Goal: Task Accomplishment & Management: Manage account settings

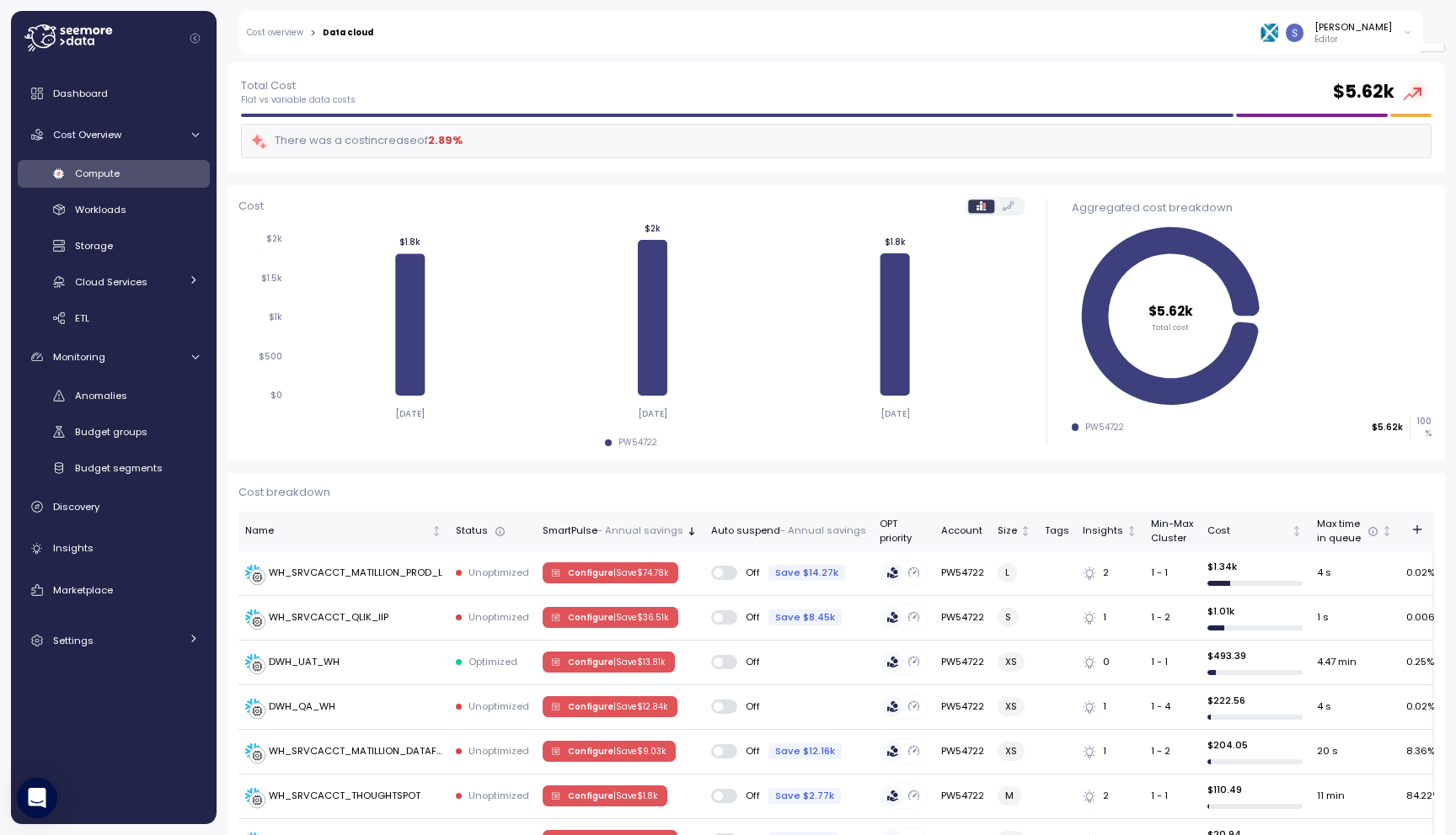
scroll to position [80, 0]
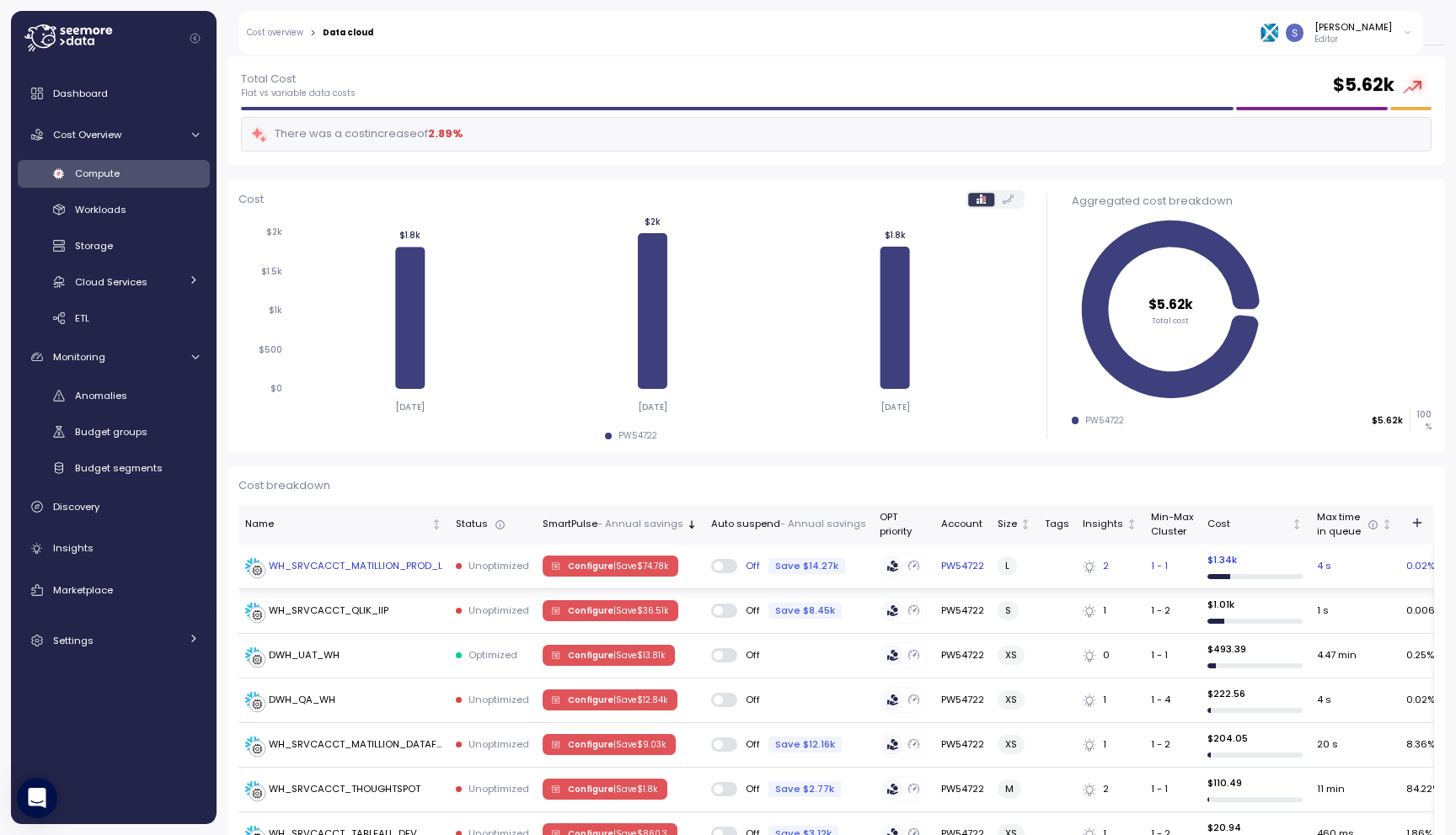
click at [383, 585] on td "WH_SRVCACCT_MATILLION_PROD_L" at bounding box center [343, 567] width 211 height 45
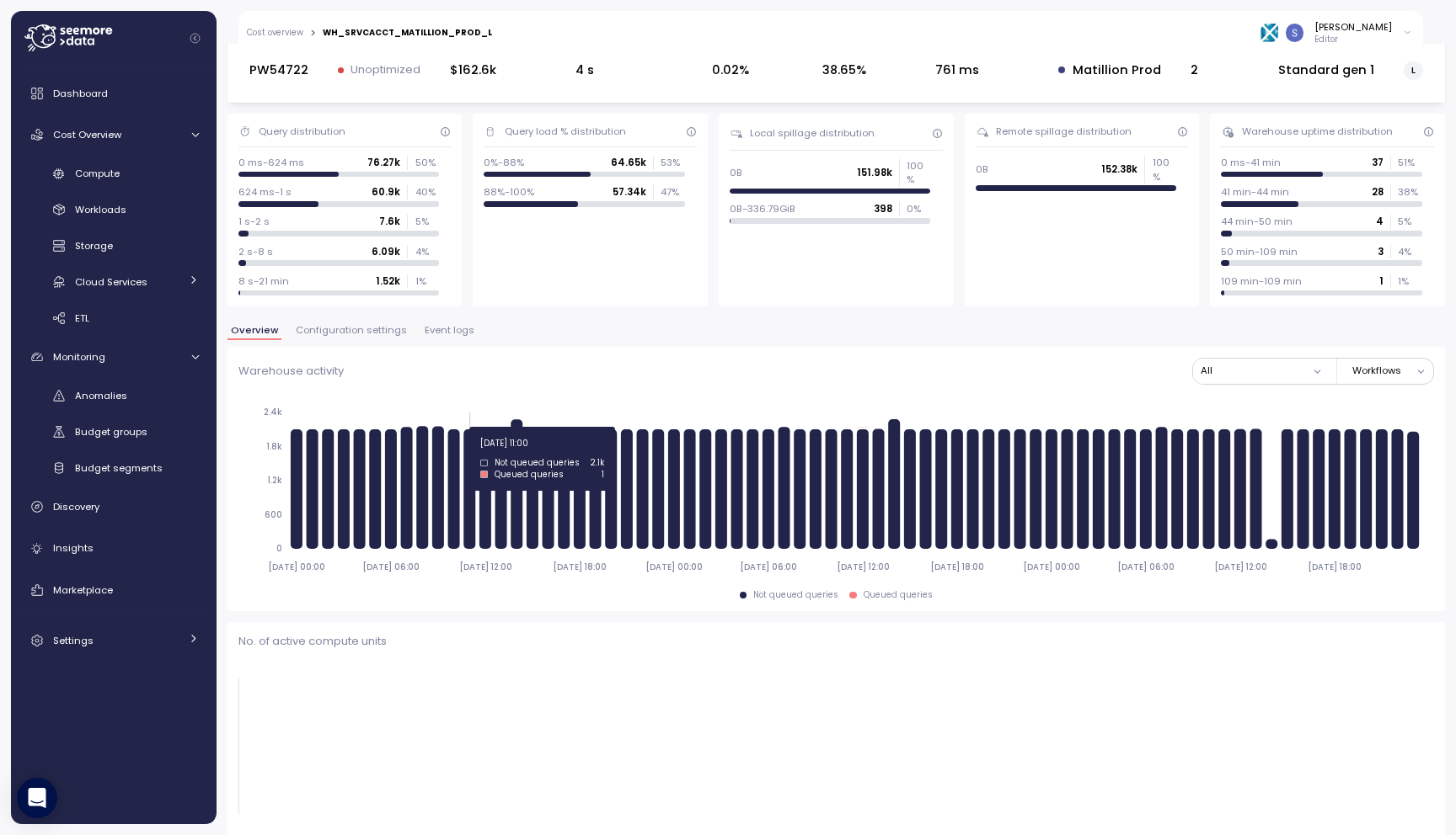
scroll to position [81, 0]
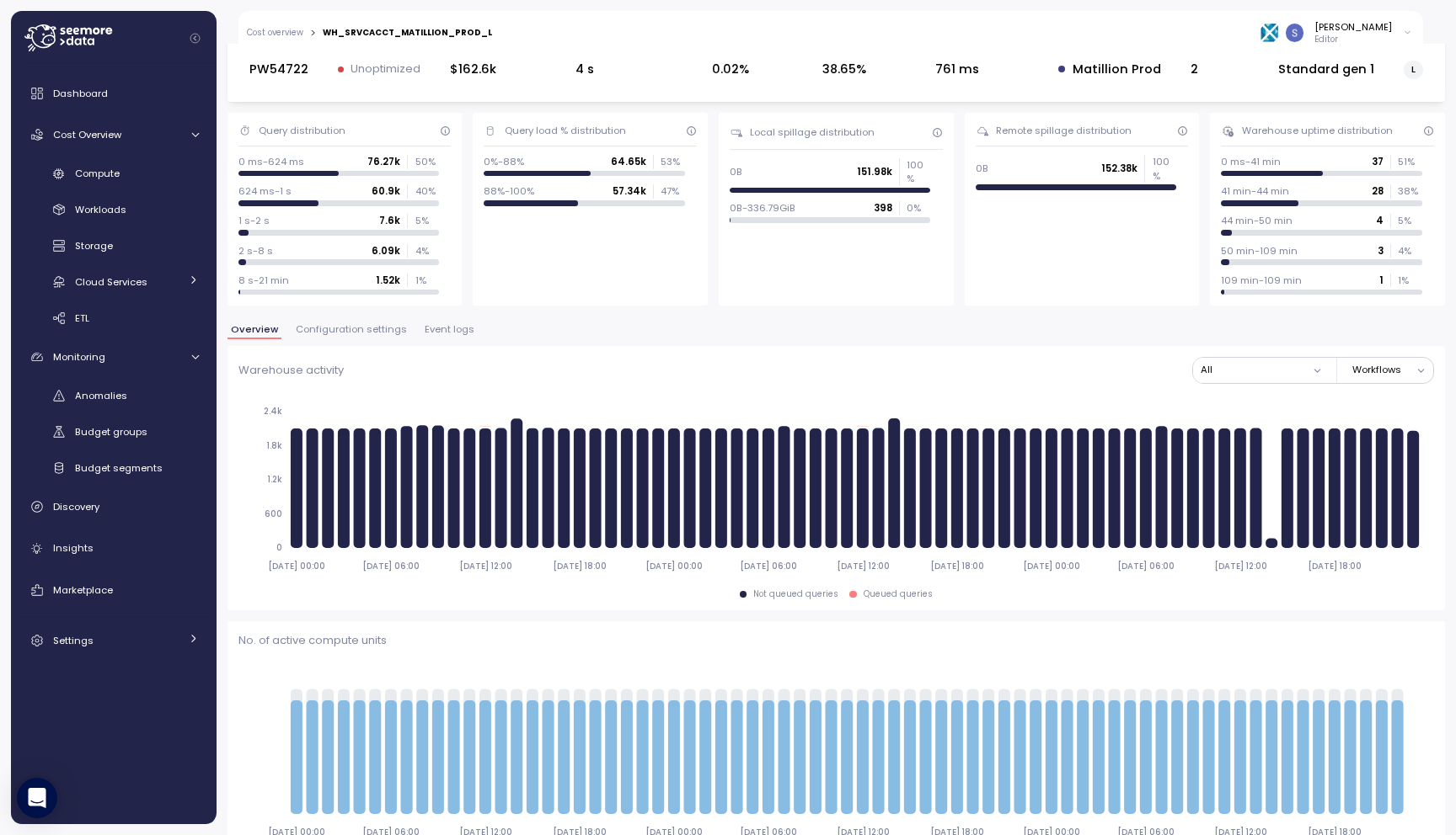
click at [446, 331] on span "Event logs" at bounding box center [449, 330] width 50 height 9
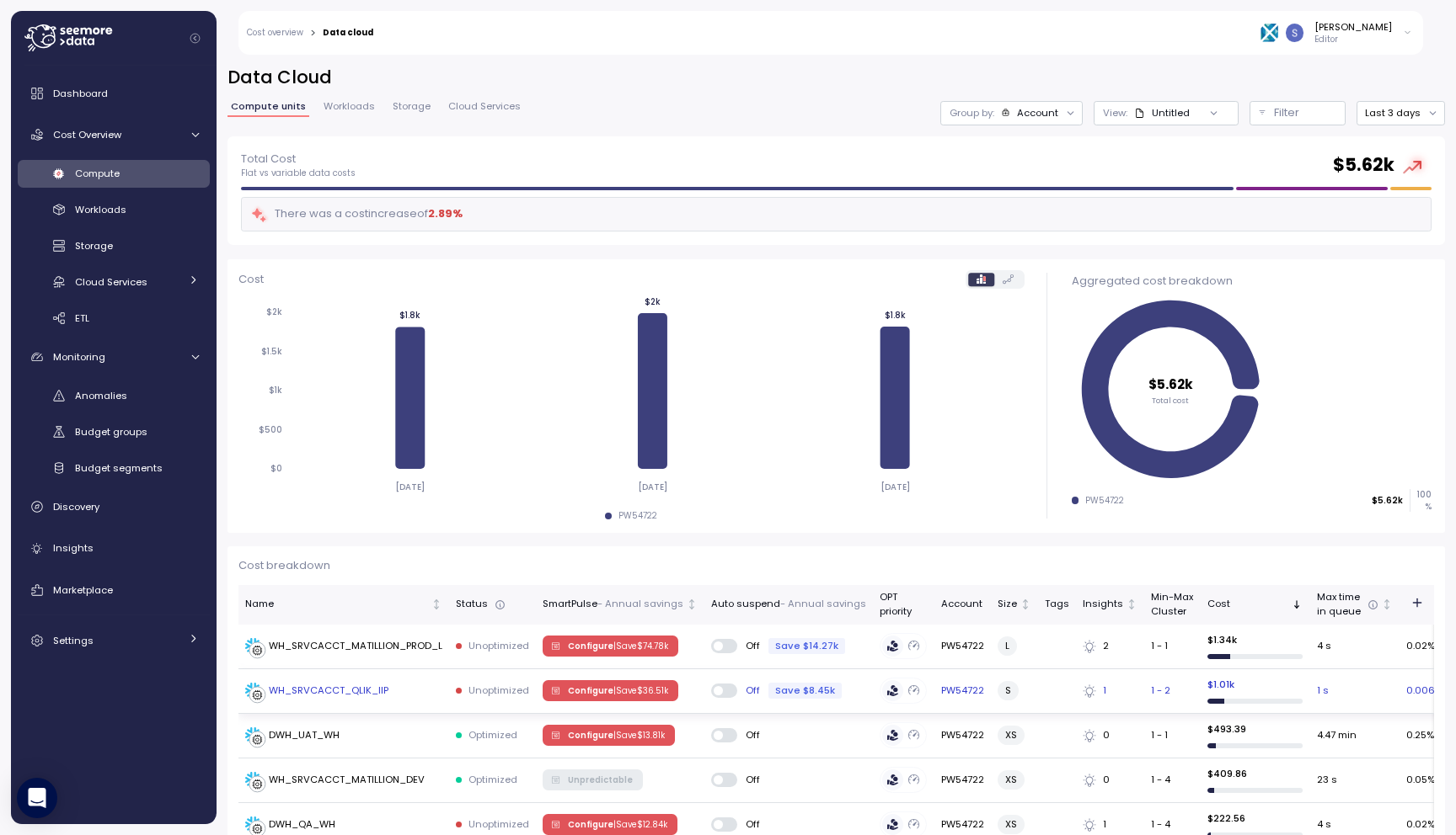
click at [372, 692] on div "WH_SRVCACCT_QLIK_IIP" at bounding box center [329, 692] width 120 height 15
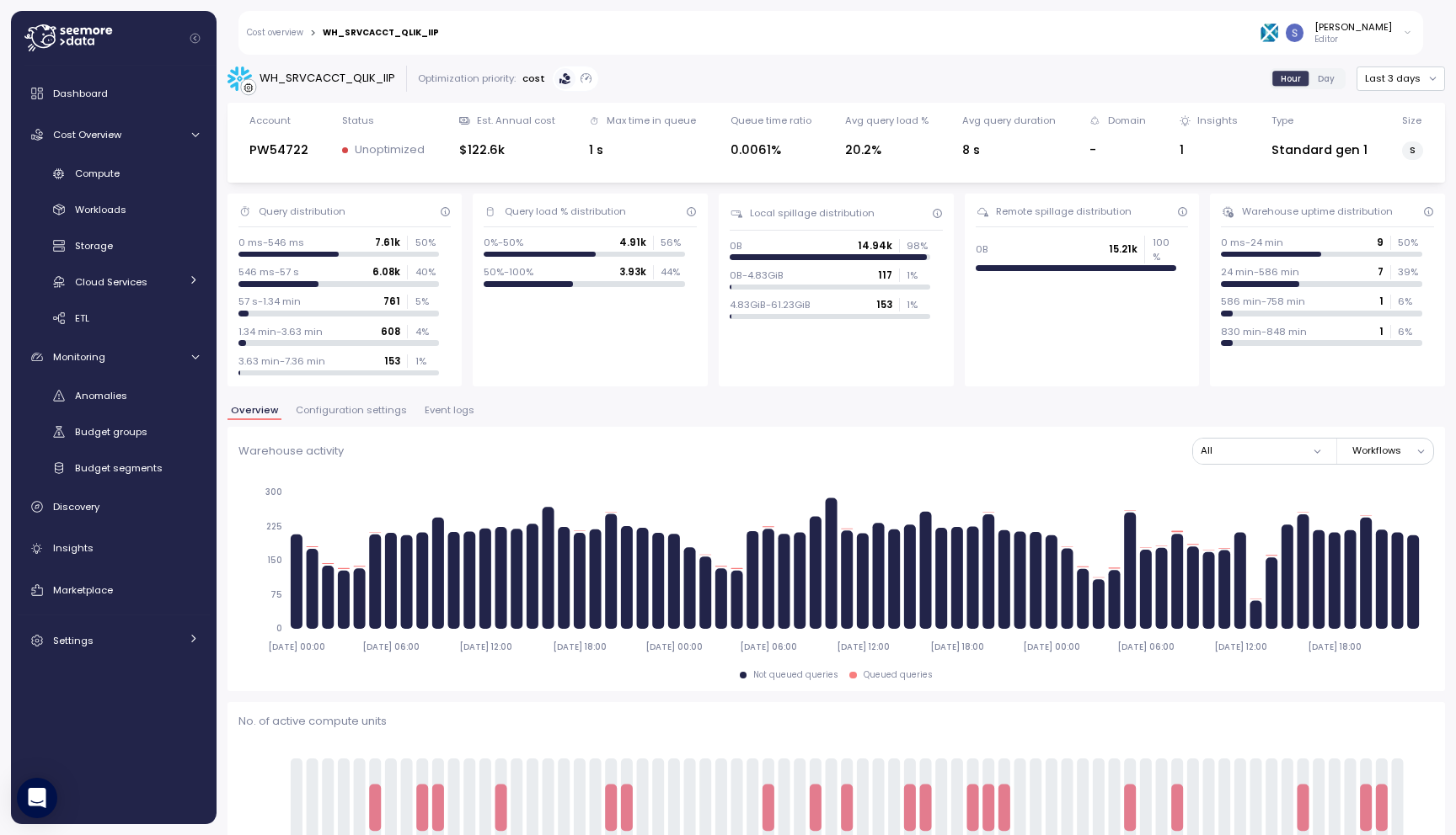
click at [346, 419] on div "Overview Configuration settings Event logs" at bounding box center [836, 416] width 1217 height 22
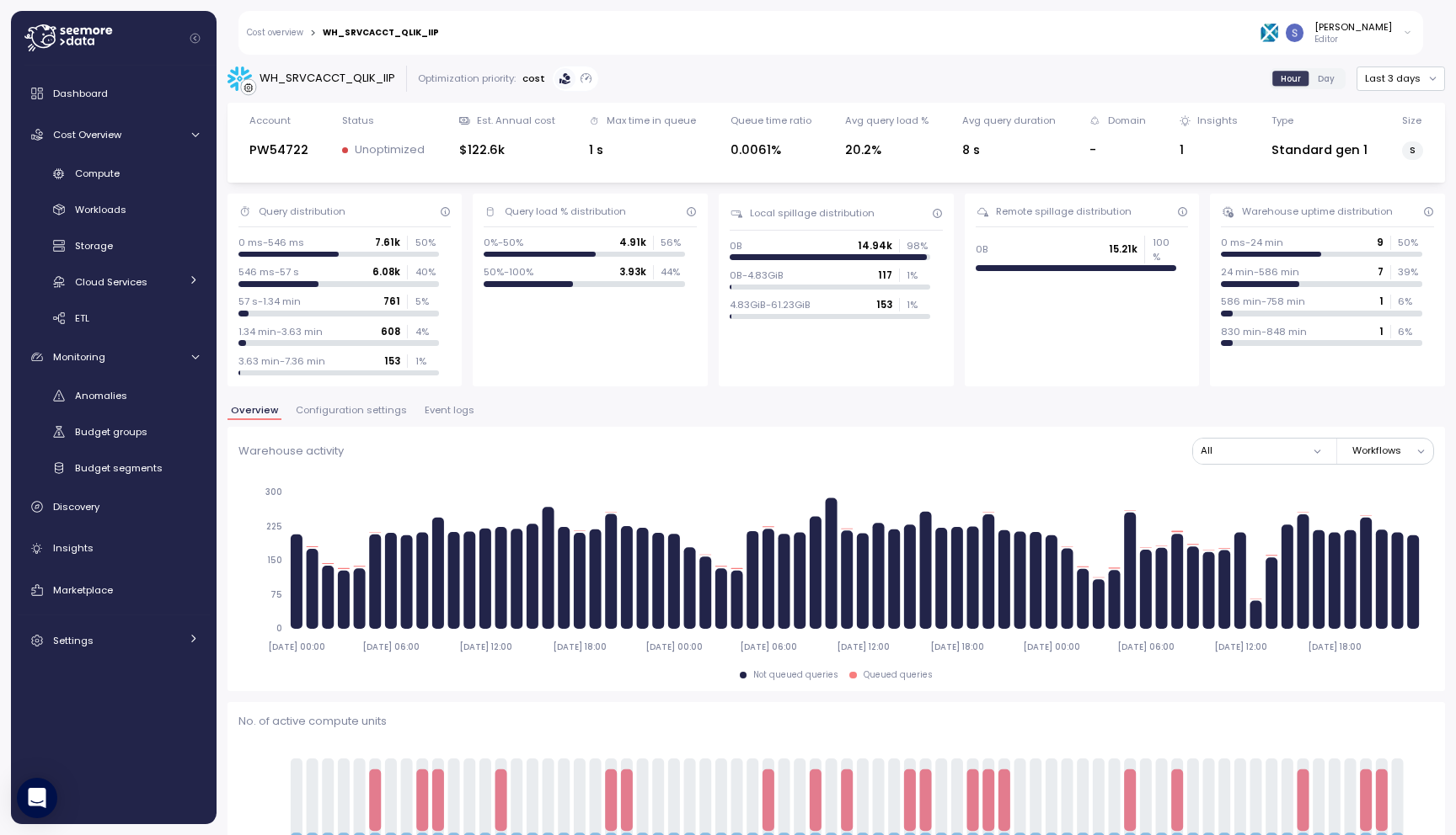
click at [344, 409] on span "Configuration settings" at bounding box center [351, 410] width 112 height 9
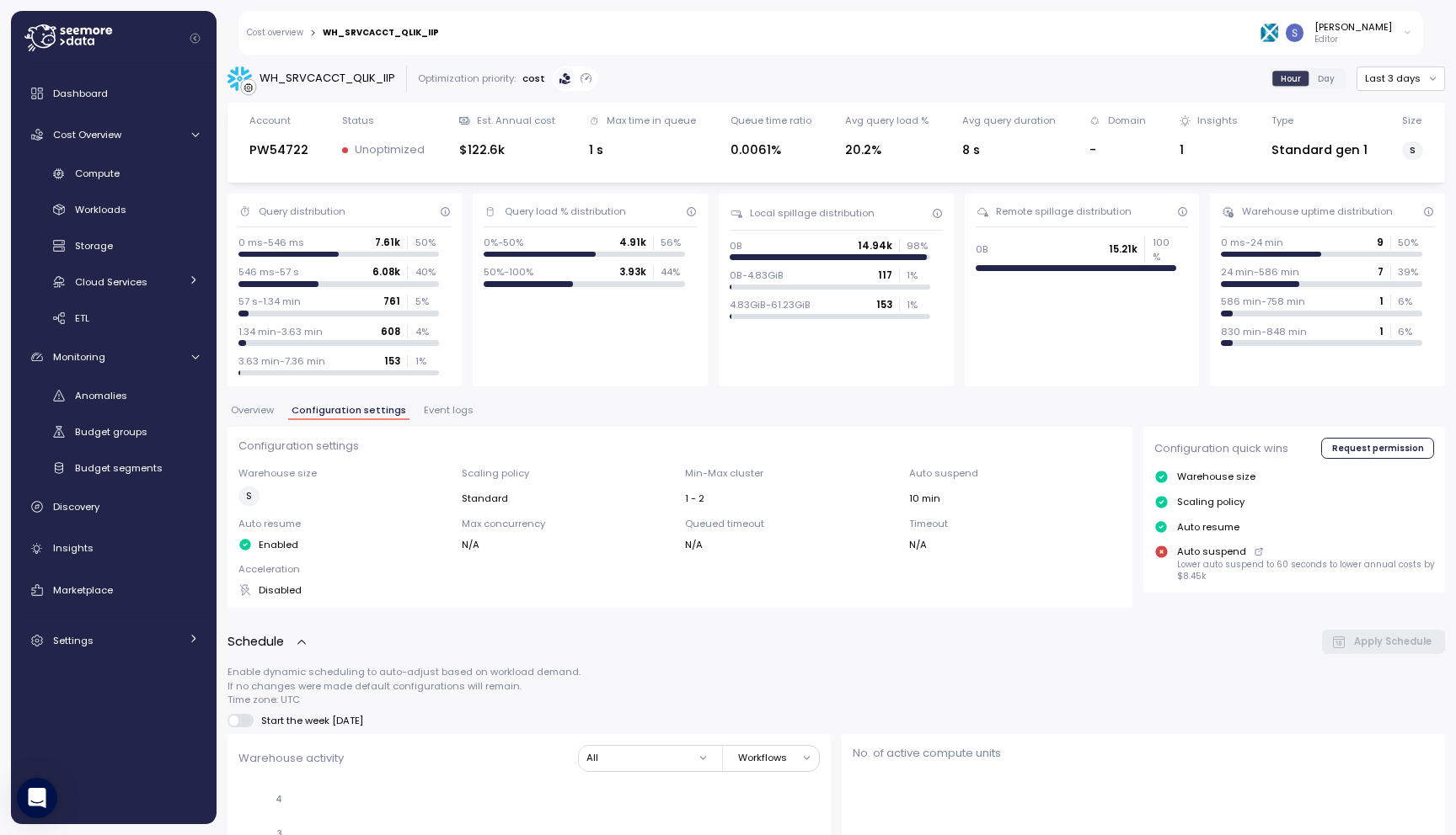
click at [428, 415] on span "Event logs" at bounding box center [448, 410] width 50 height 9
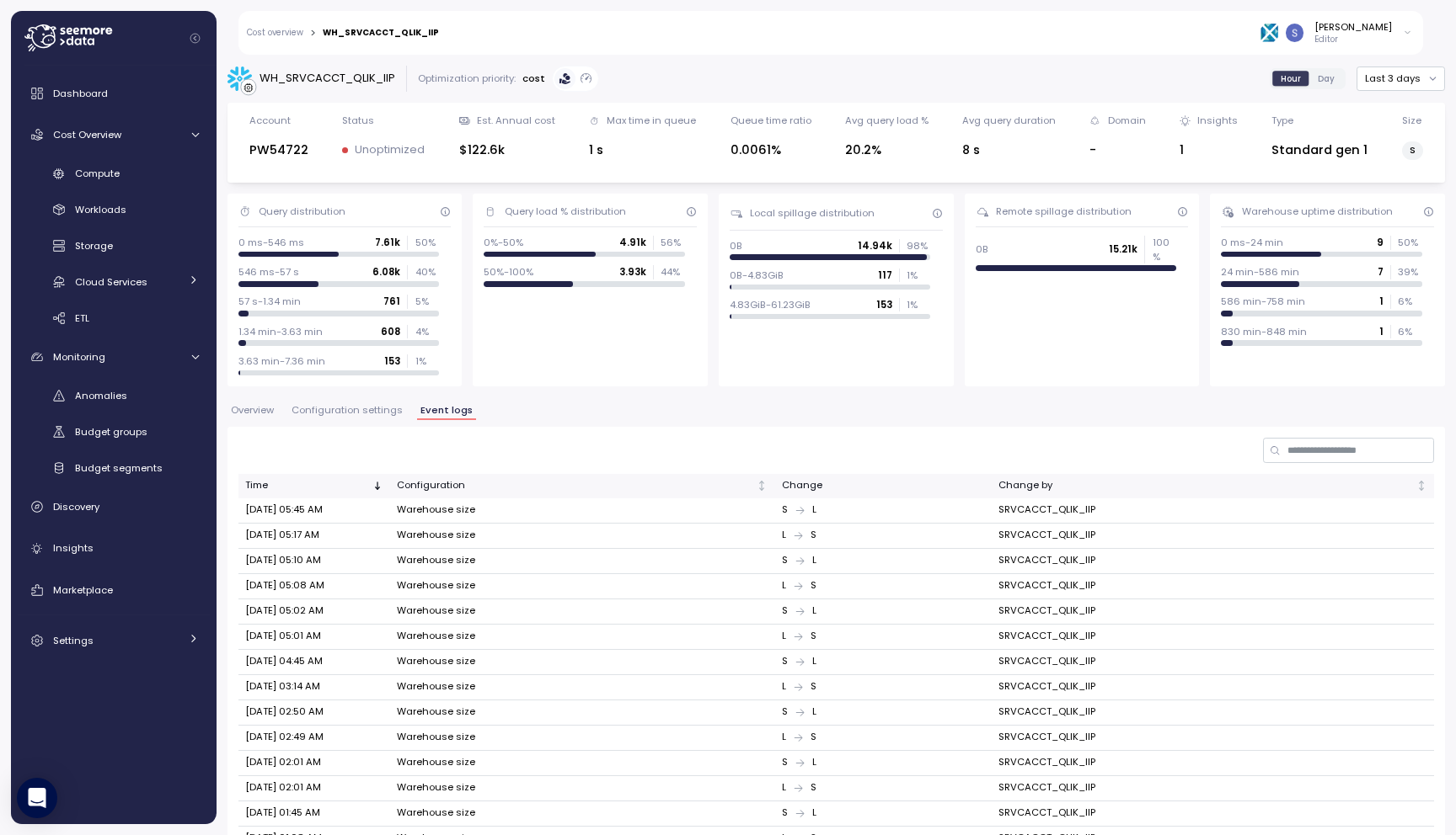
scroll to position [224, 0]
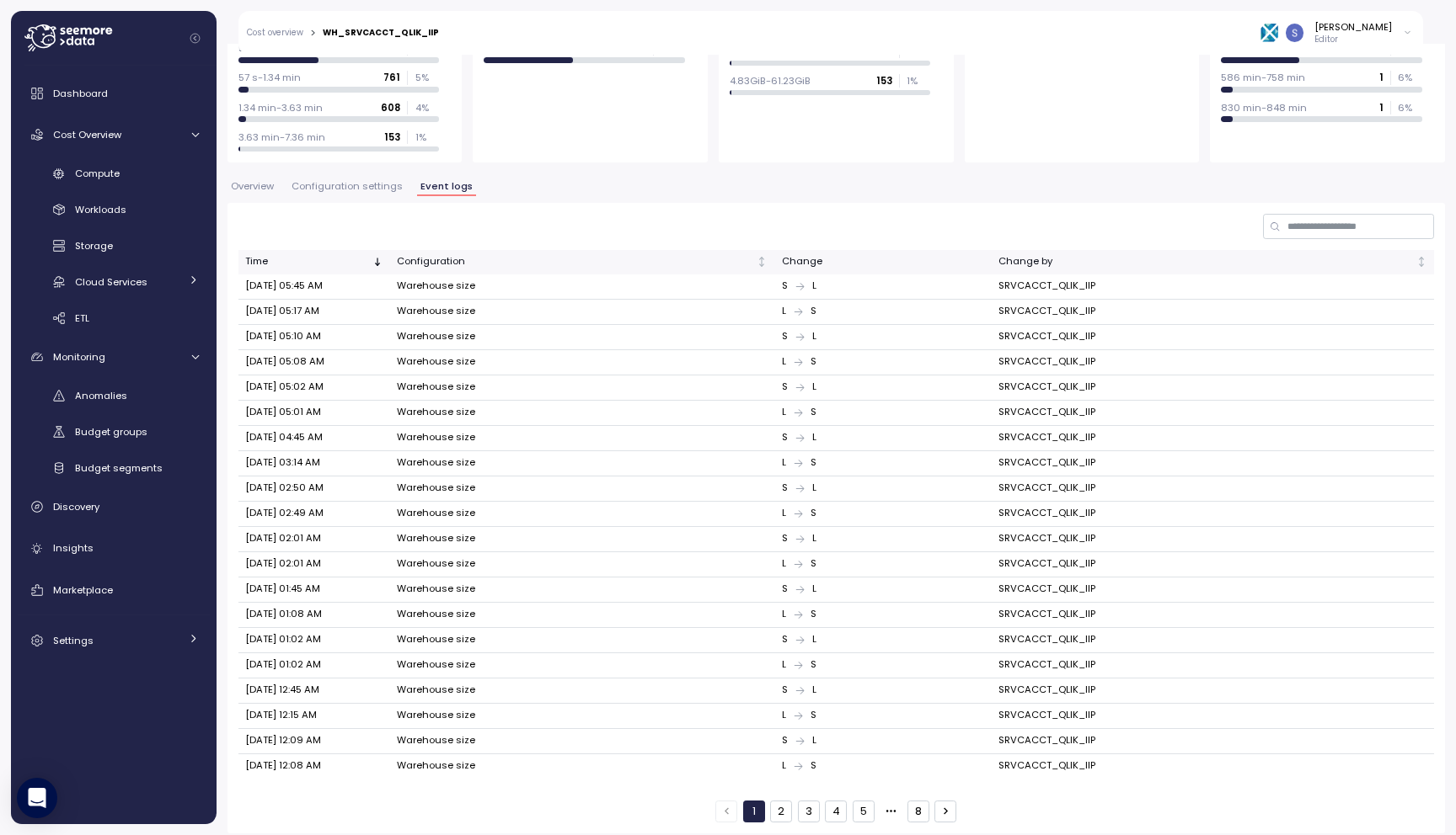
click at [778, 800] on button "2" at bounding box center [780, 811] width 22 height 22
click at [817, 800] on div "1 2 3 4 5 12" at bounding box center [836, 811] width 242 height 22
click at [816, 800] on div "1 2 3 4 5 12" at bounding box center [836, 811] width 242 height 22
click at [807, 800] on button "3" at bounding box center [807, 811] width 22 height 22
click at [826, 801] on button "4" at bounding box center [835, 811] width 22 height 22
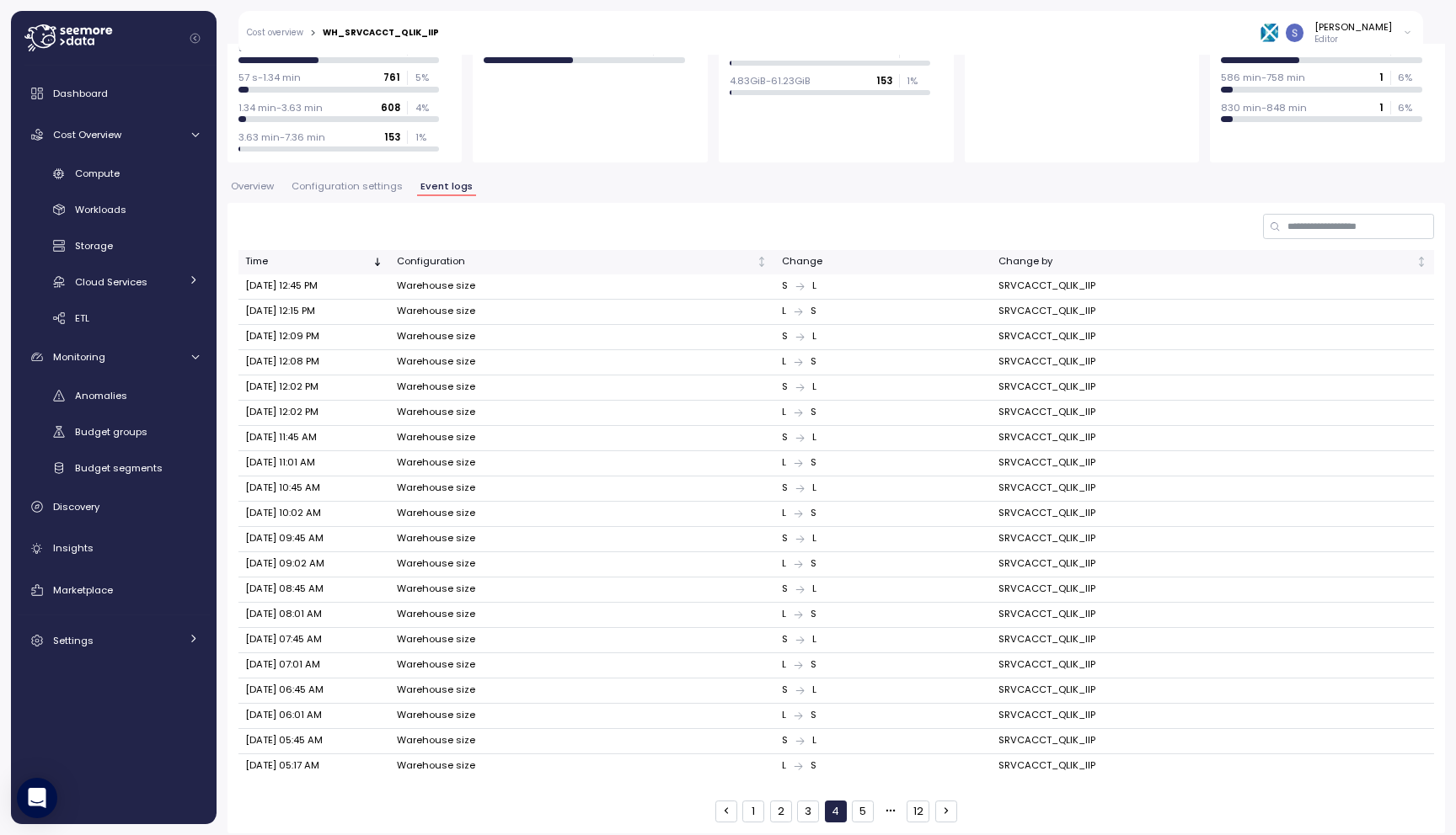
click at [855, 800] on button "5" at bounding box center [862, 811] width 22 height 22
click at [756, 800] on button "1" at bounding box center [753, 811] width 22 height 22
click at [909, 800] on button "12" at bounding box center [918, 811] width 23 height 22
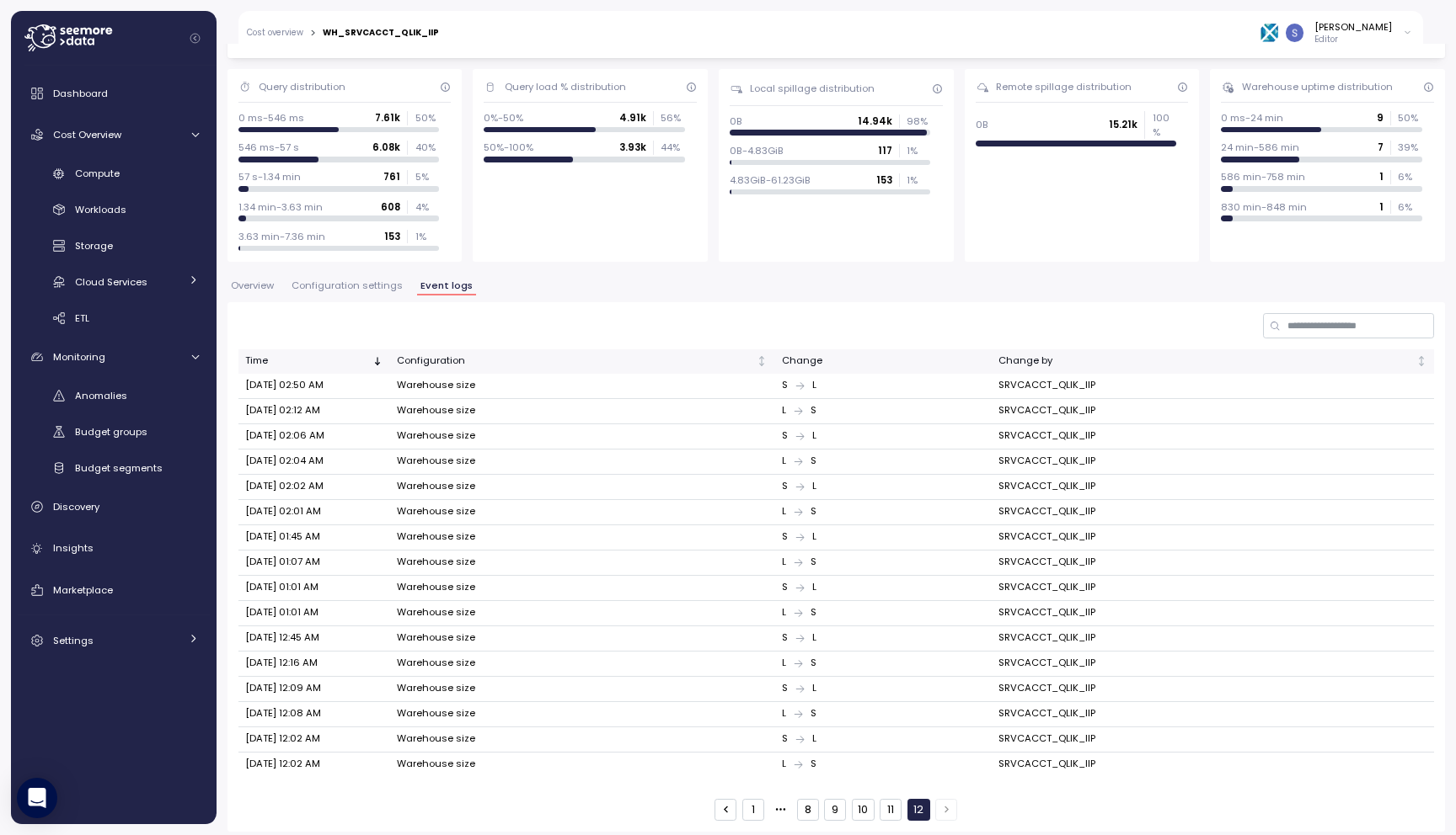
scroll to position [0, 0]
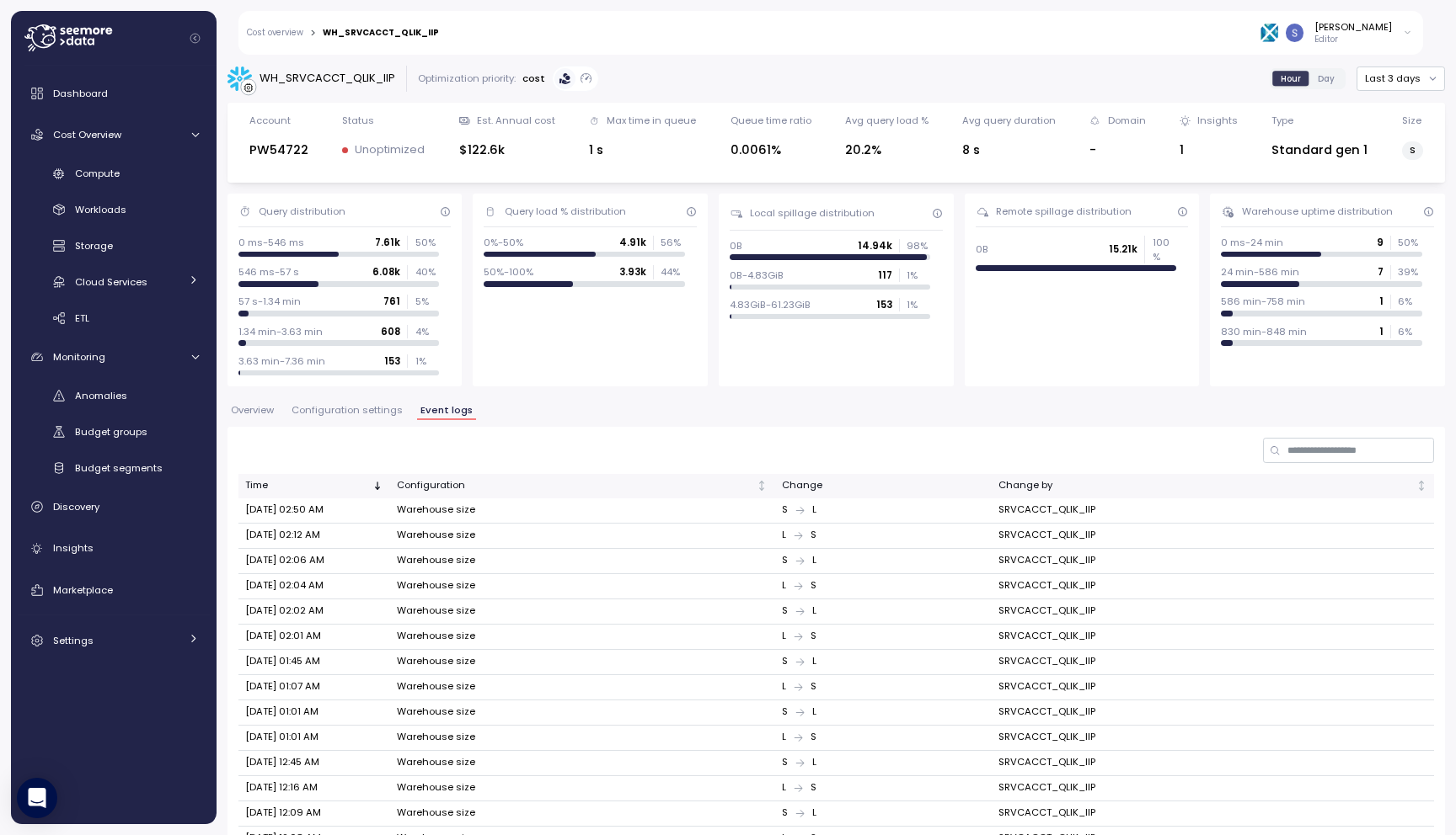
click at [256, 411] on span "Overview" at bounding box center [252, 410] width 43 height 9
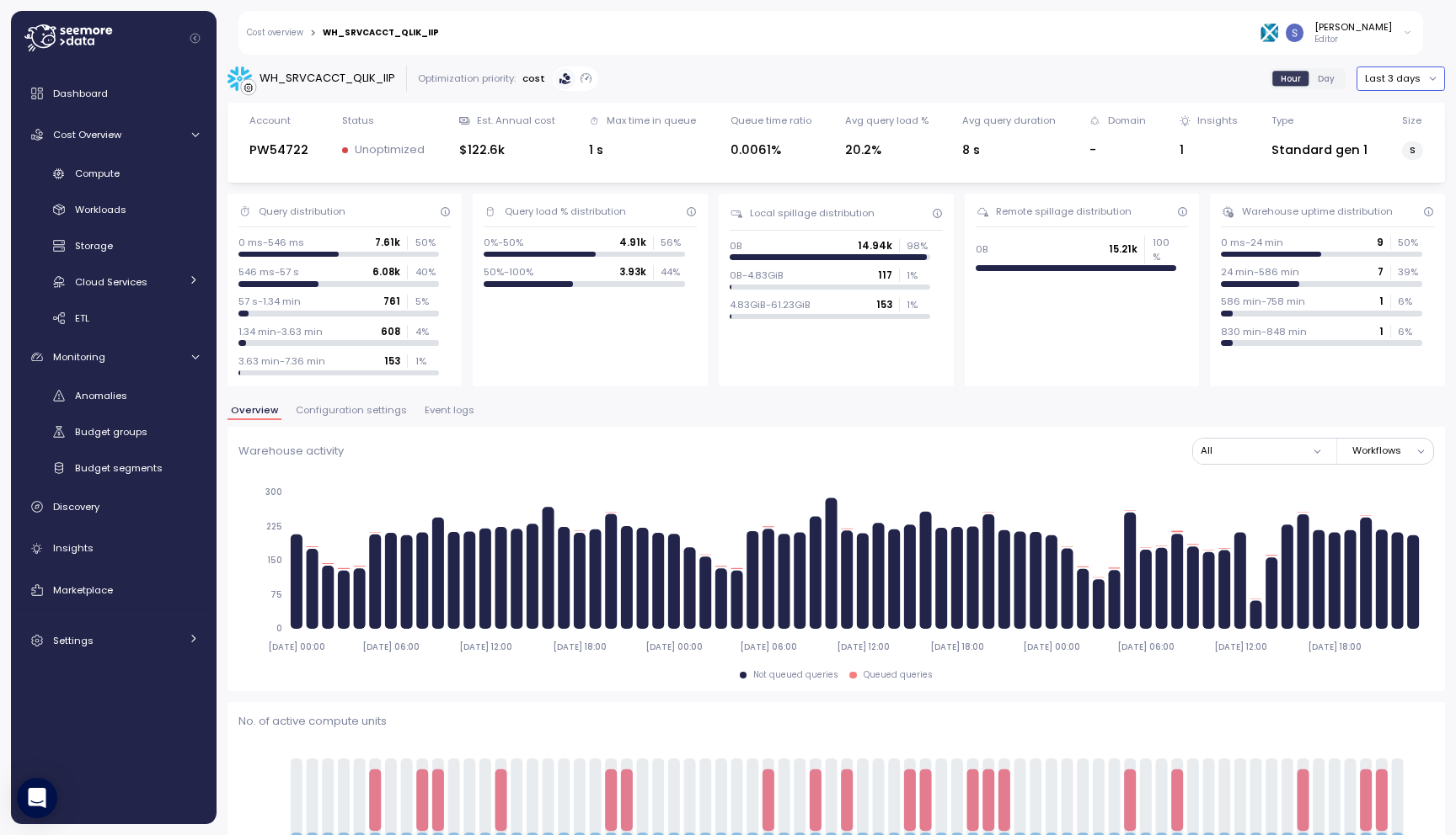
click at [1415, 82] on button "Last 3 days" at bounding box center [1401, 79] width 88 height 24
click at [1402, 196] on div "Last 30 days" at bounding box center [1395, 201] width 62 height 13
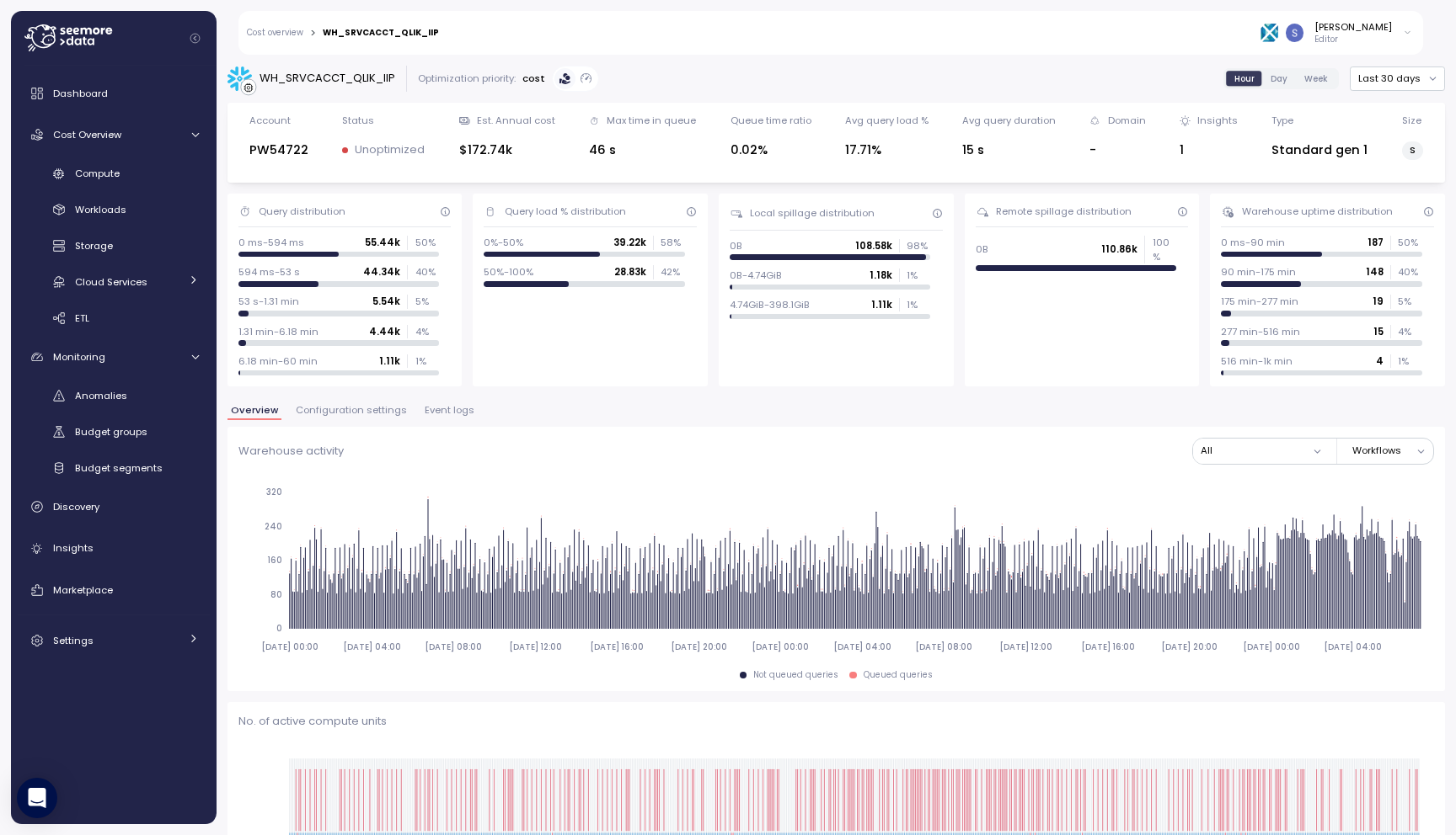
click at [349, 409] on span "Configuration settings" at bounding box center [351, 410] width 112 height 9
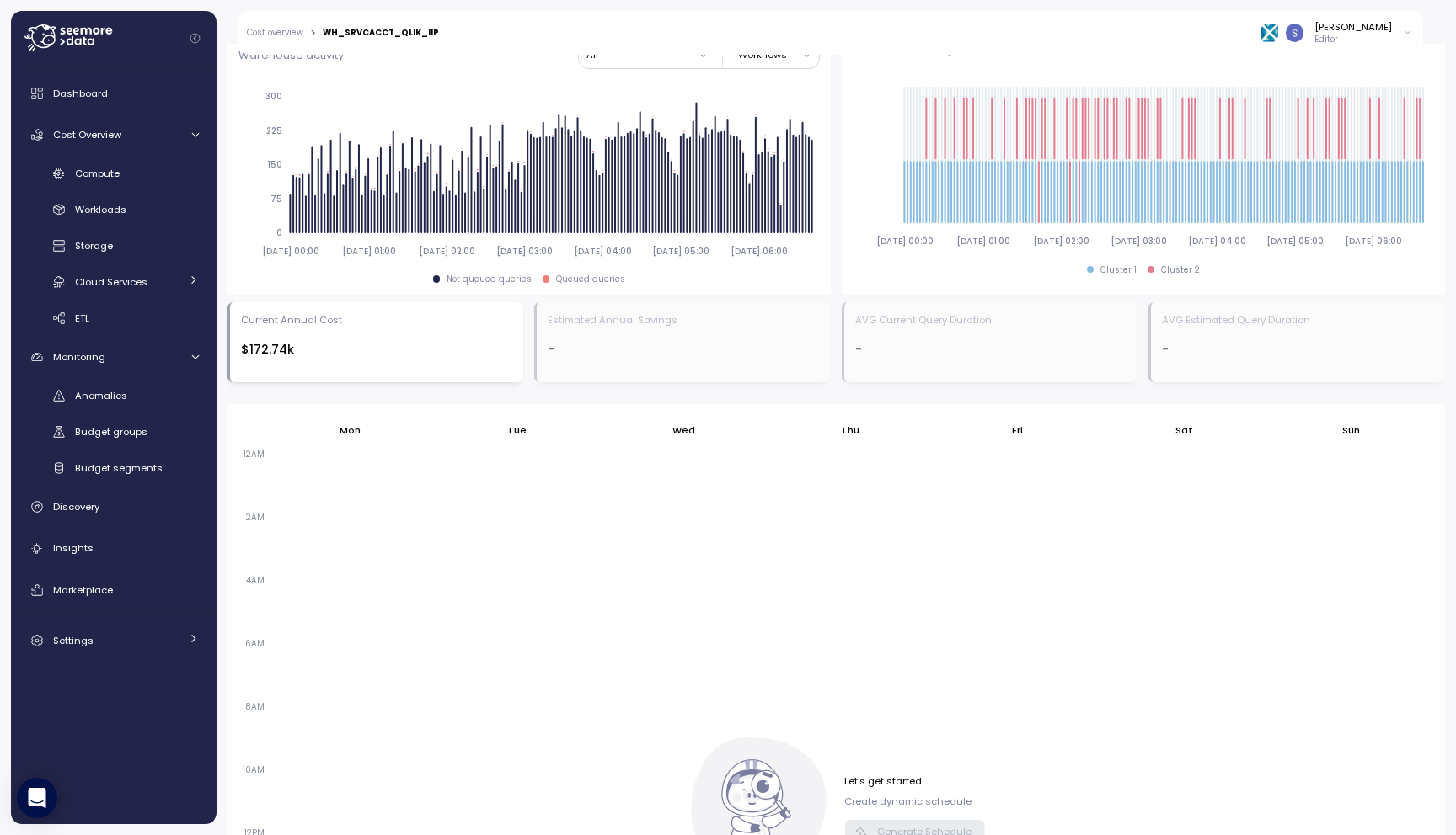
scroll to position [989, 0]
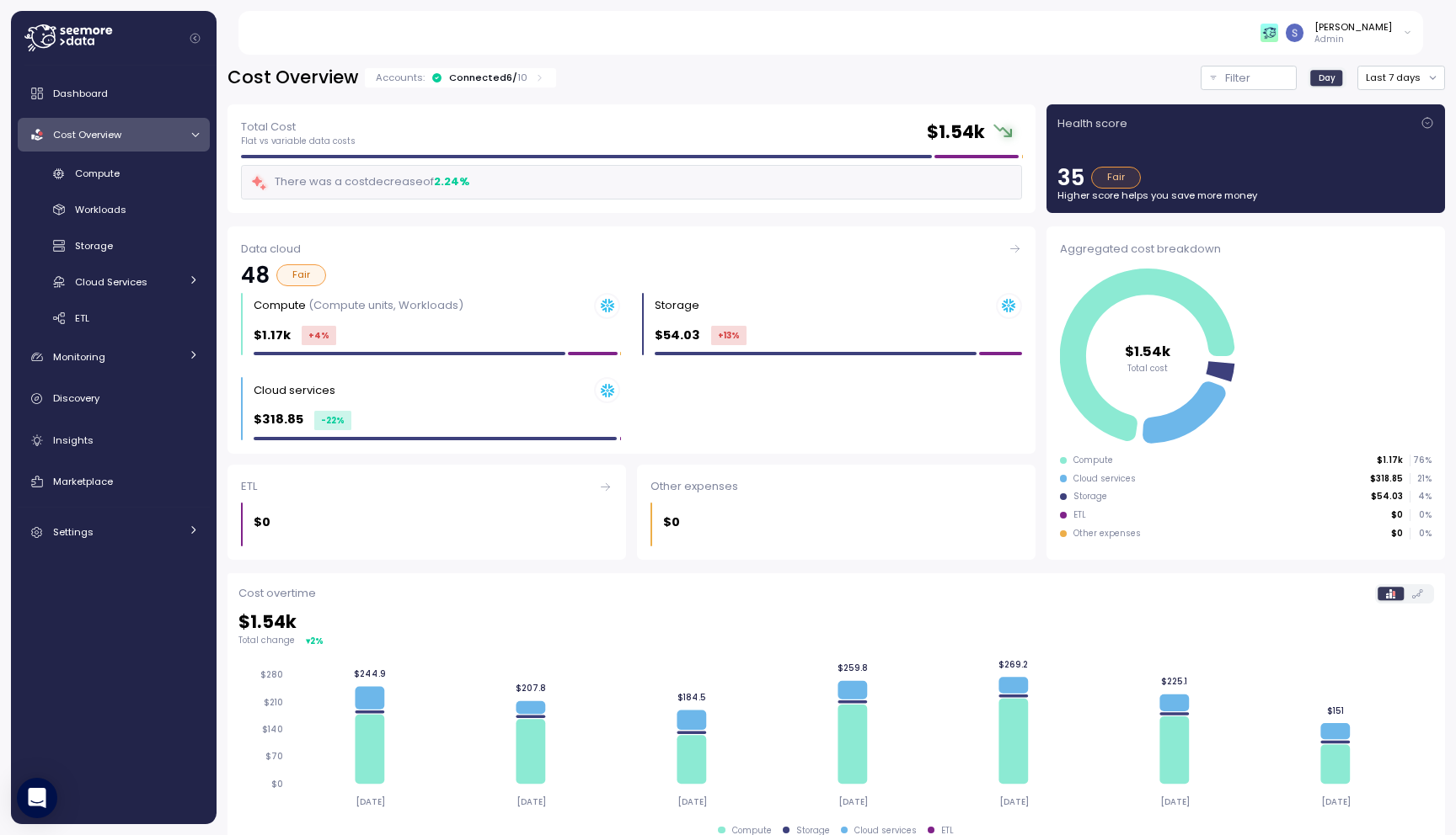
click at [652, 115] on div "Total Cost Flat vs variable data costs $ 1.54k There was a cost decrease of 2.2…" at bounding box center [632, 158] width 808 height 110
click at [168, 183] on link "Compute" at bounding box center [113, 174] width 192 height 28
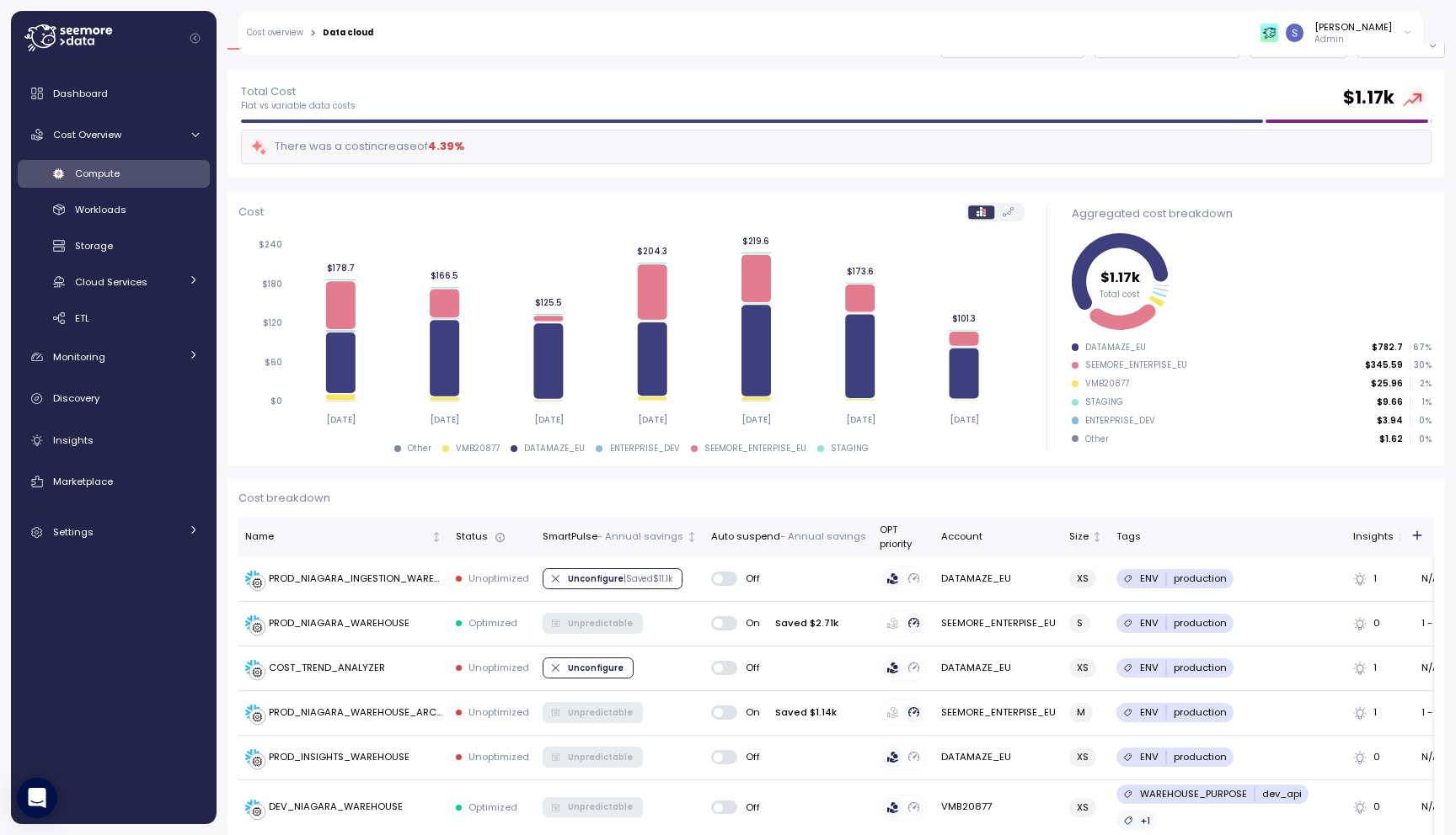
scroll to position [83, 0]
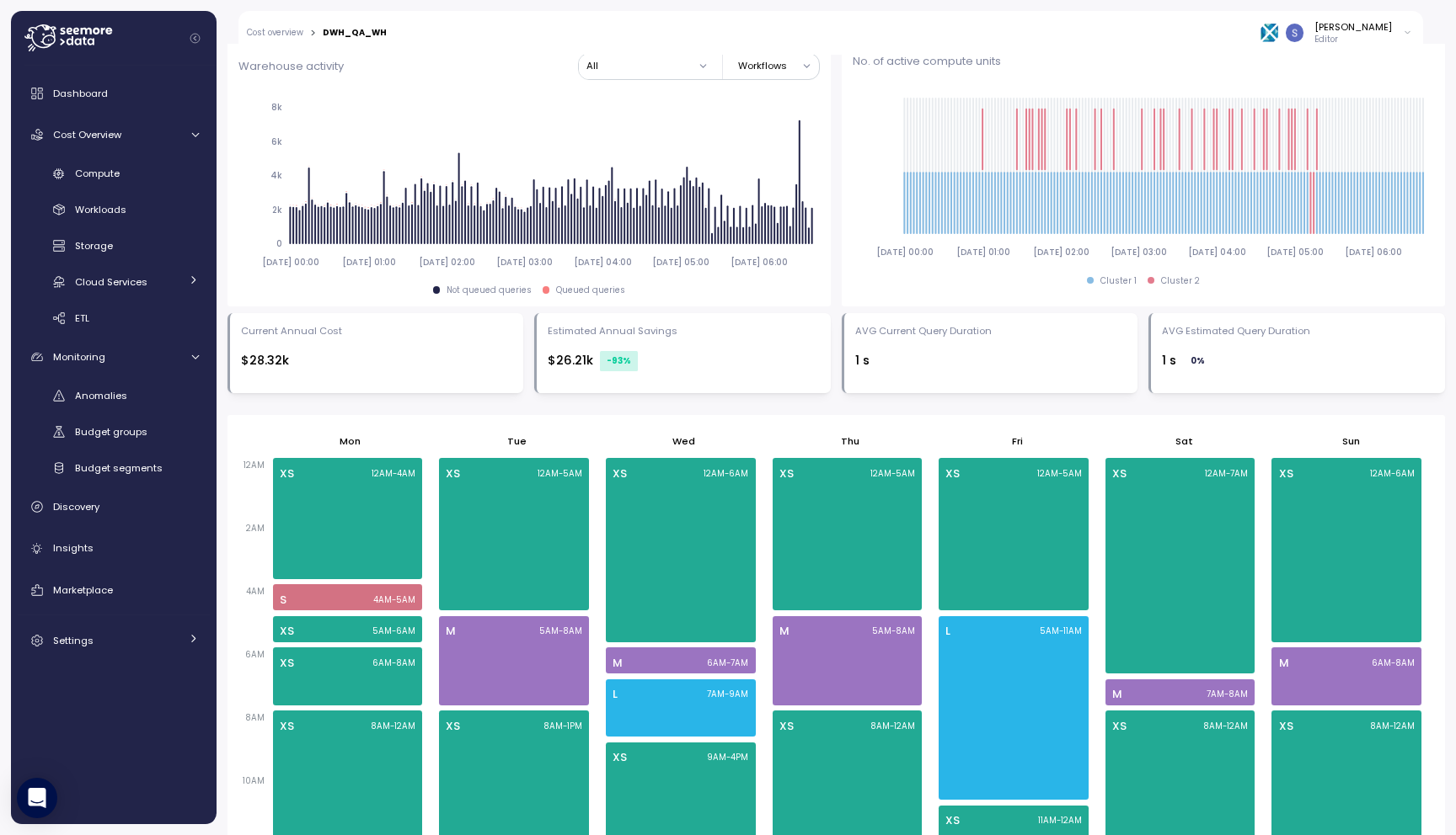
scroll to position [251, 0]
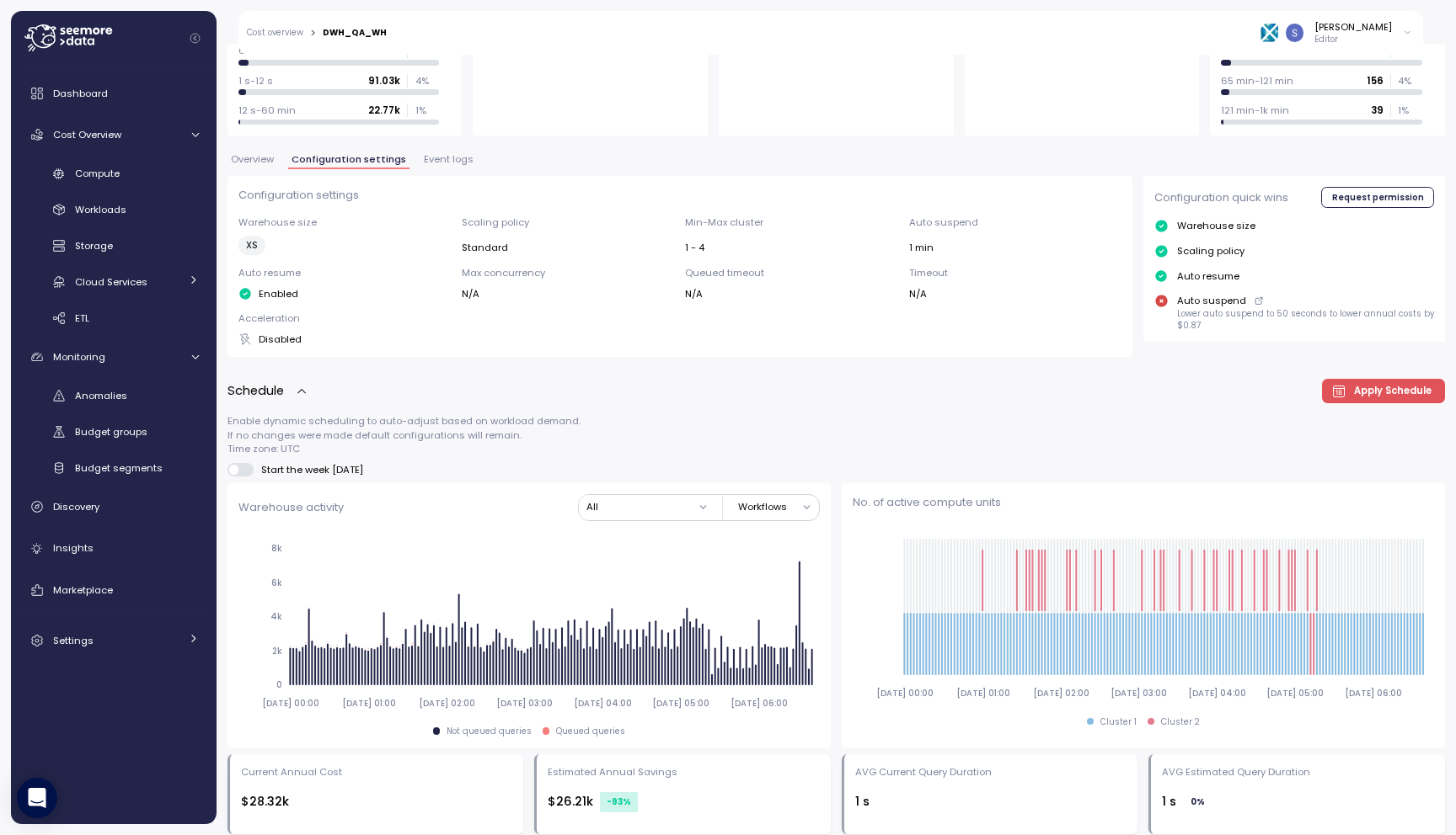
click at [462, 160] on span "Event logs" at bounding box center [448, 159] width 50 height 9
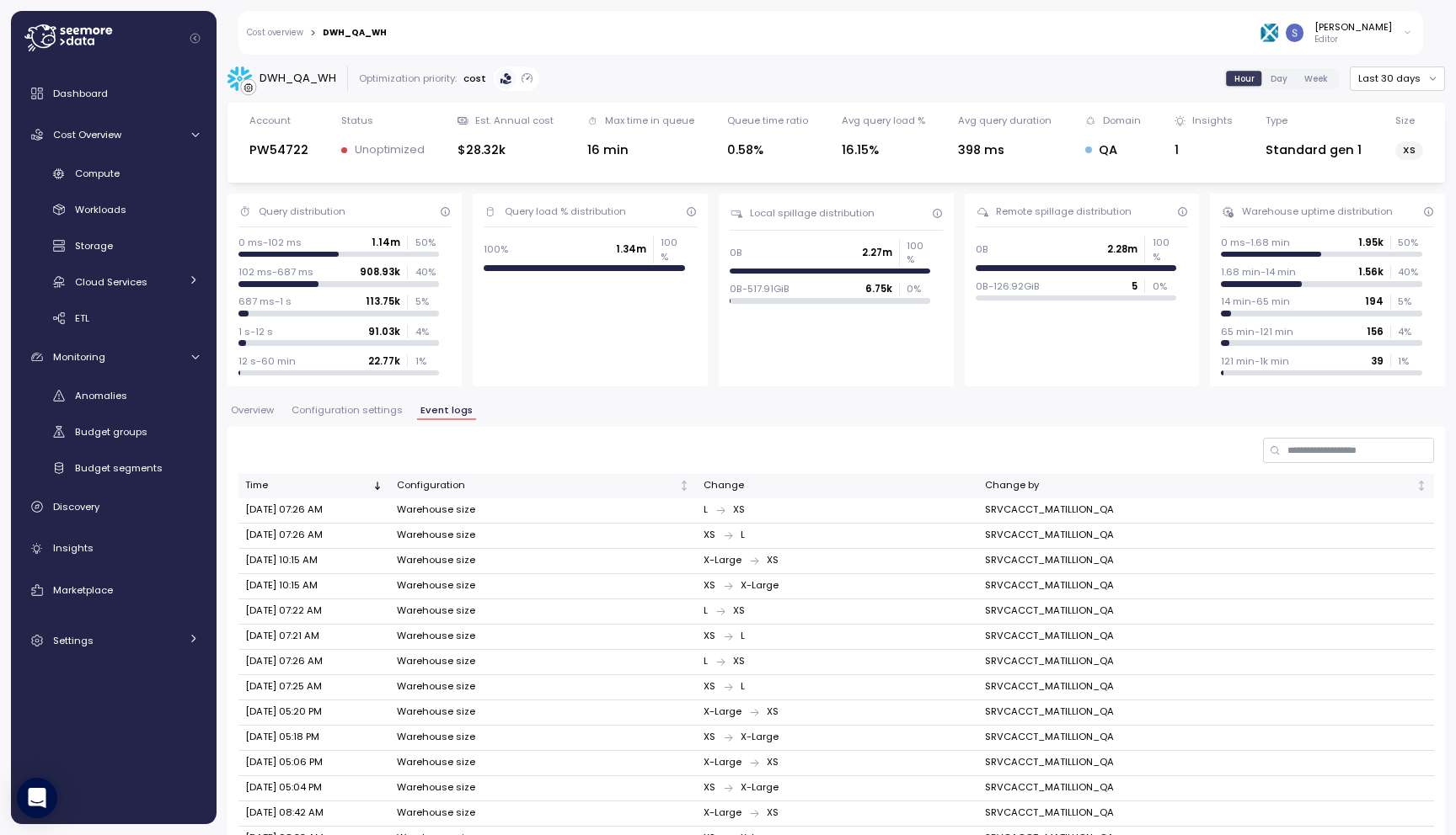
click at [308, 81] on div "DWH_QA_WH" at bounding box center [298, 79] width 77 height 17
copy div "DWH_QA_WH"
click at [106, 564] on link "Insights" at bounding box center [113, 549] width 192 height 34
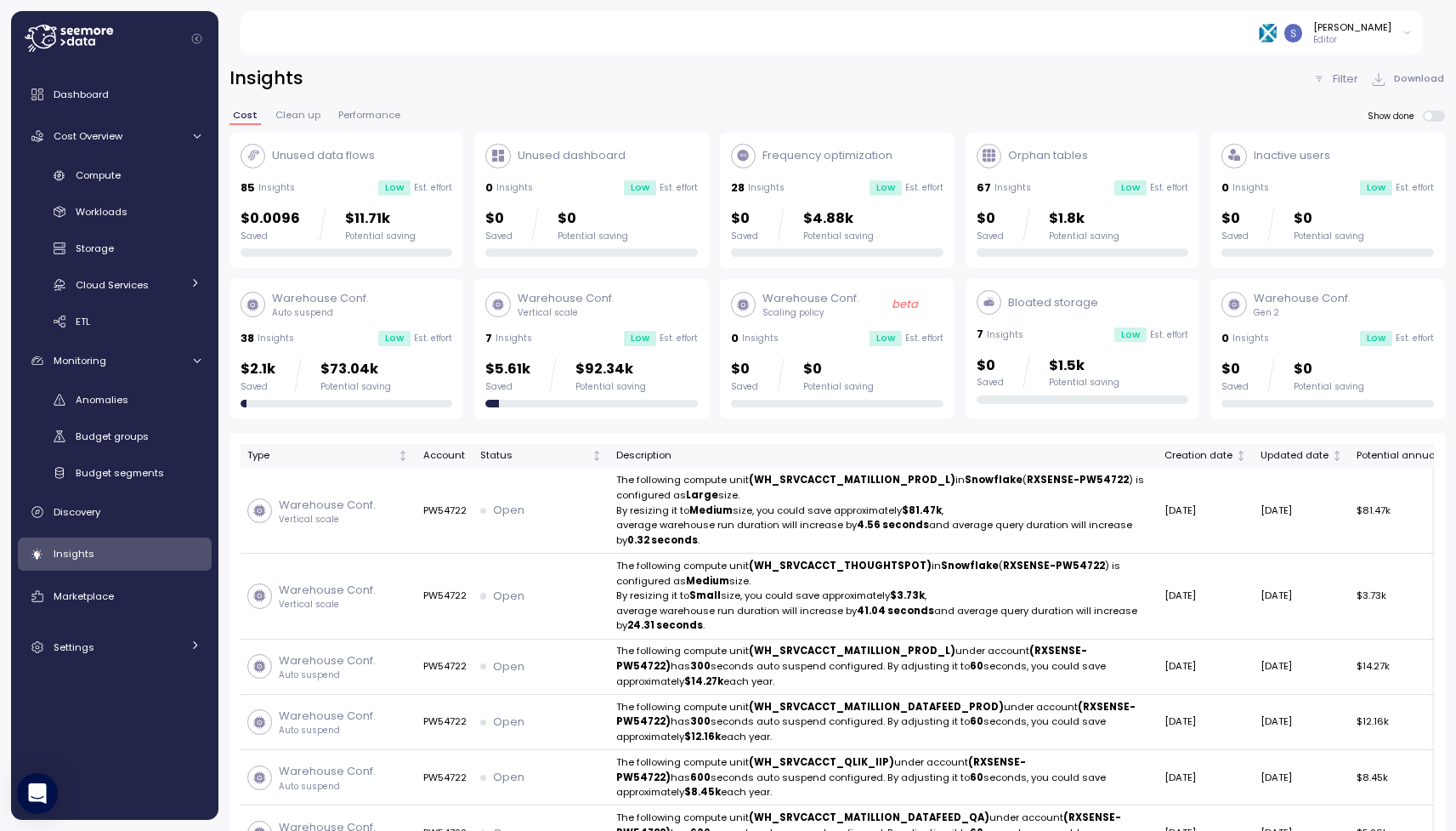
click at [599, 310] on p "Vertical scale" at bounding box center [566, 312] width 96 height 12
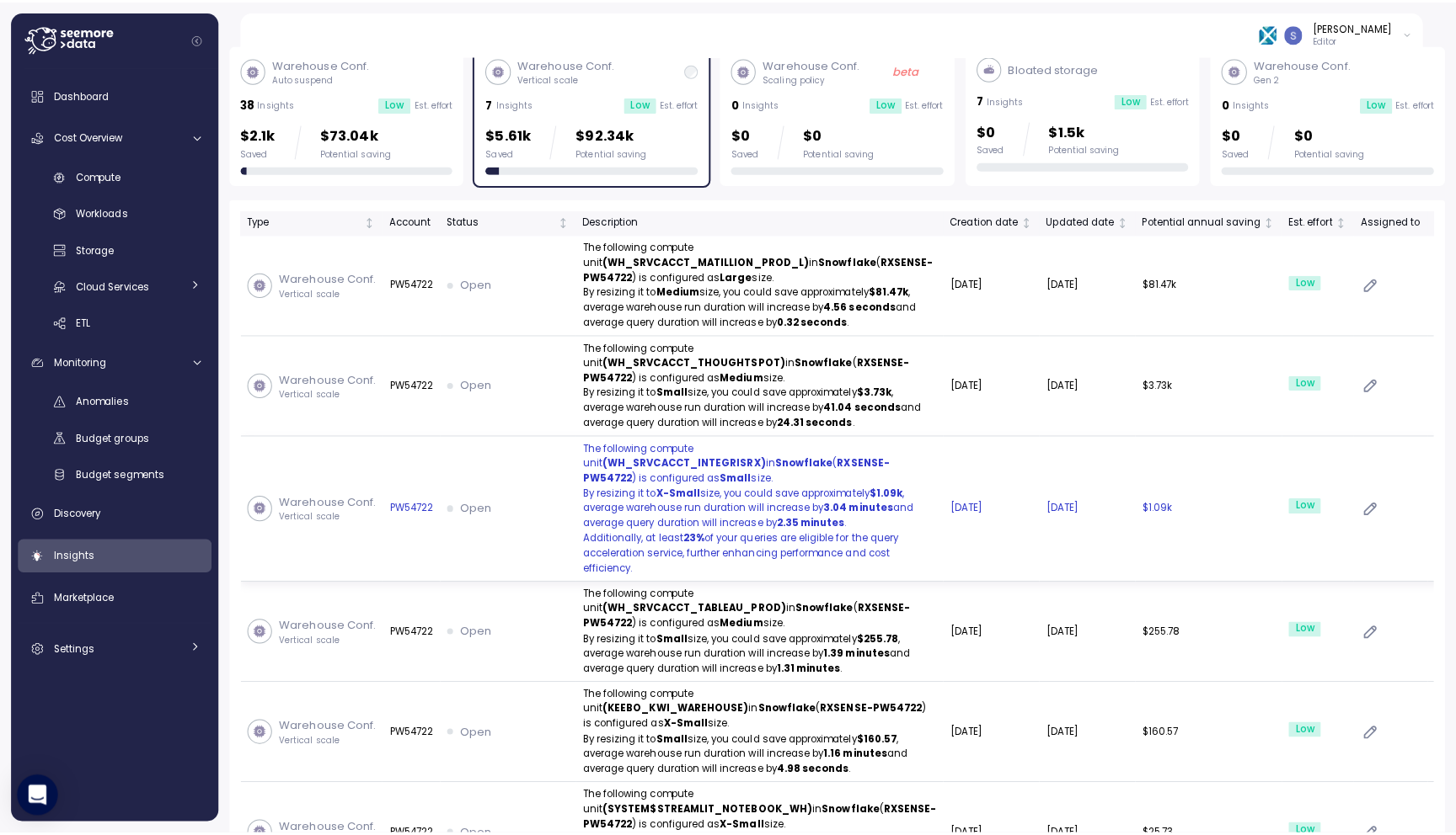
scroll to position [228, 0]
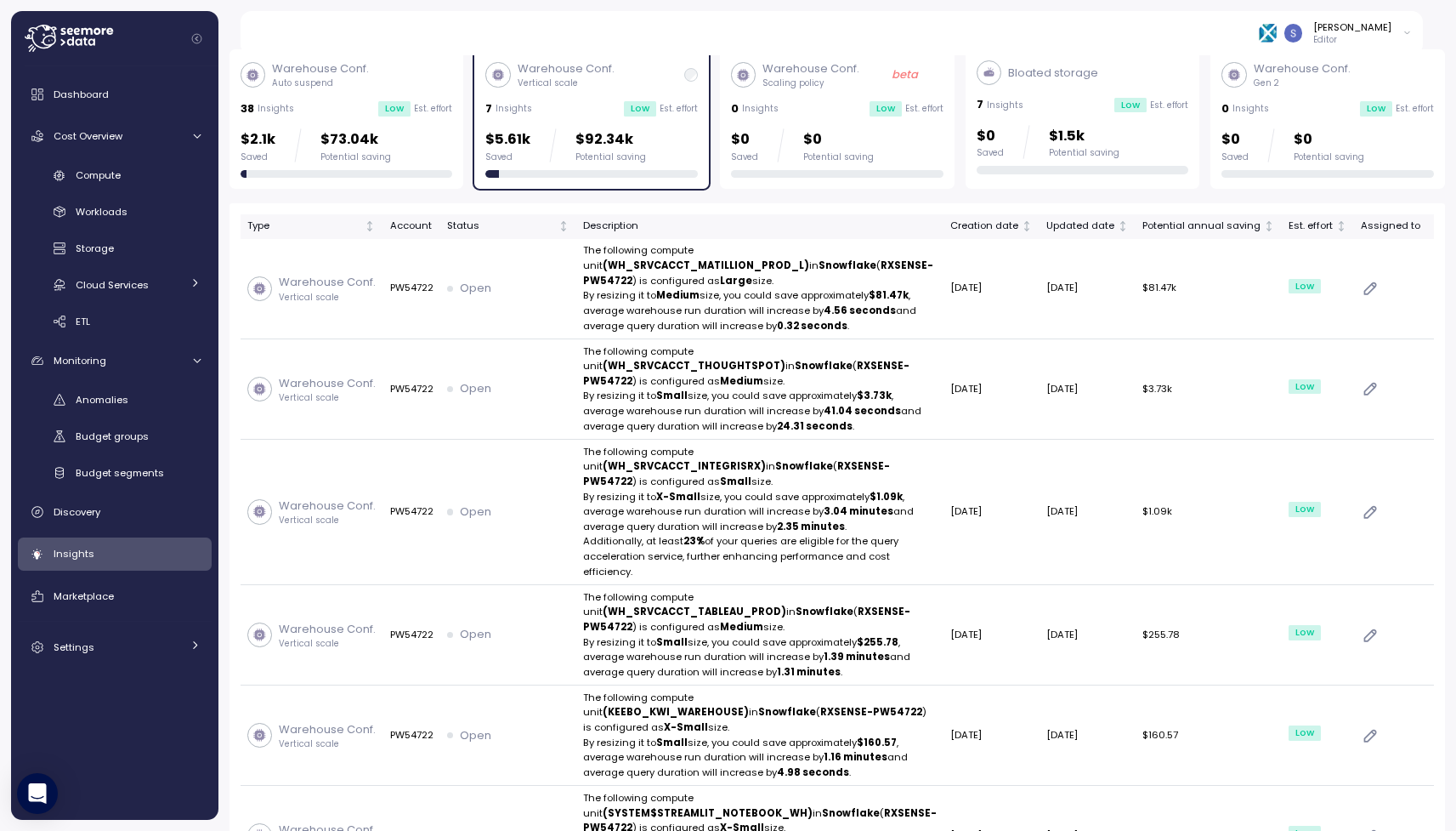
click at [834, 205] on div "Type Account Status Description Creation date Updated date Potential annual sav…" at bounding box center [837, 550] width 1216 height 694
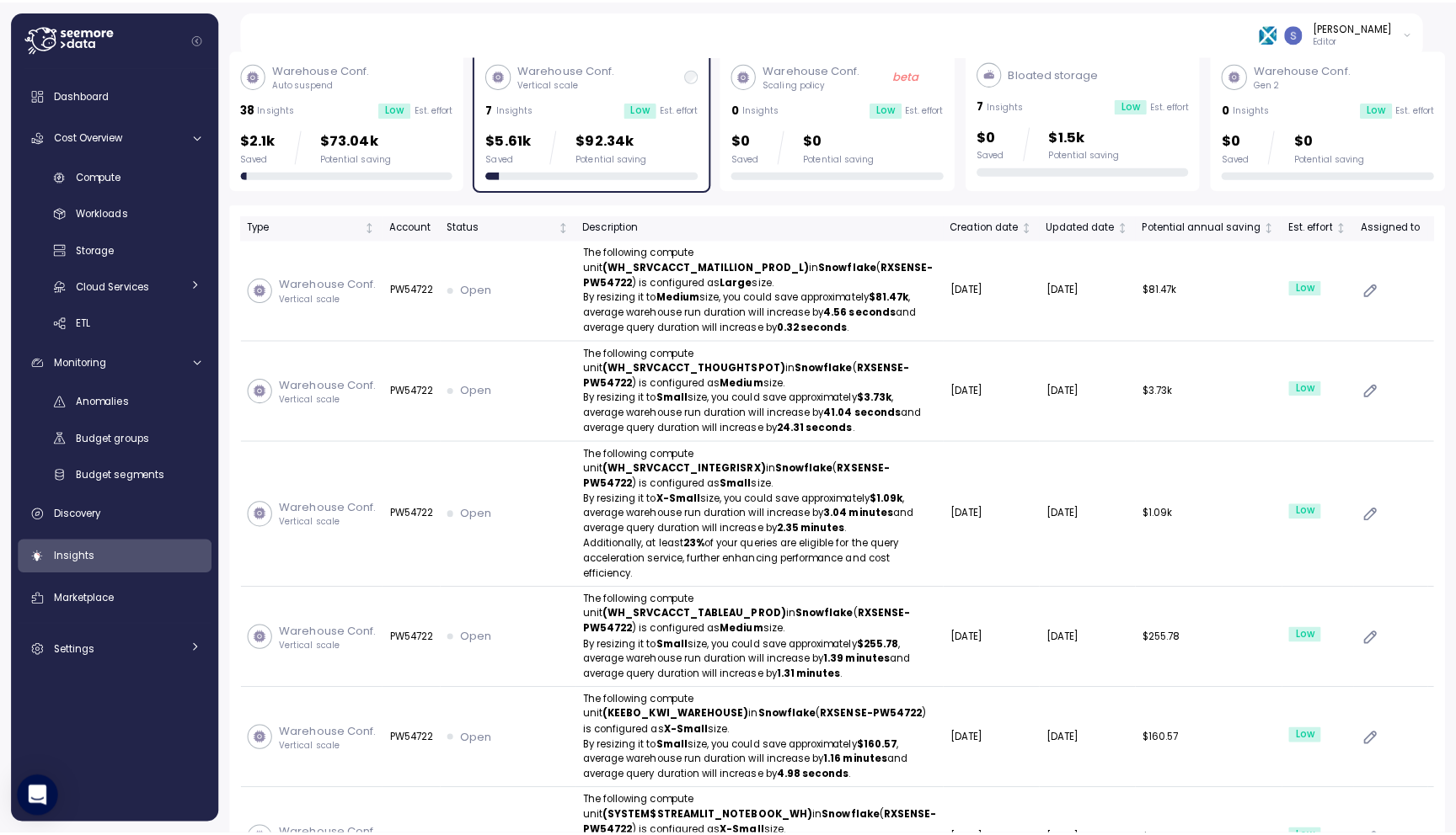
scroll to position [224, 0]
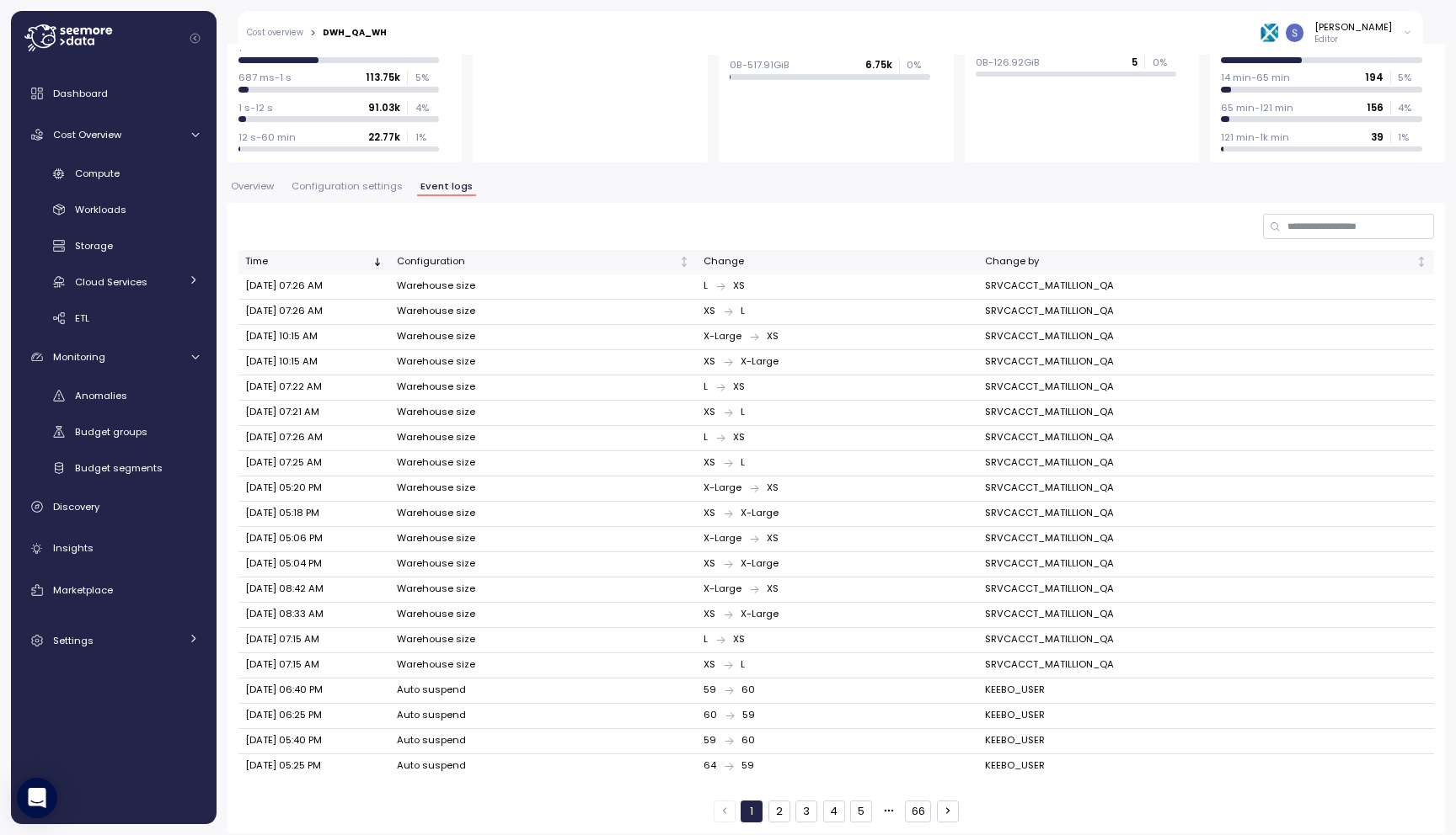
click at [776, 806] on button "2" at bounding box center [778, 811] width 22 height 22
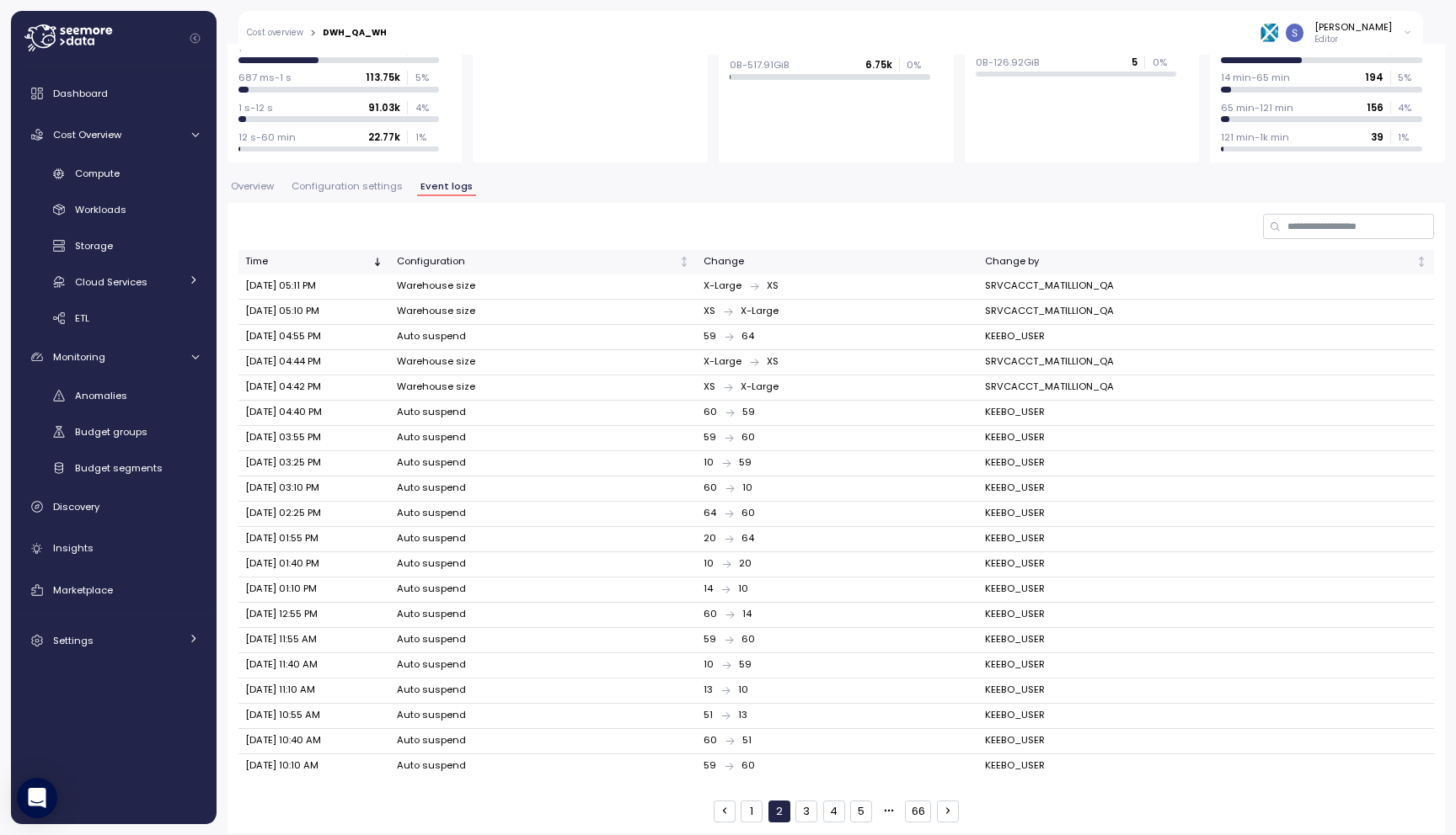
click at [802, 805] on button "3" at bounding box center [805, 811] width 22 height 22
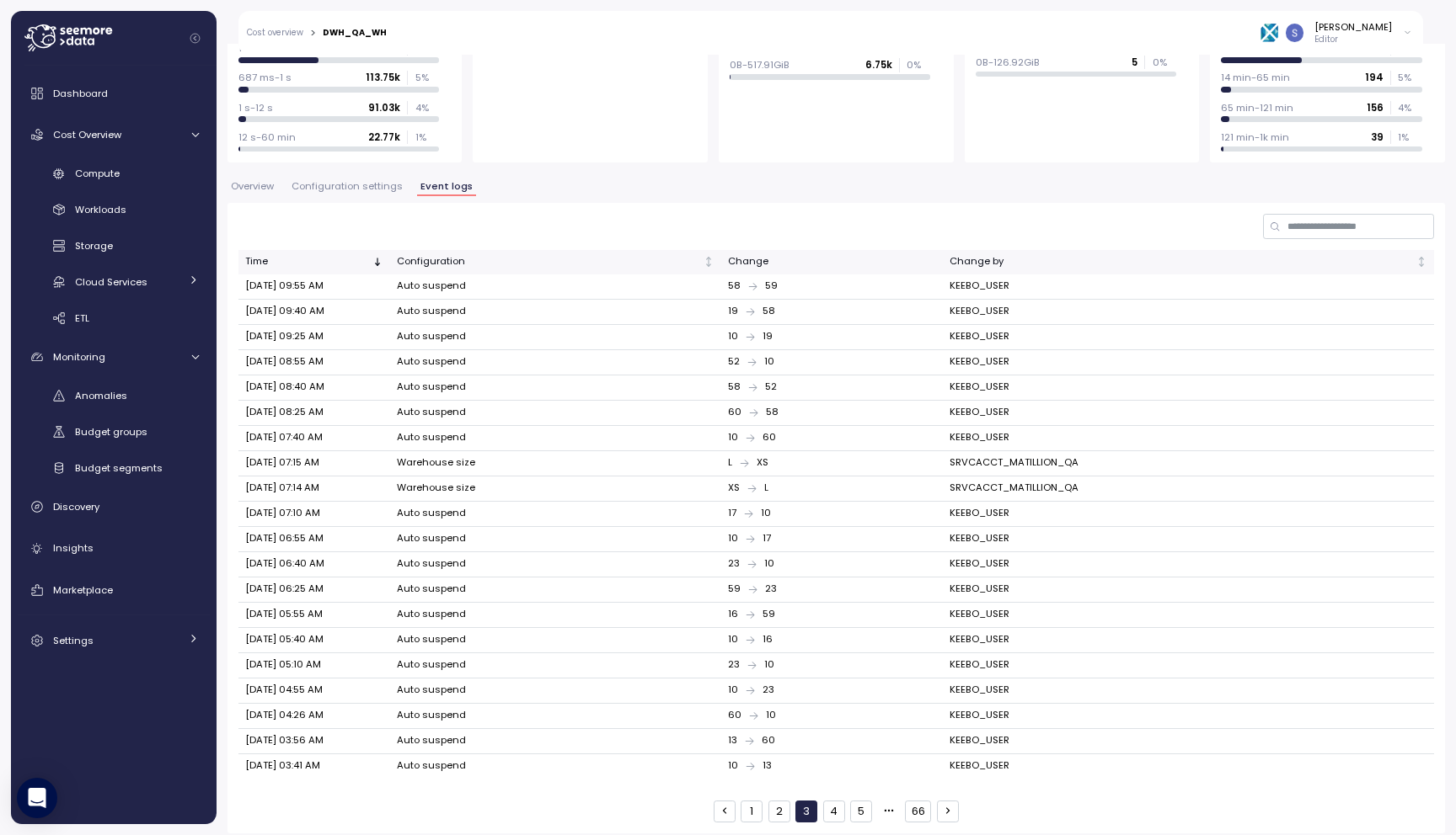
click at [825, 807] on button "4" at bounding box center [833, 811] width 22 height 22
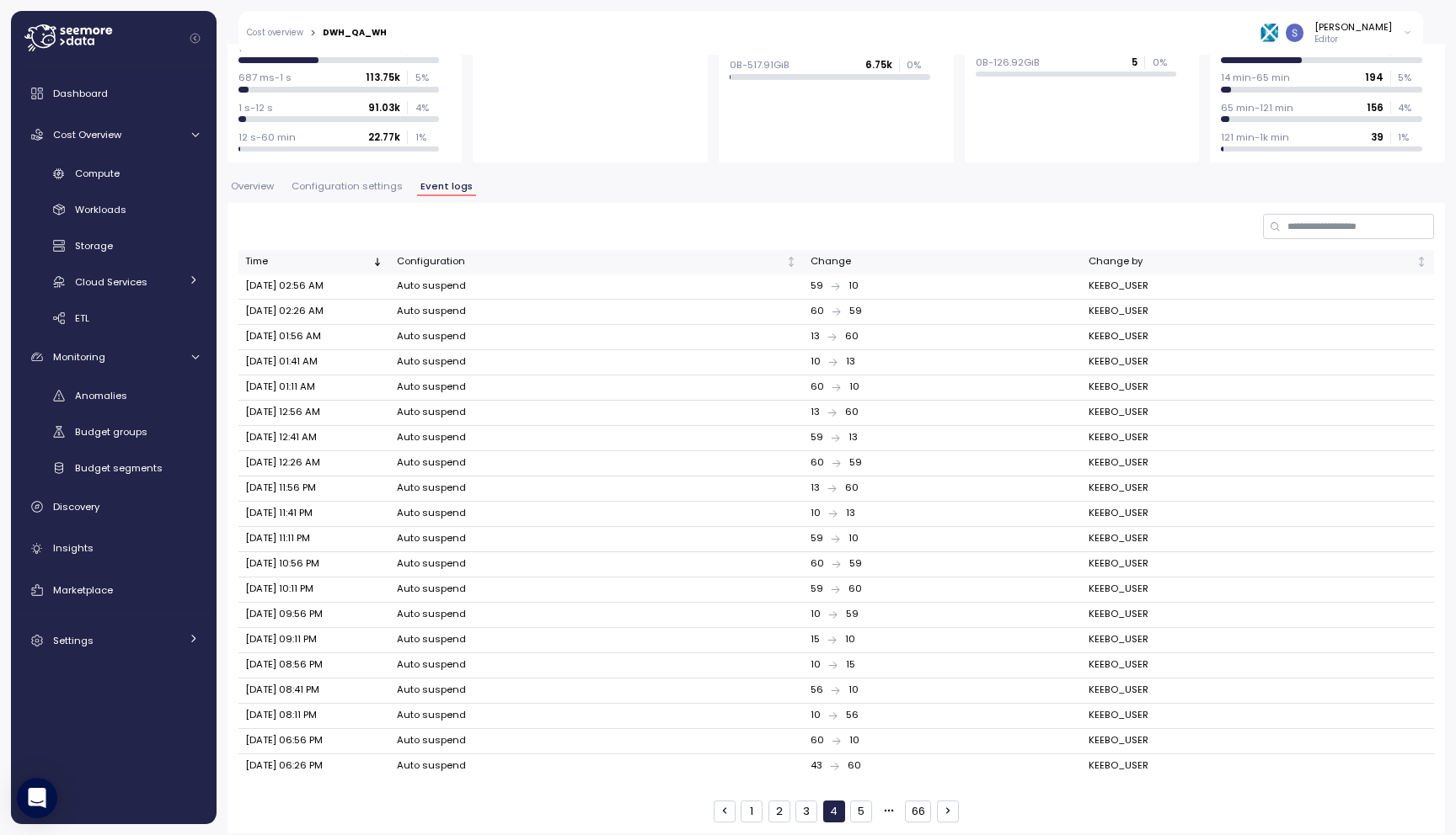
click at [855, 806] on button "5" at bounding box center [861, 811] width 22 height 22
click at [860, 800] on button "6" at bounding box center [861, 811] width 22 height 22
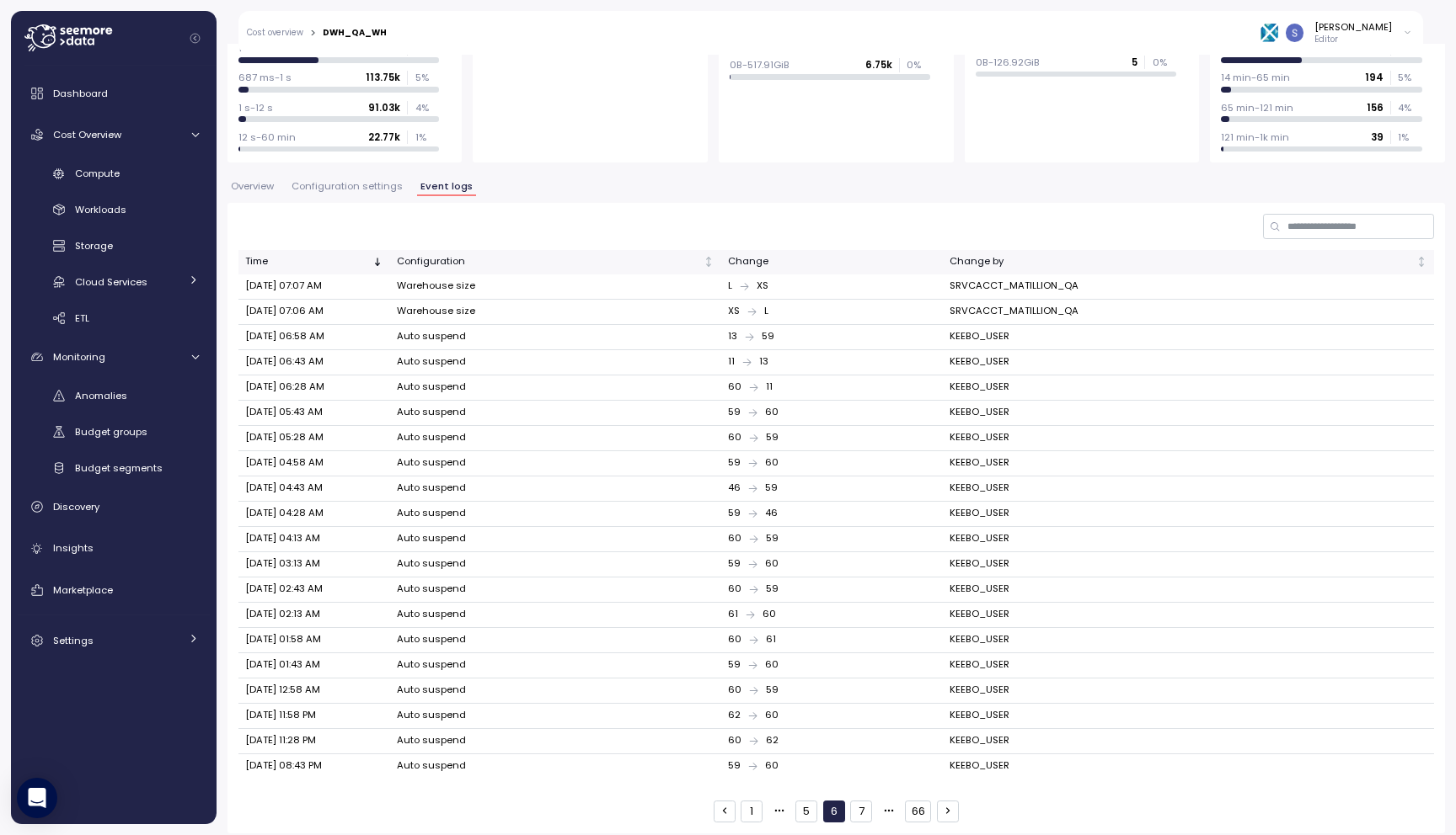
click at [747, 800] on button "1" at bounding box center [751, 811] width 22 height 22
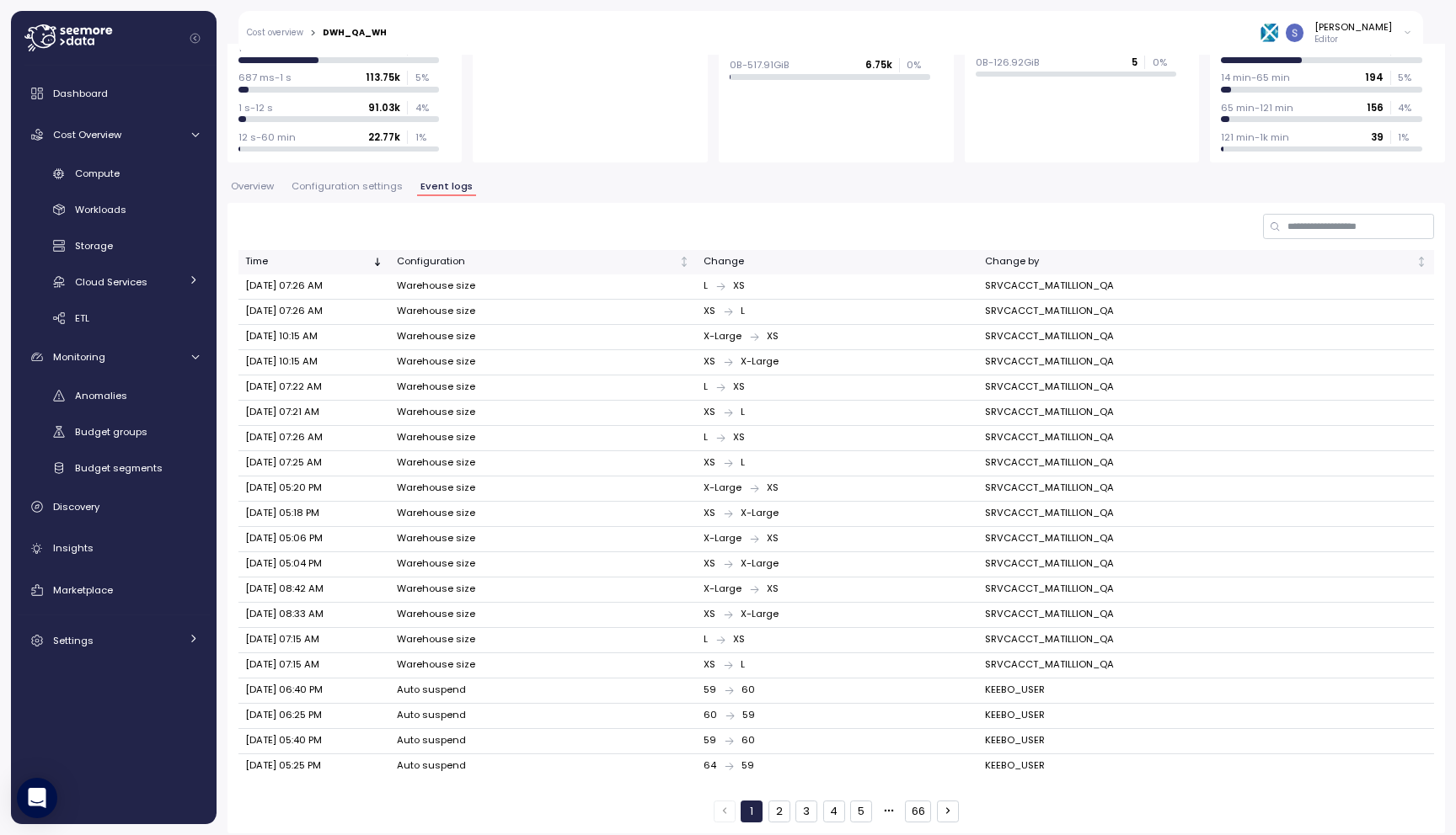
click at [372, 190] on span "Configuration settings" at bounding box center [347, 186] width 112 height 9
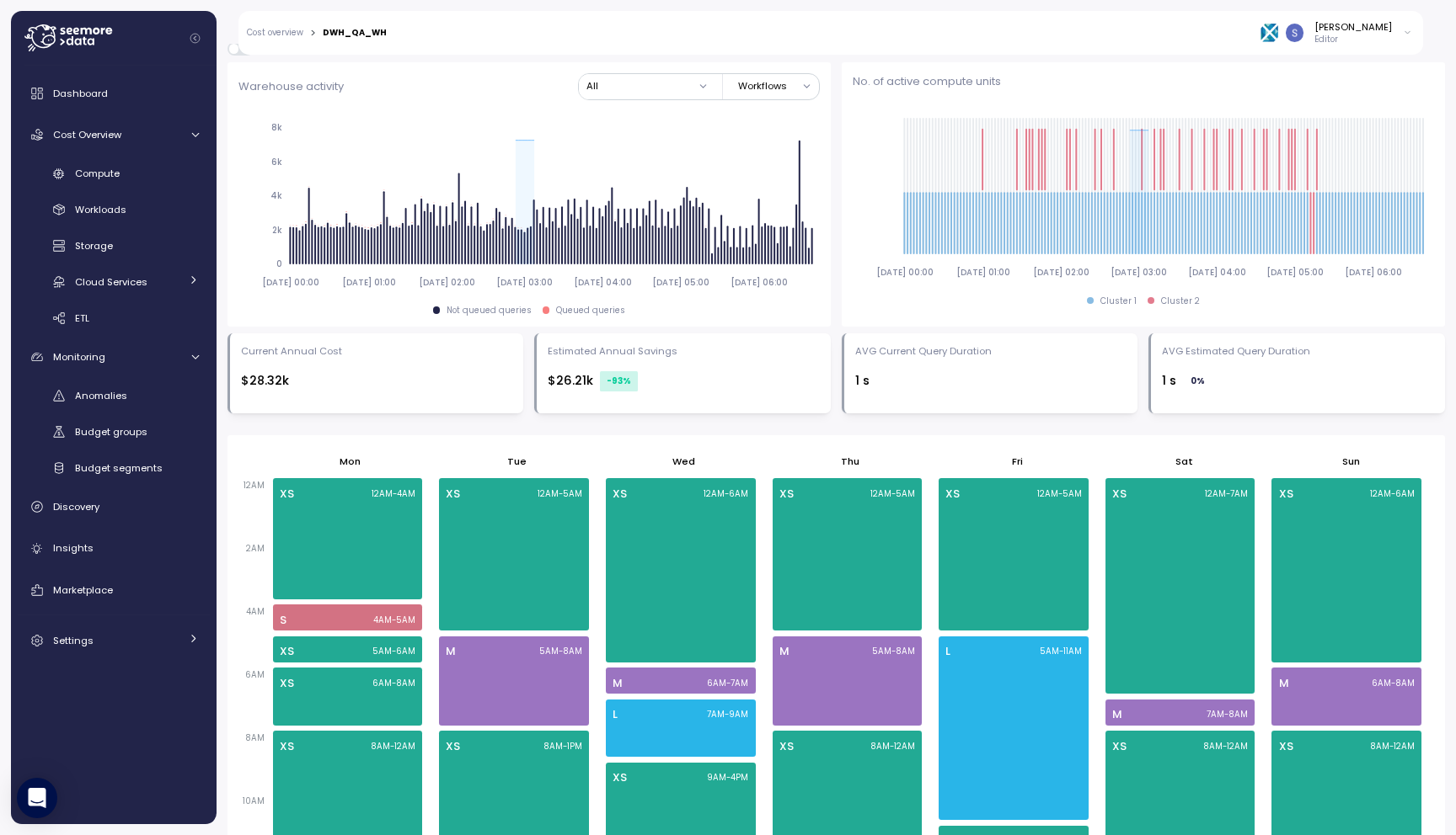
scroll to position [661, 0]
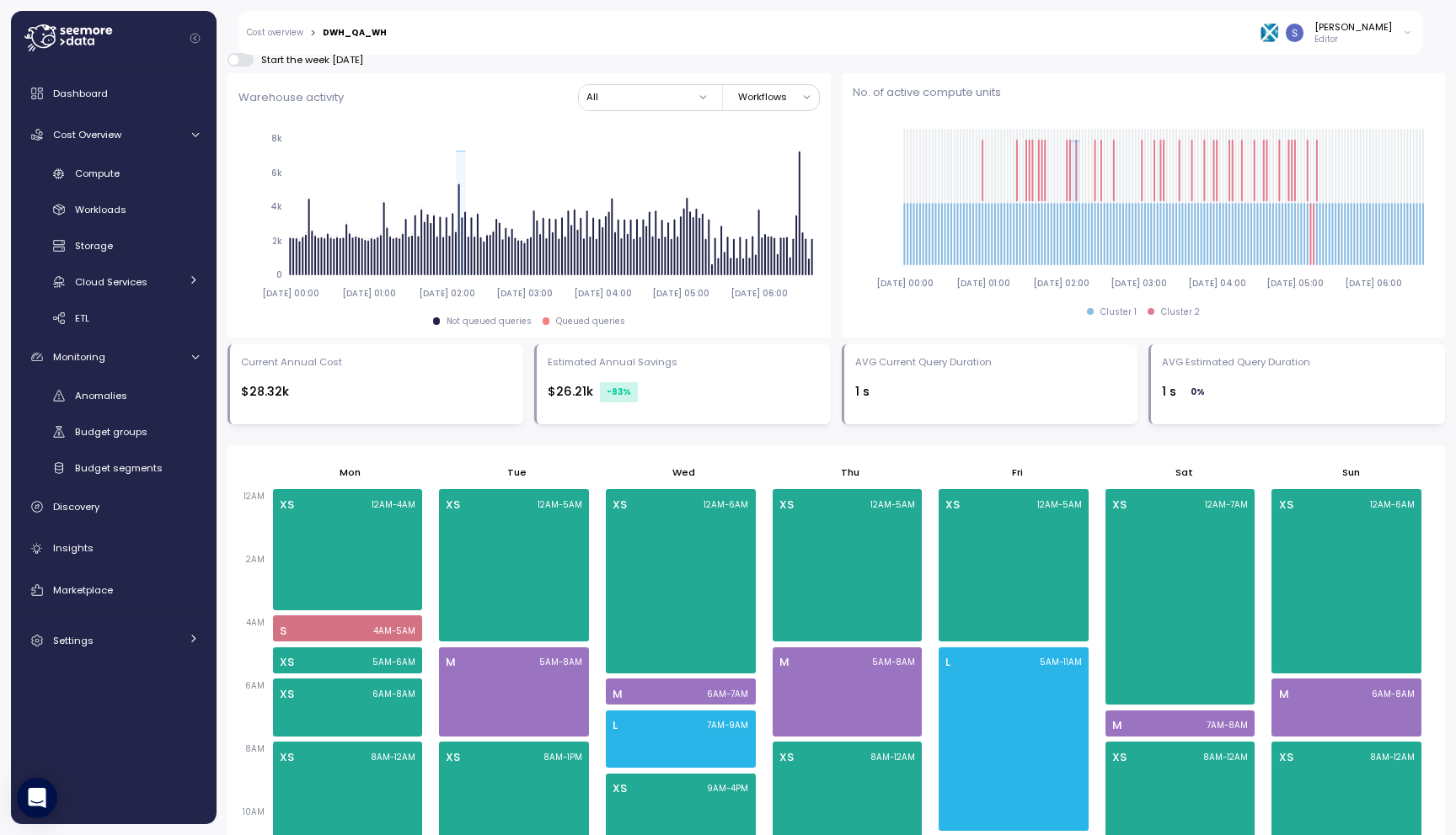
click at [357, 35] on div "DWH_QA_WH" at bounding box center [354, 33] width 64 height 8
copy div "DWH_QA_WH"
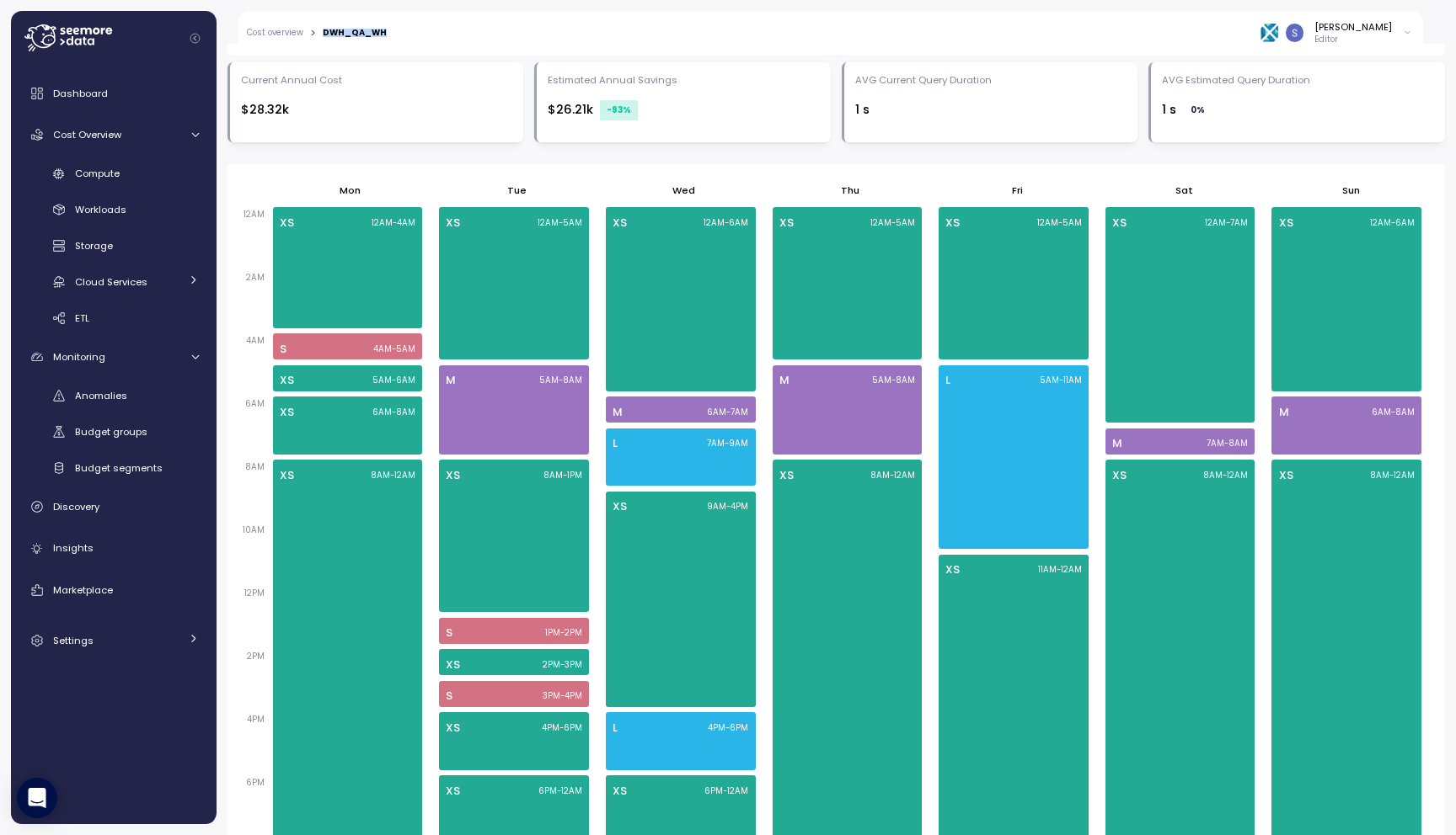
scroll to position [218, 0]
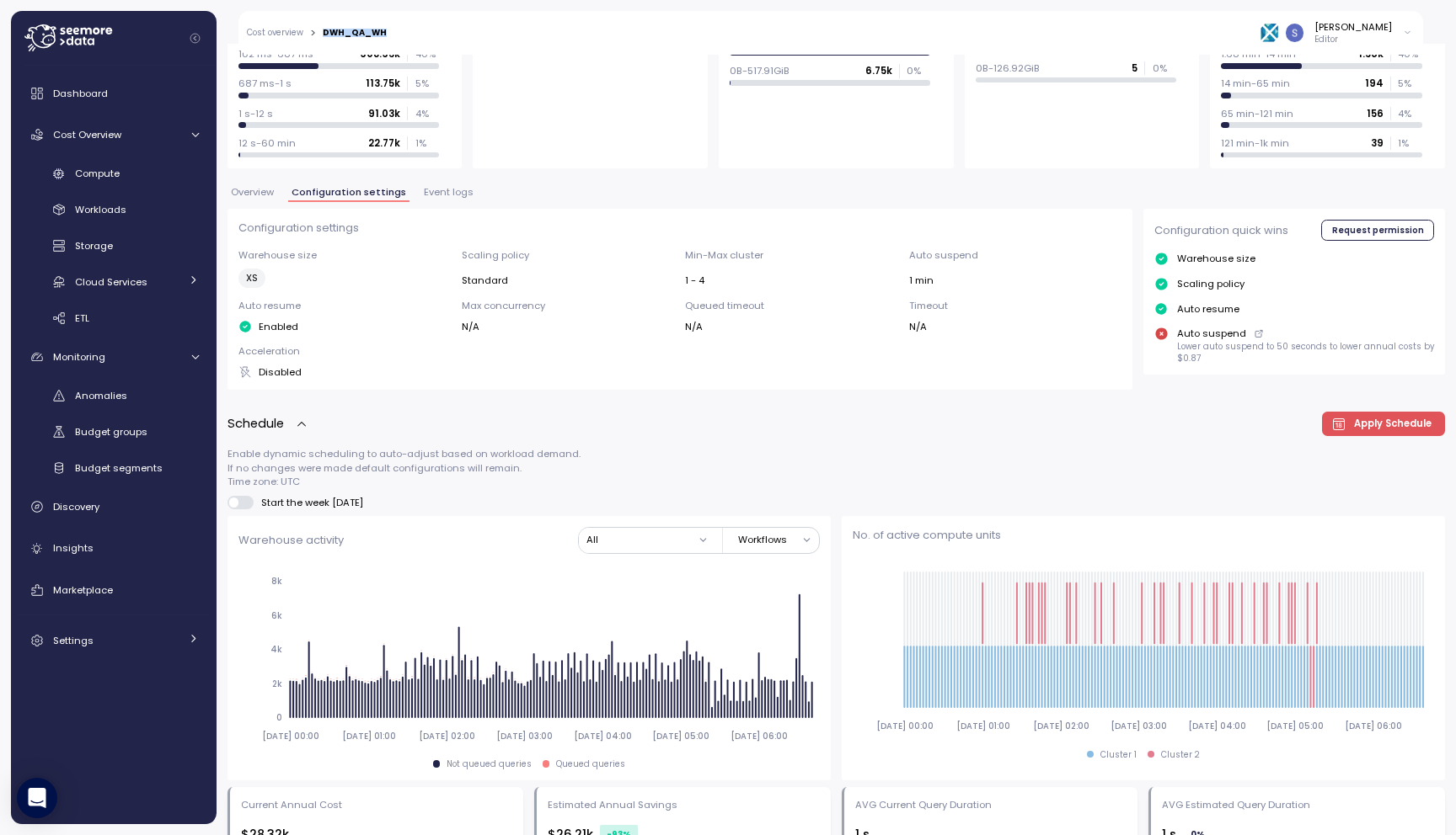
click at [243, 498] on span at bounding box center [247, 502] width 17 height 13
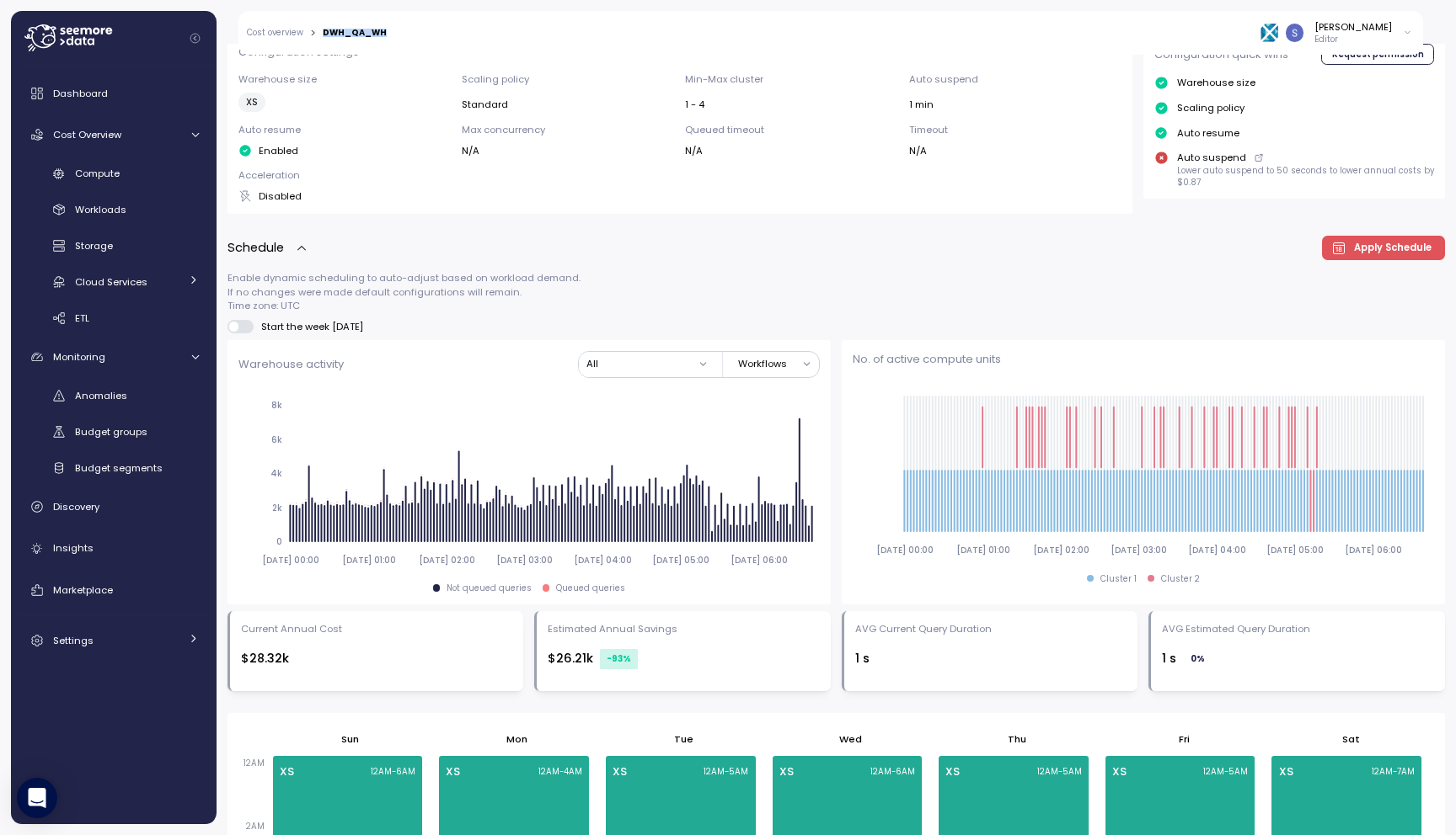
scroll to position [29, 0]
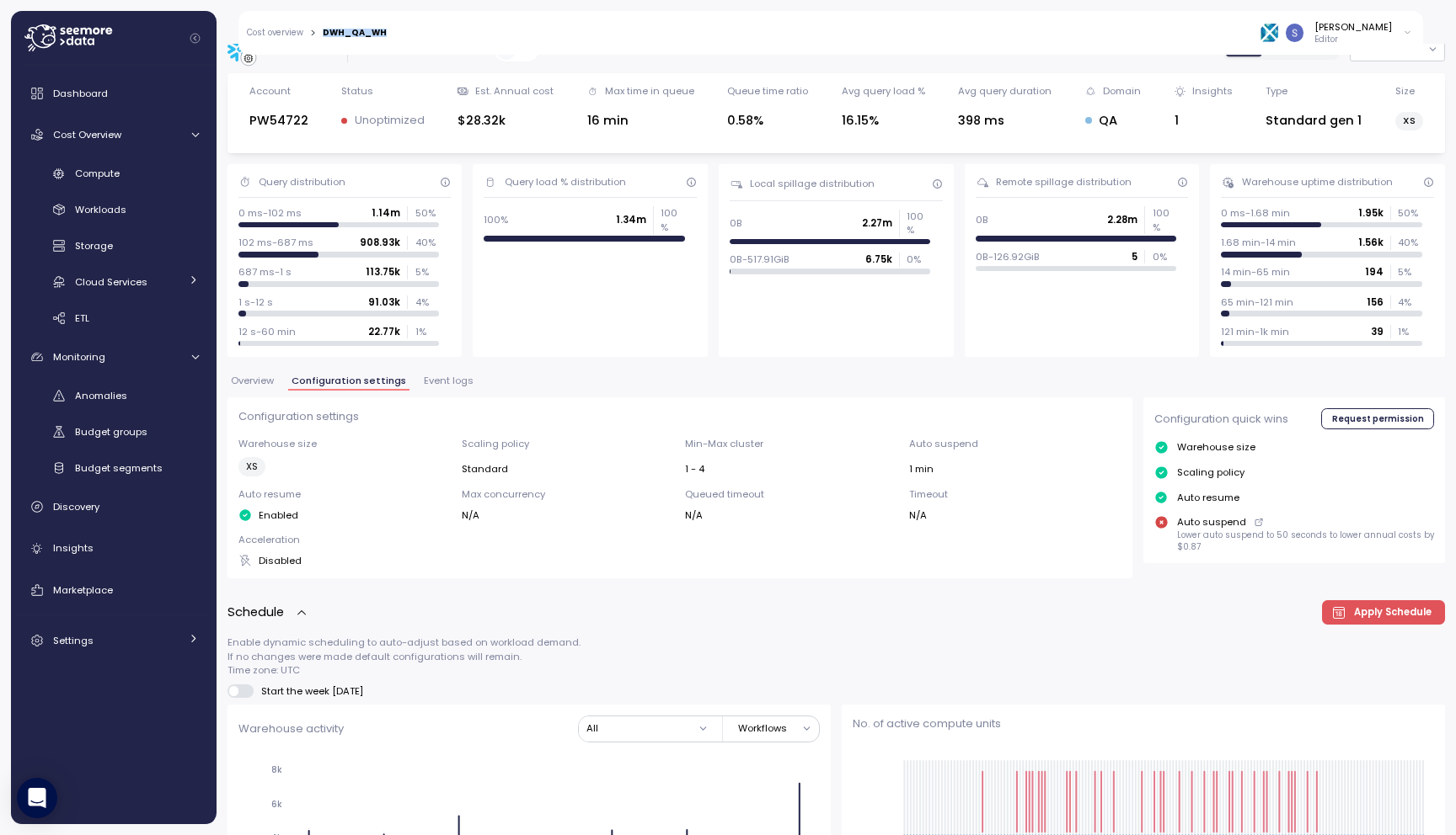
click at [455, 380] on span "Event logs" at bounding box center [448, 381] width 50 height 9
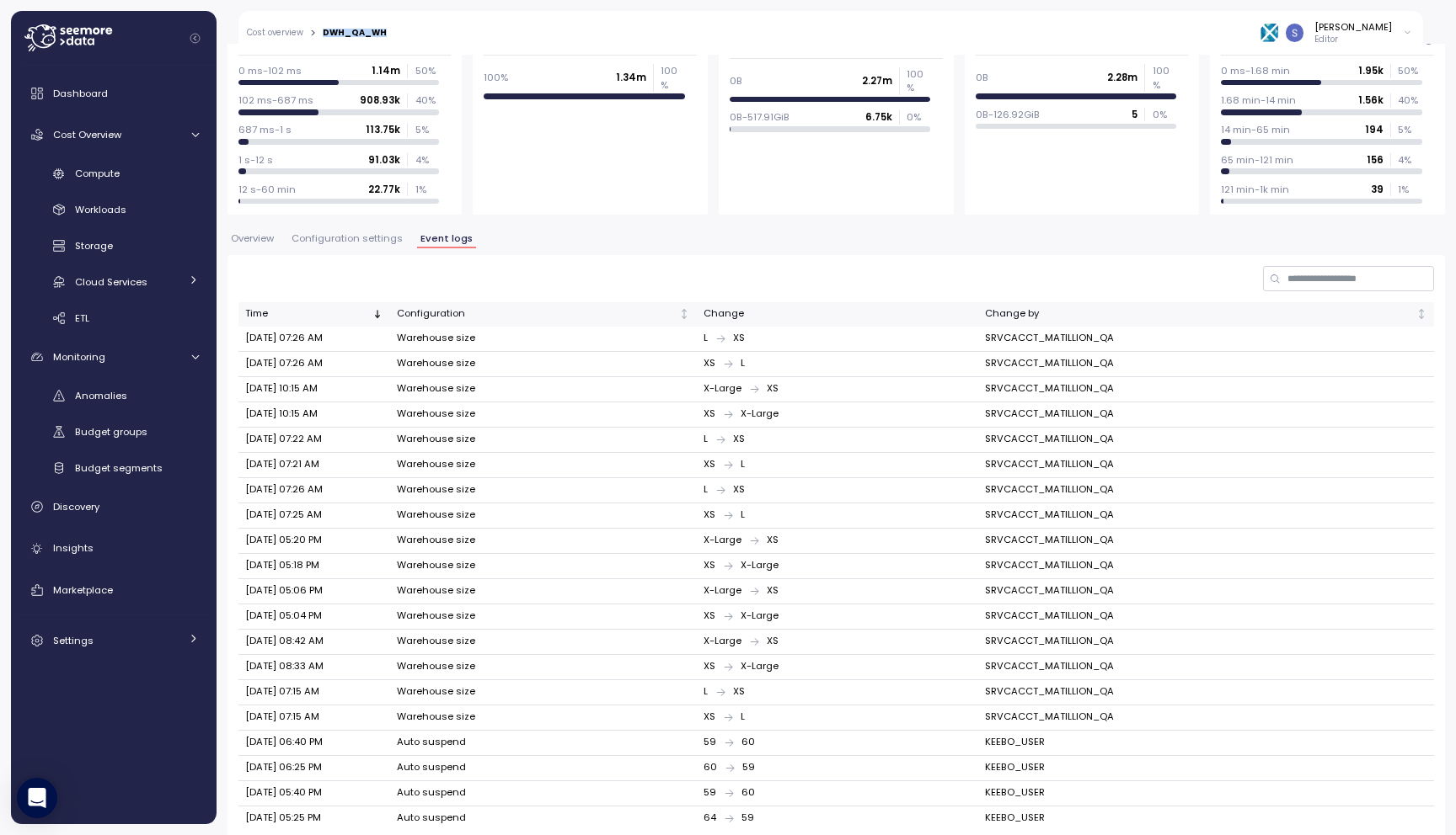
scroll to position [224, 0]
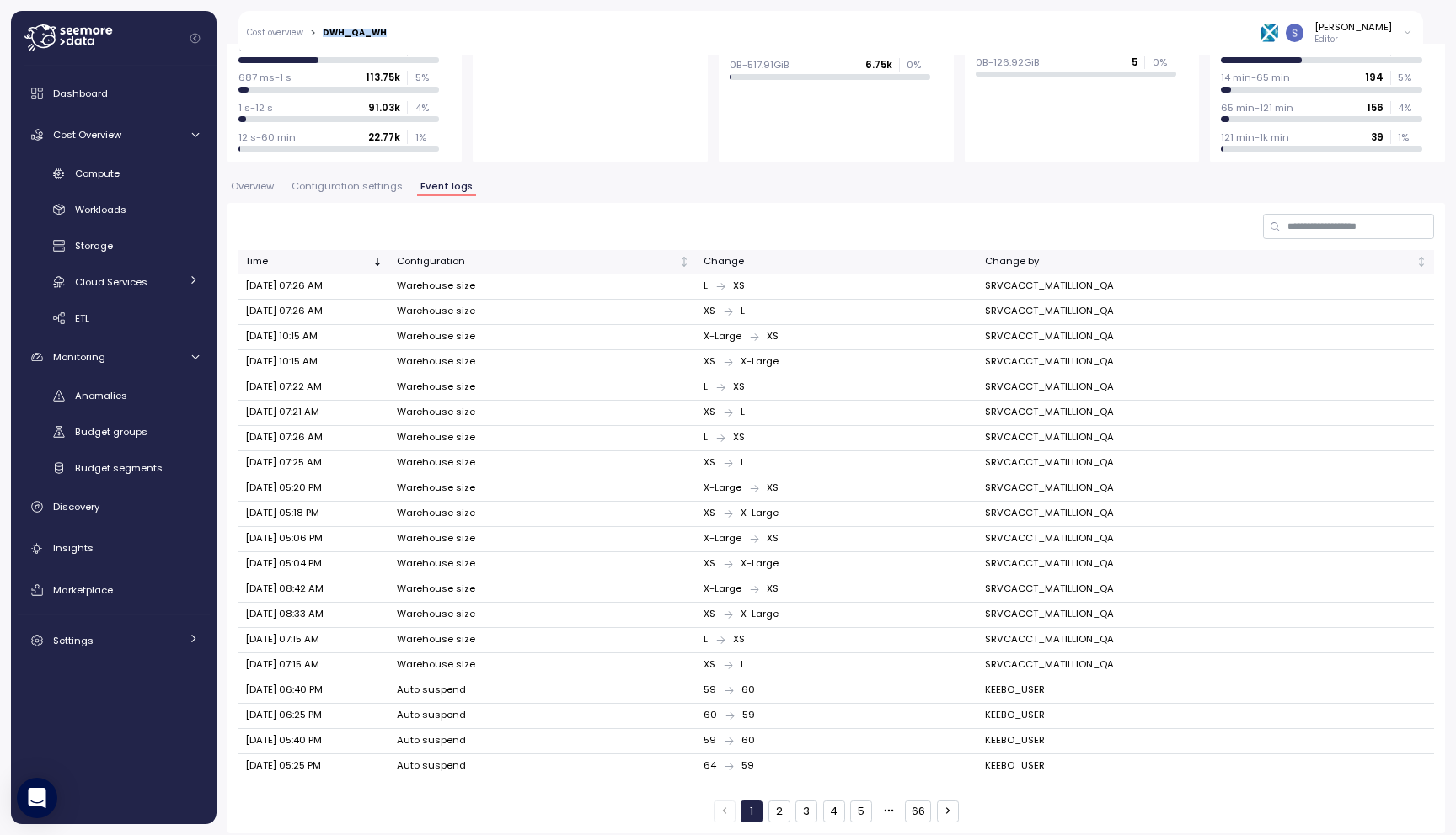
click at [241, 186] on span "Overview" at bounding box center [252, 186] width 43 height 9
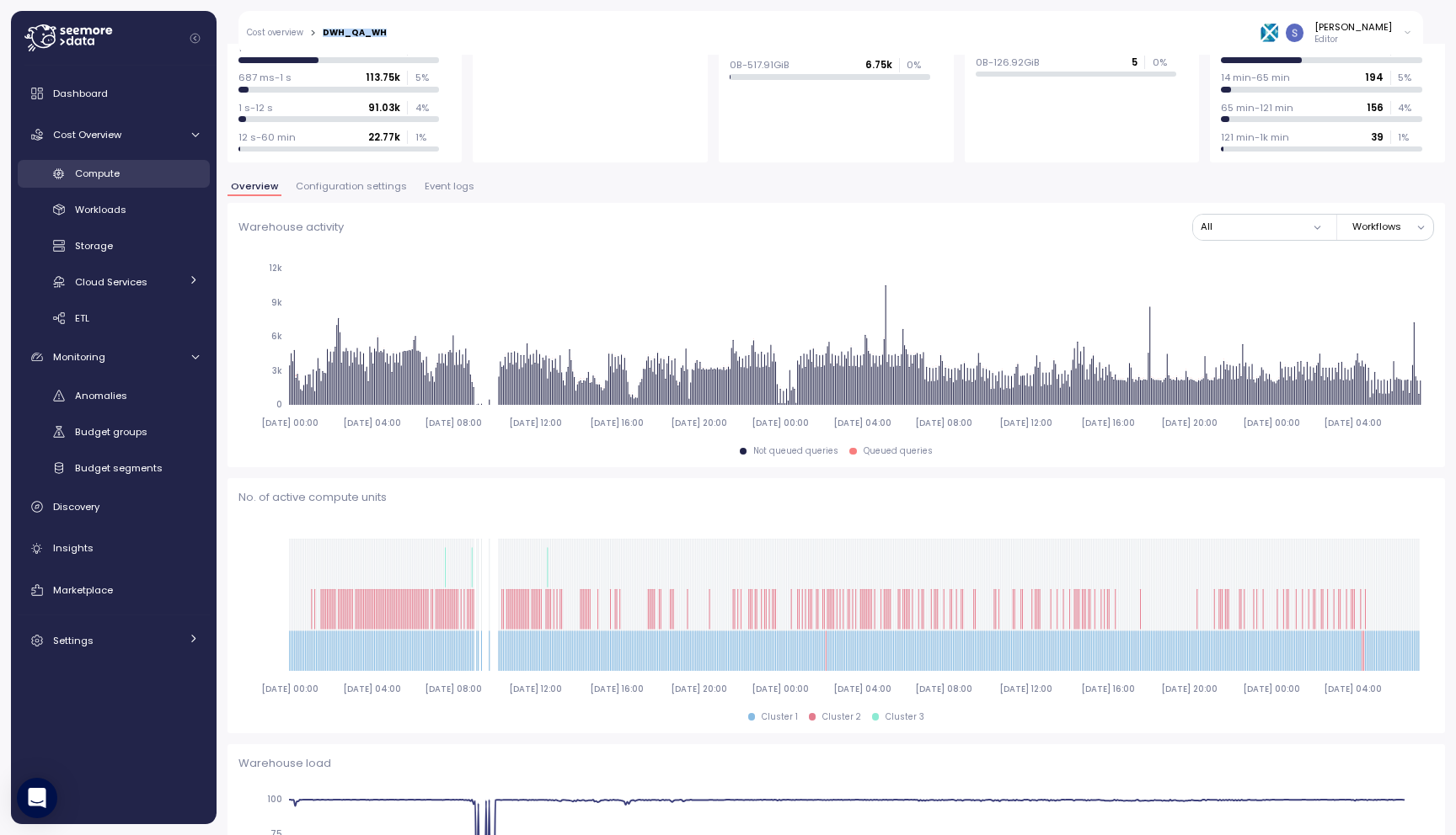
click at [102, 185] on link "Compute" at bounding box center [113, 174] width 192 height 28
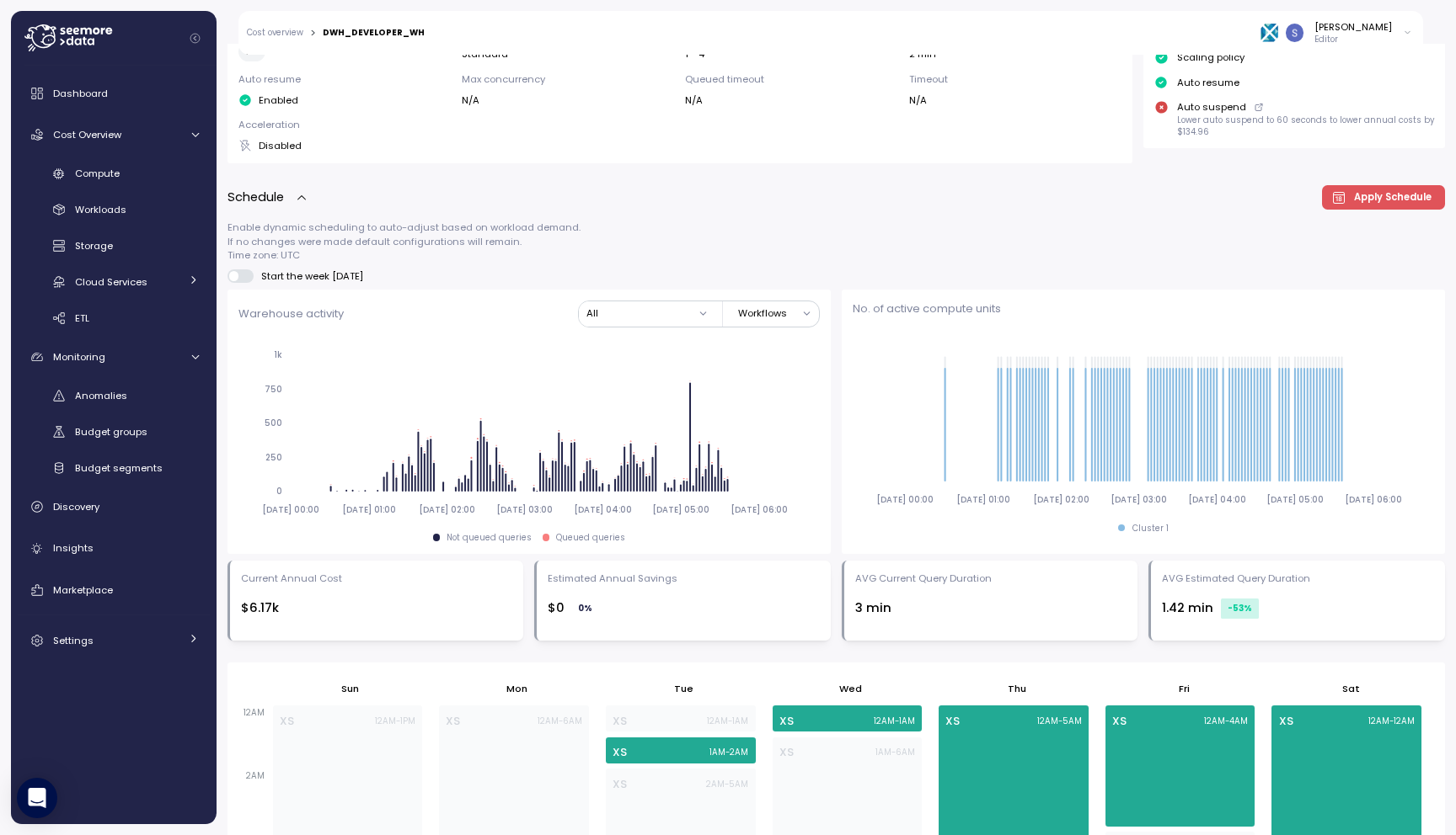
scroll to position [453, 0]
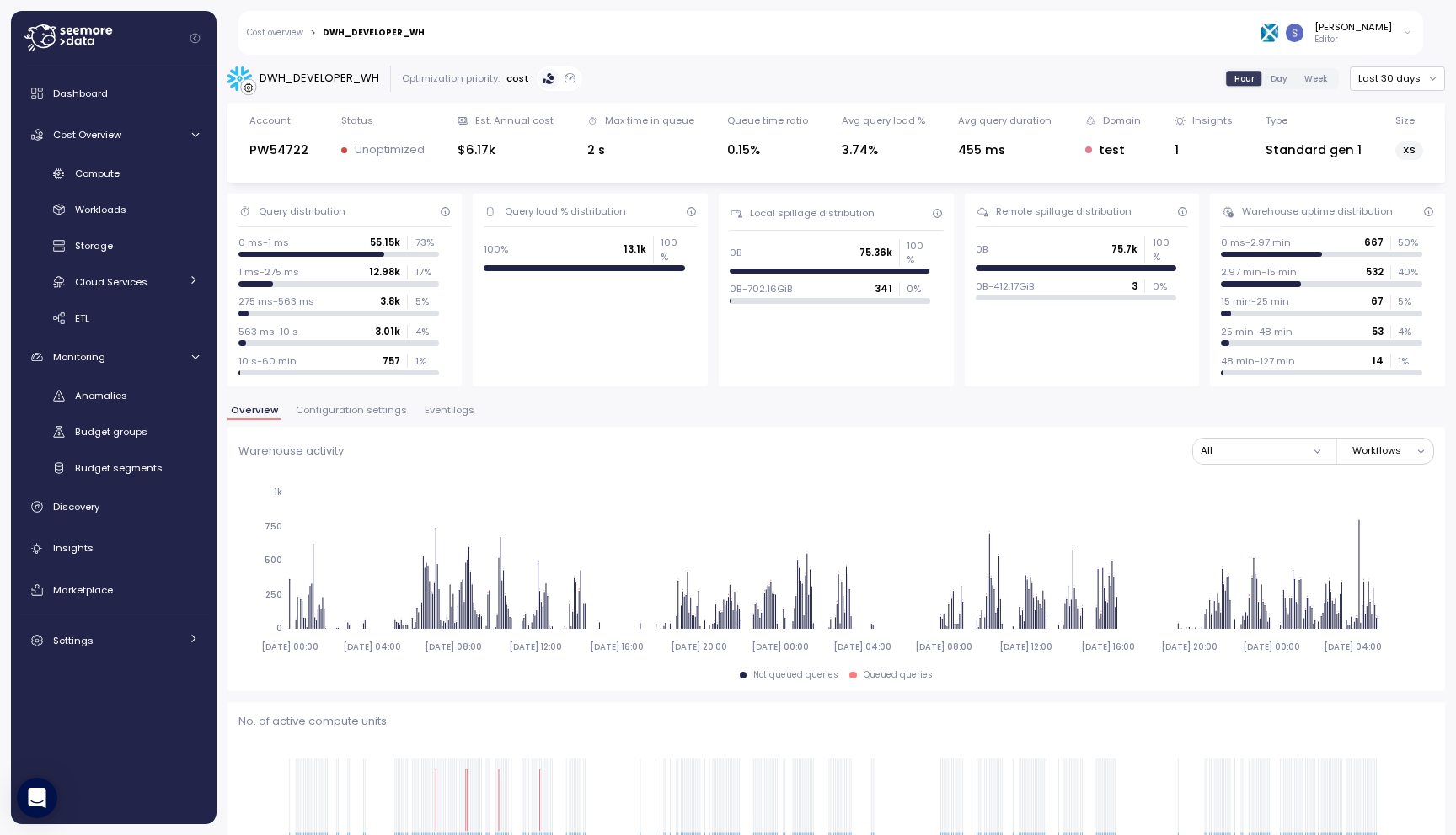
click at [369, 410] on span "Configuration settings" at bounding box center [351, 410] width 112 height 9
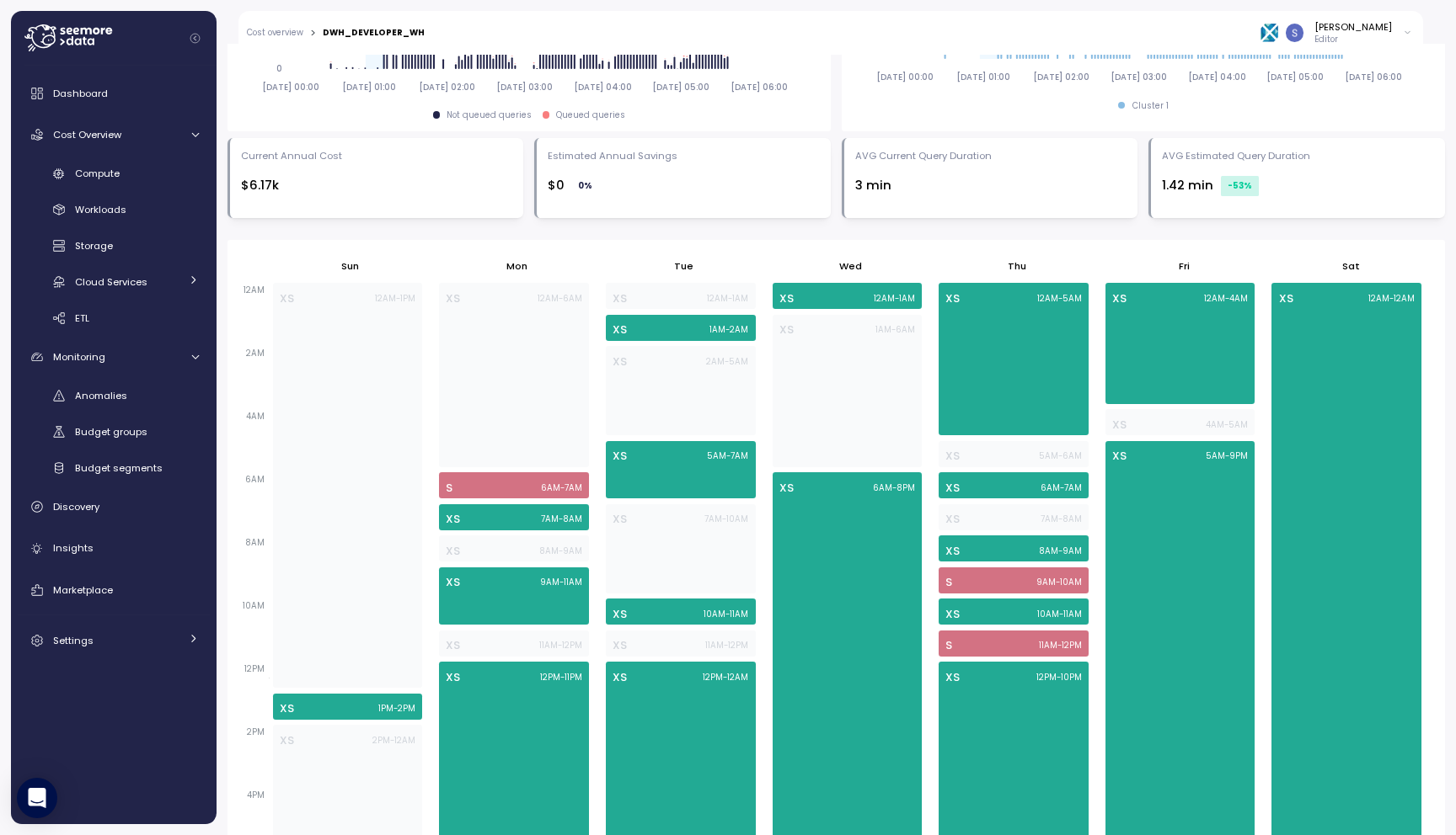
scroll to position [875, 0]
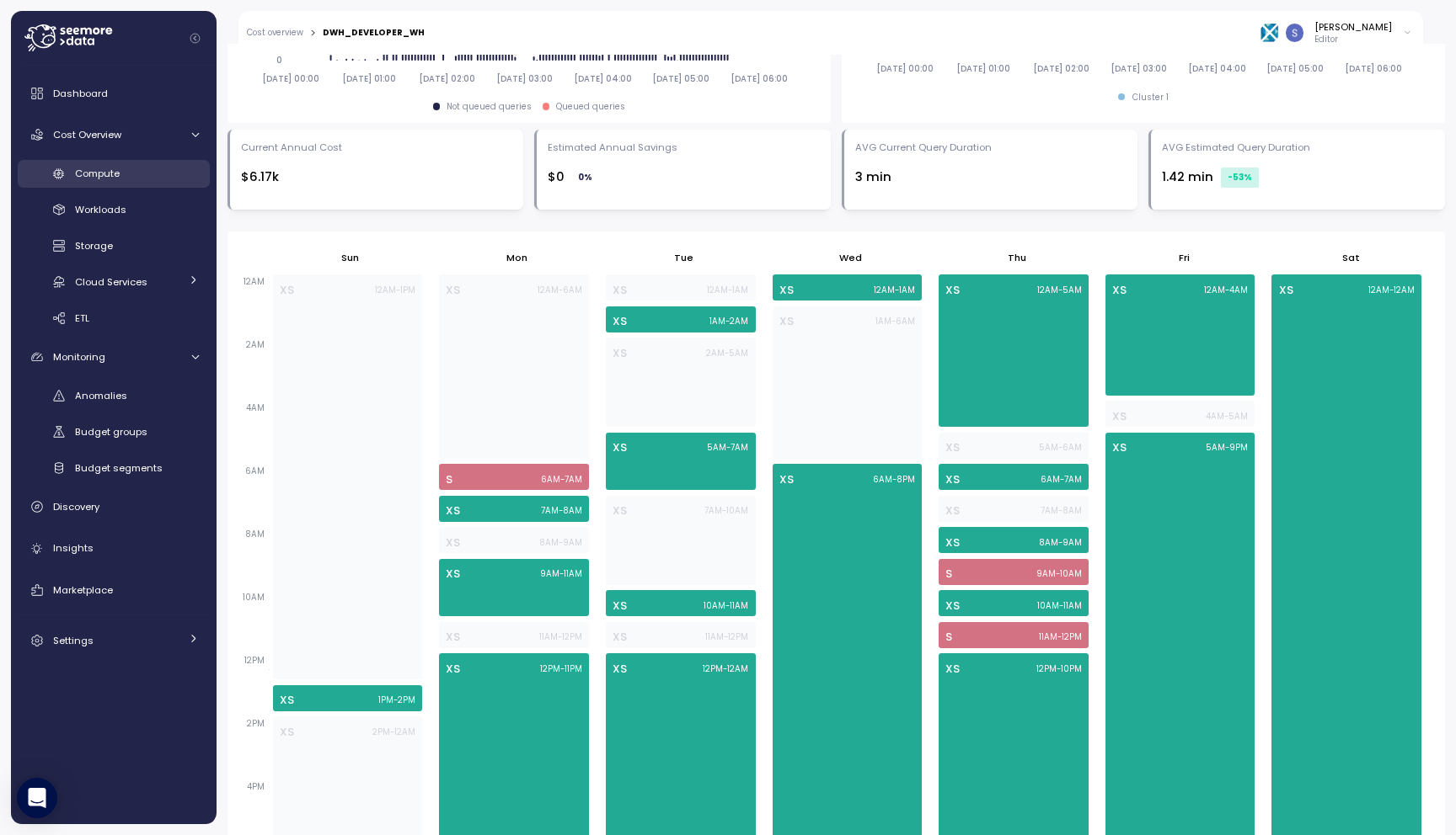
click at [120, 175] on span "Compute" at bounding box center [98, 173] width 45 height 13
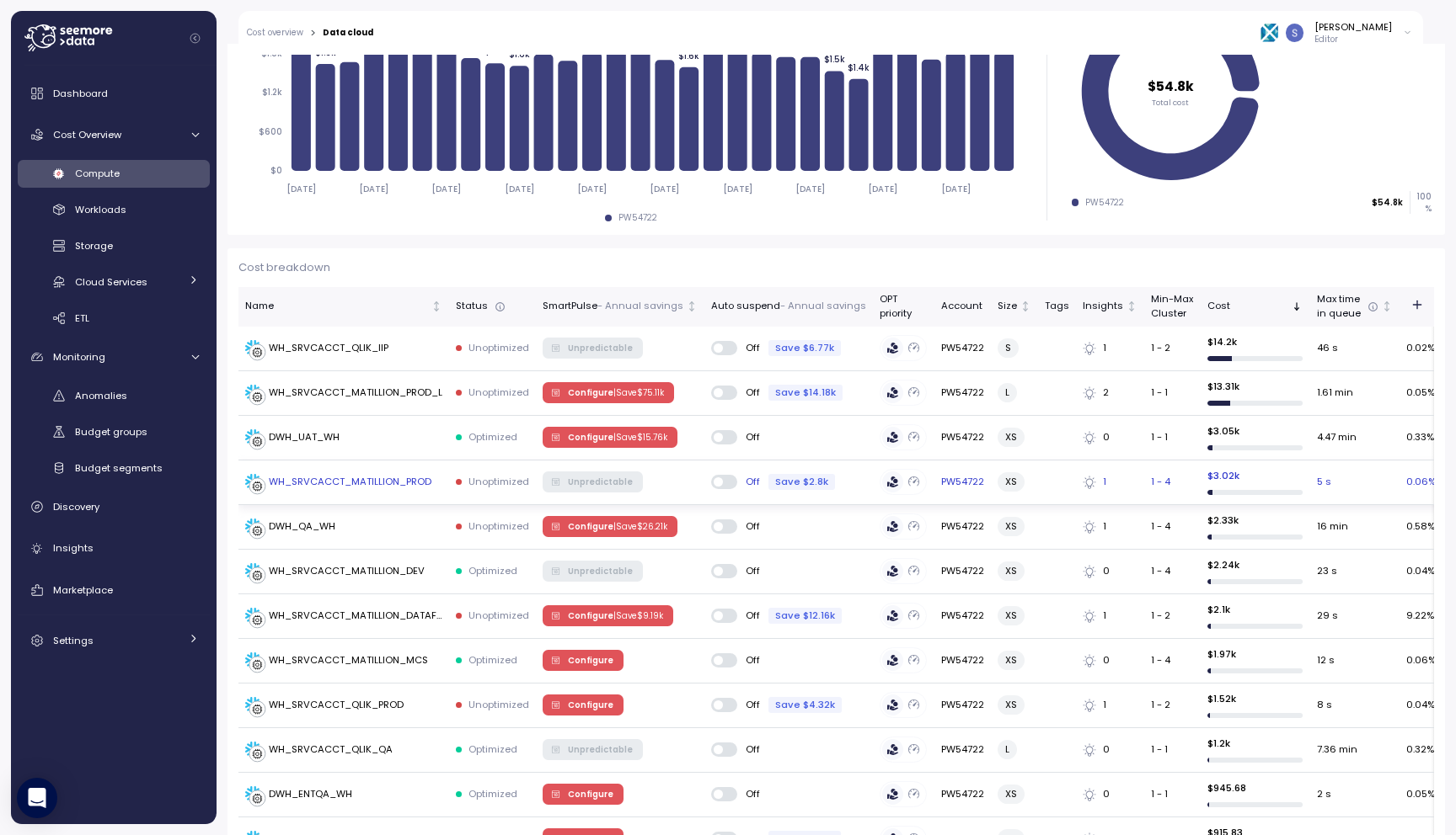
scroll to position [323, 0]
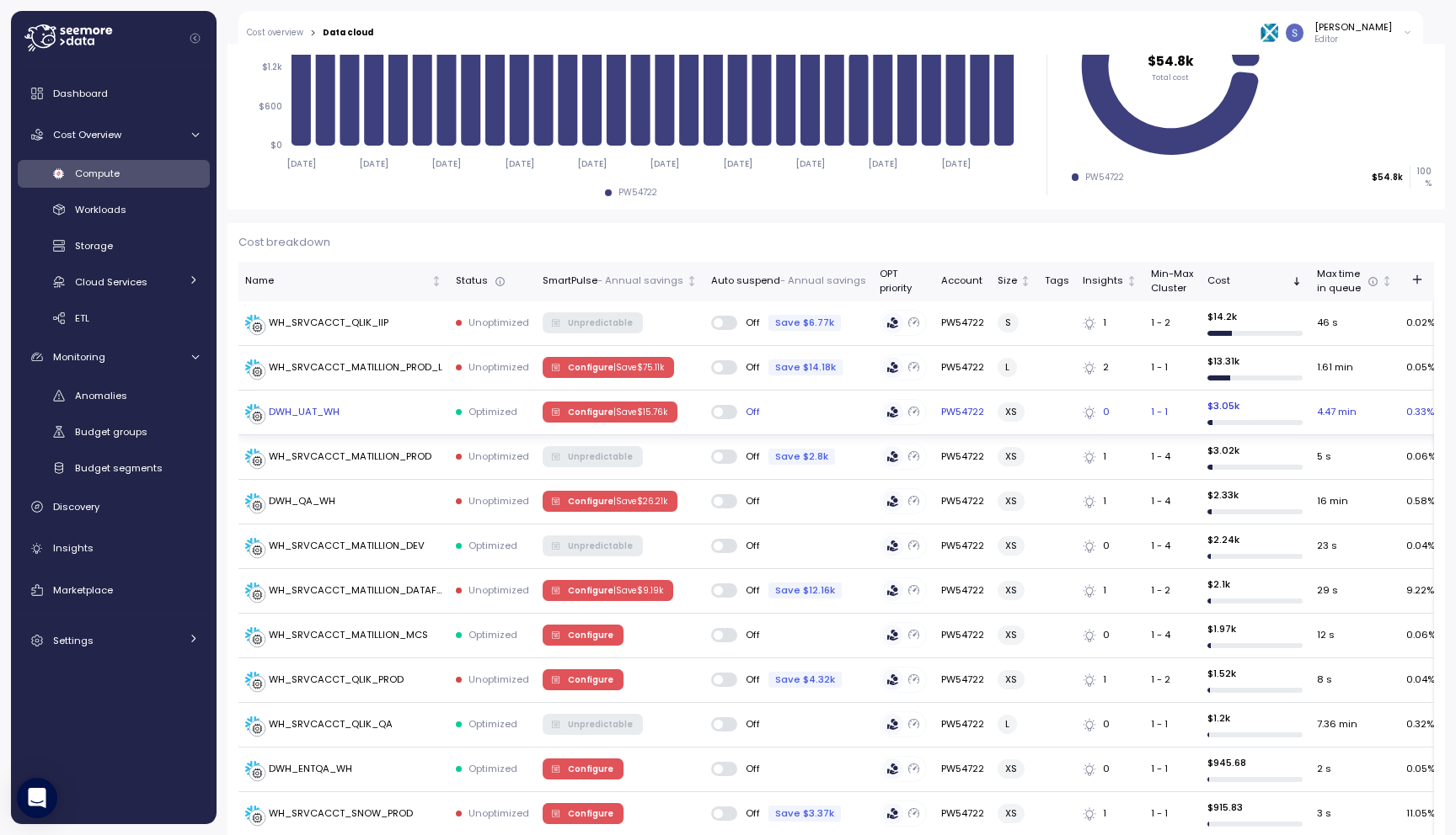
click at [319, 413] on div "DWH_UAT_WH" at bounding box center [304, 412] width 70 height 15
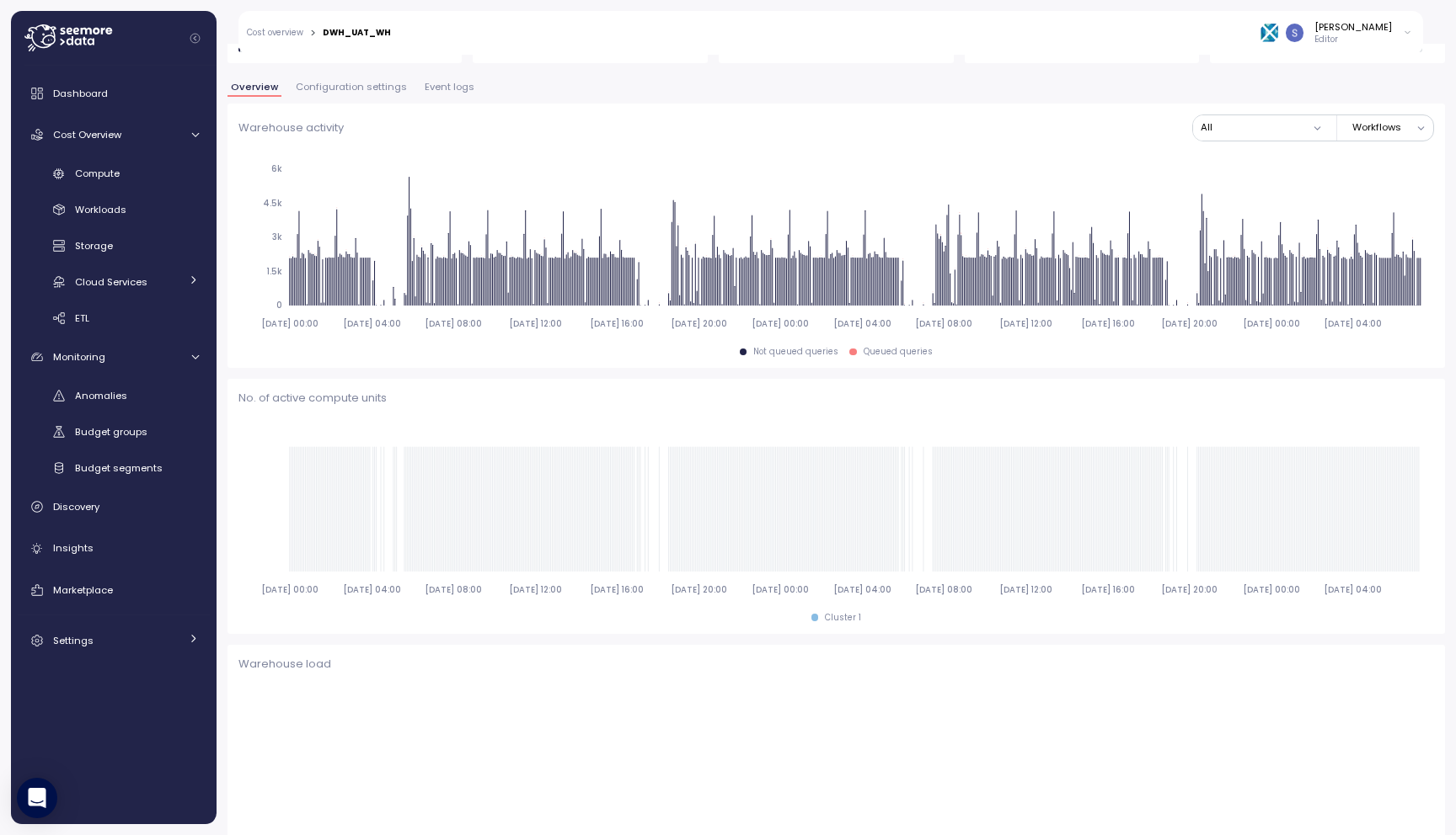
scroll to position [324, 0]
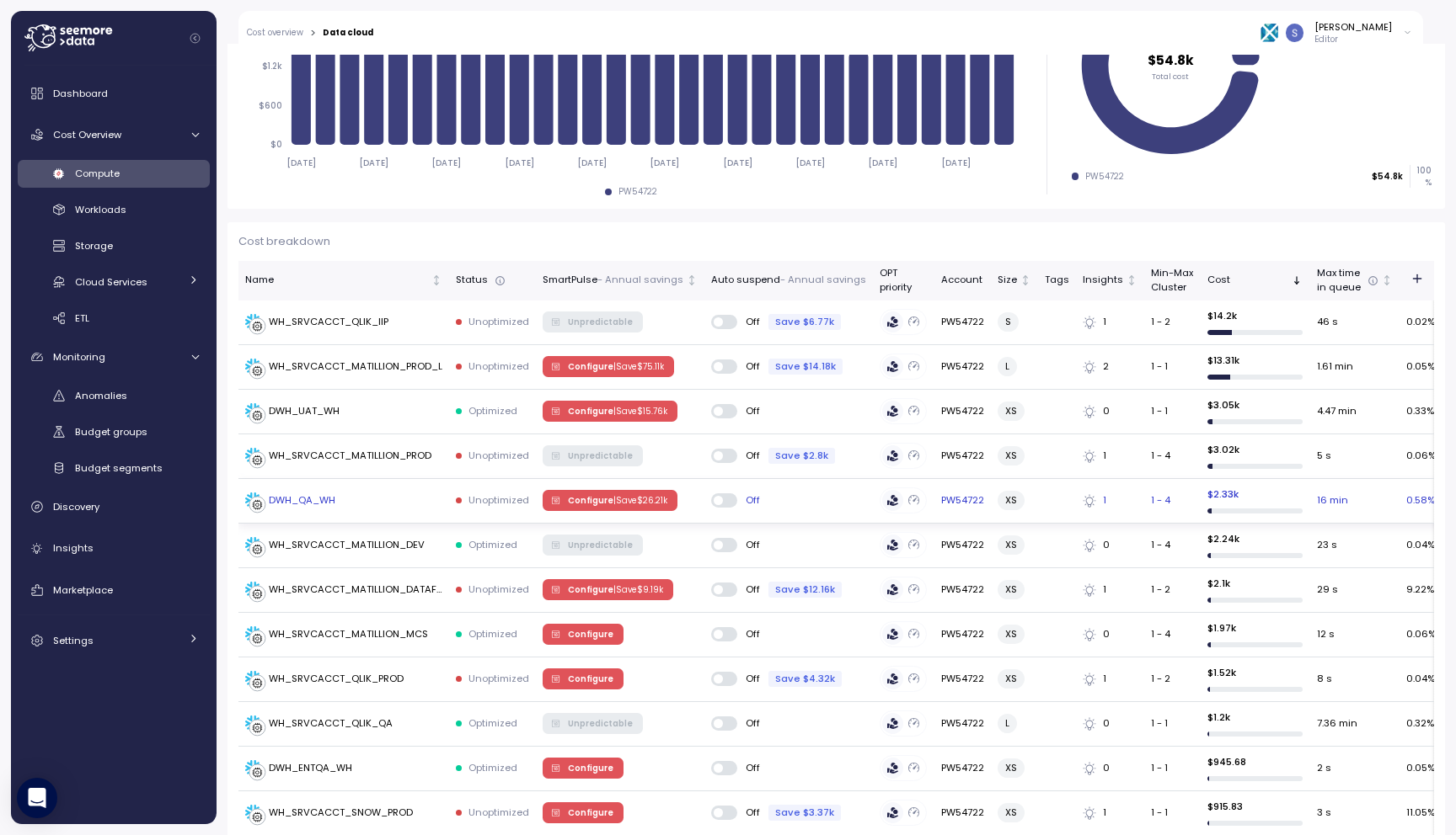
click at [347, 493] on div "DWH_QA_WH" at bounding box center [343, 501] width 197 height 17
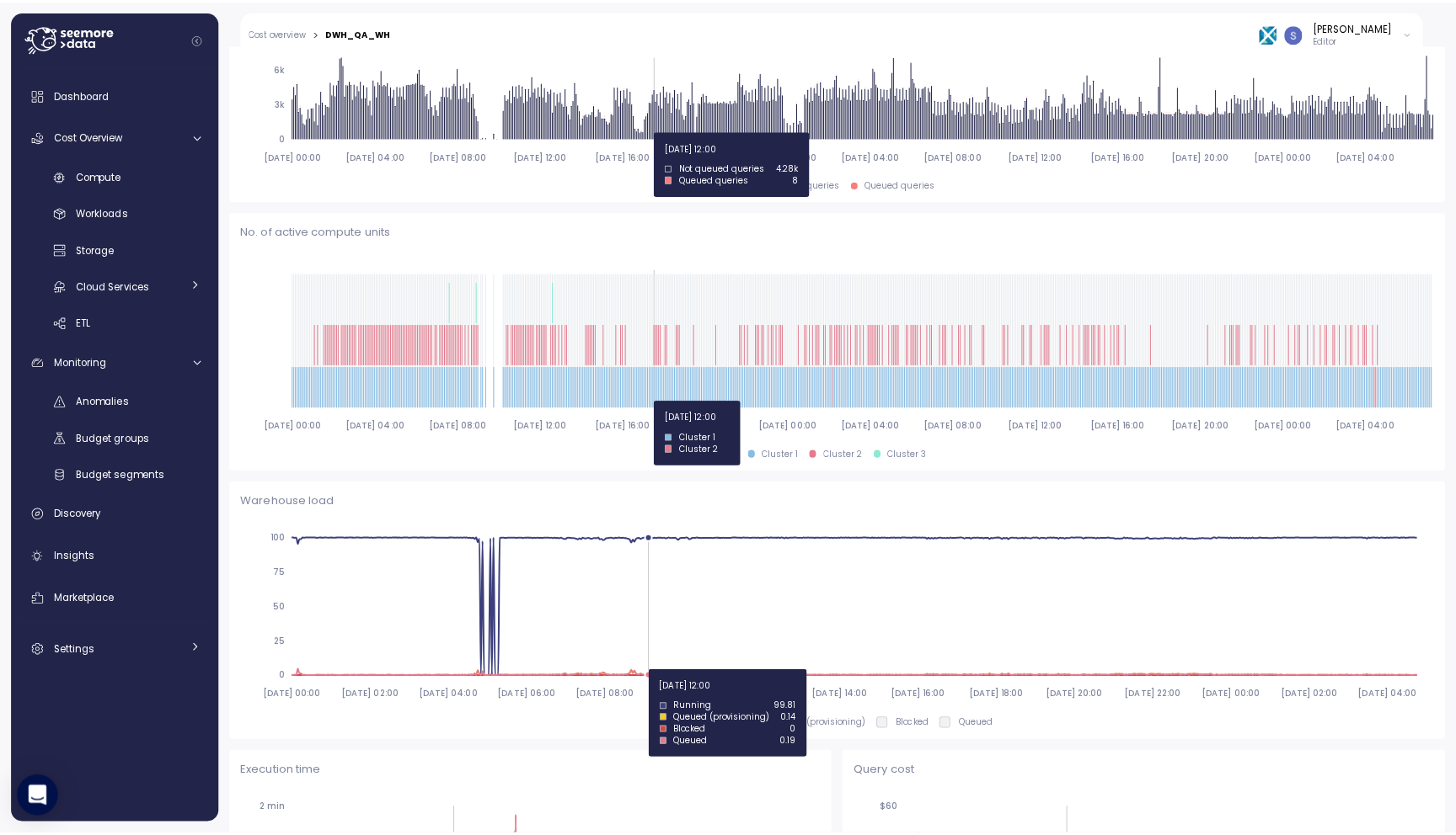
scroll to position [65, 0]
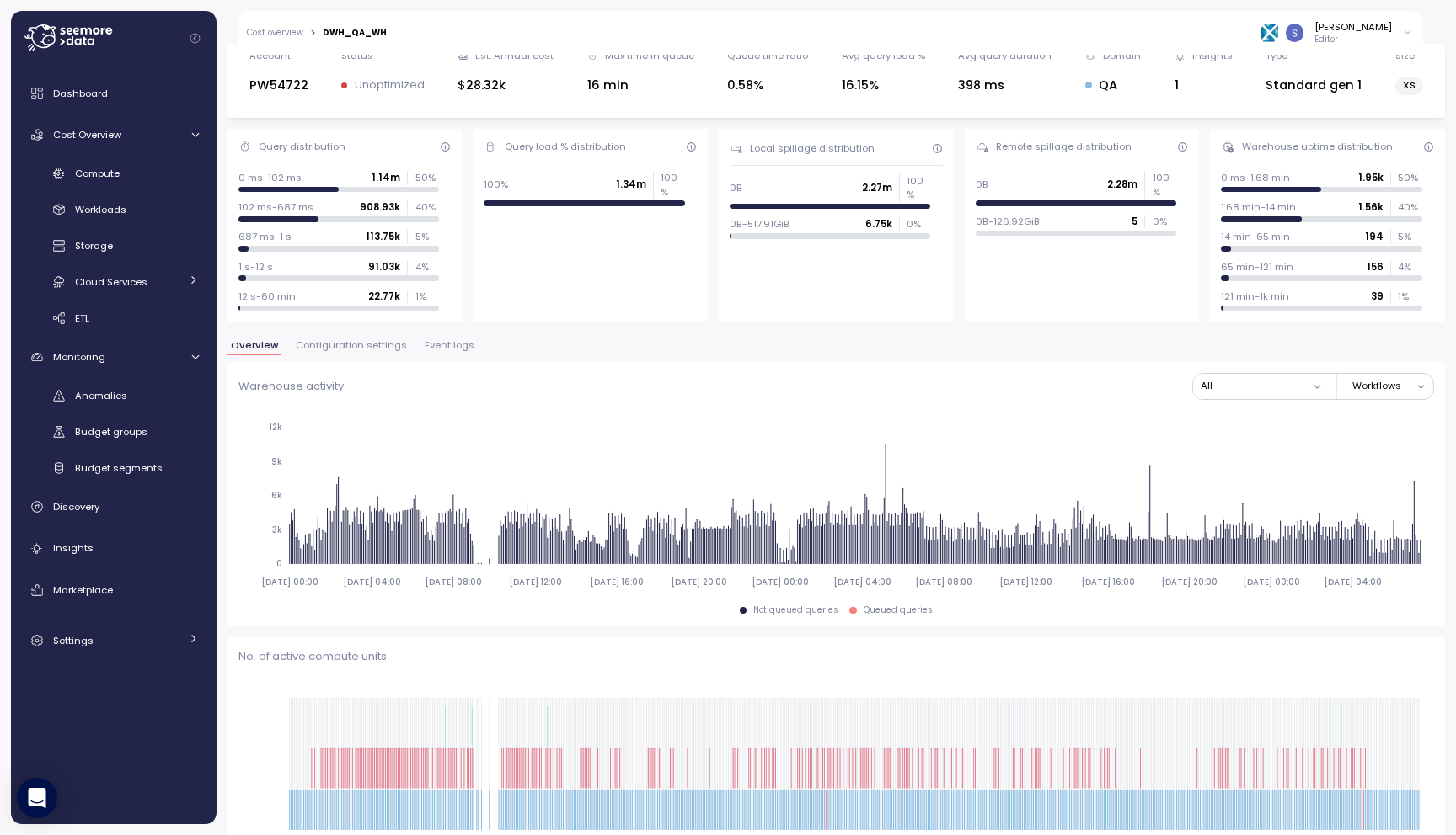
click at [446, 341] on span "Event logs" at bounding box center [449, 346] width 50 height 9
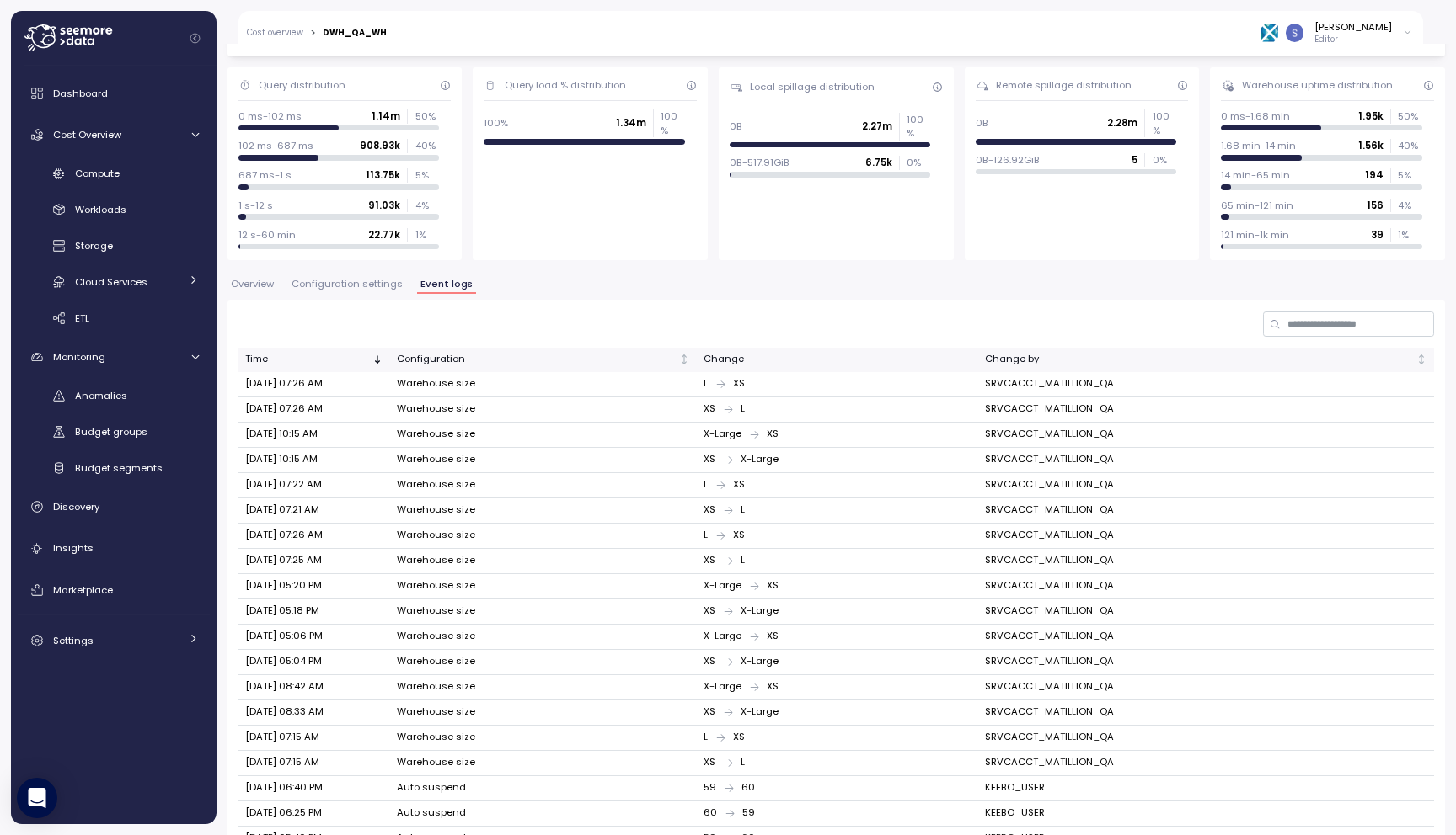
scroll to position [224, 0]
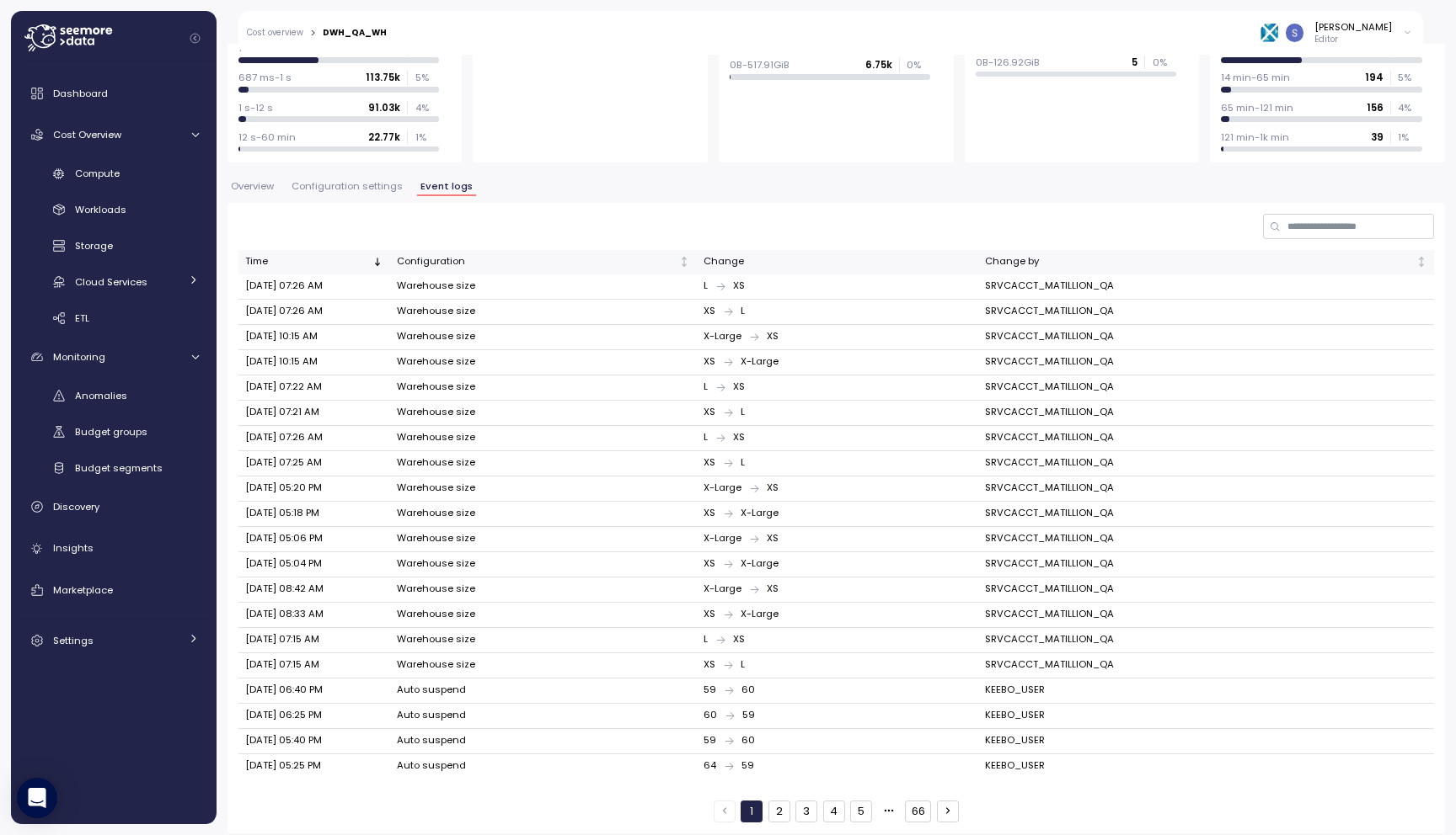
click at [832, 800] on button "4" at bounding box center [833, 811] width 22 height 22
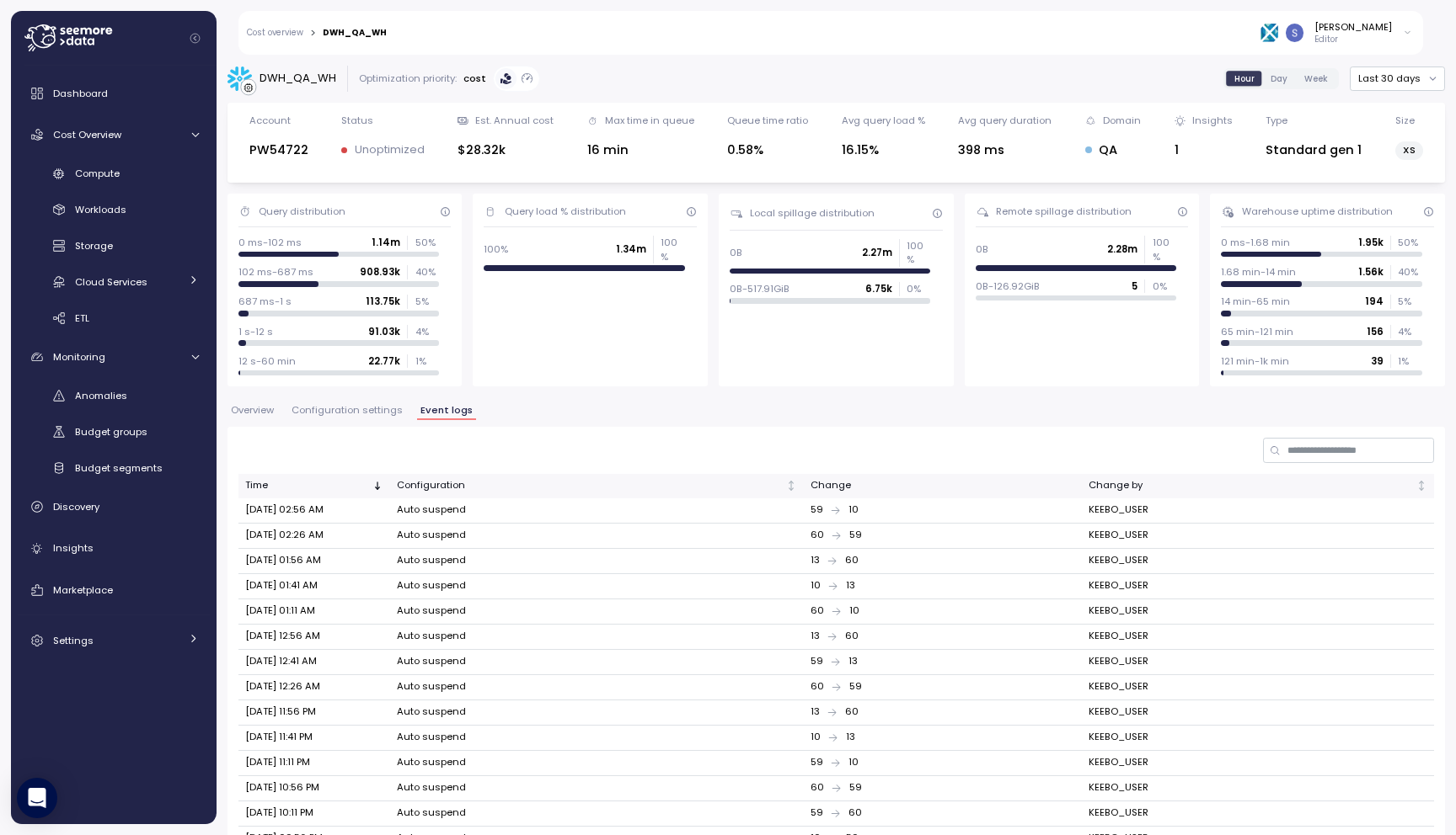
scroll to position [224, 0]
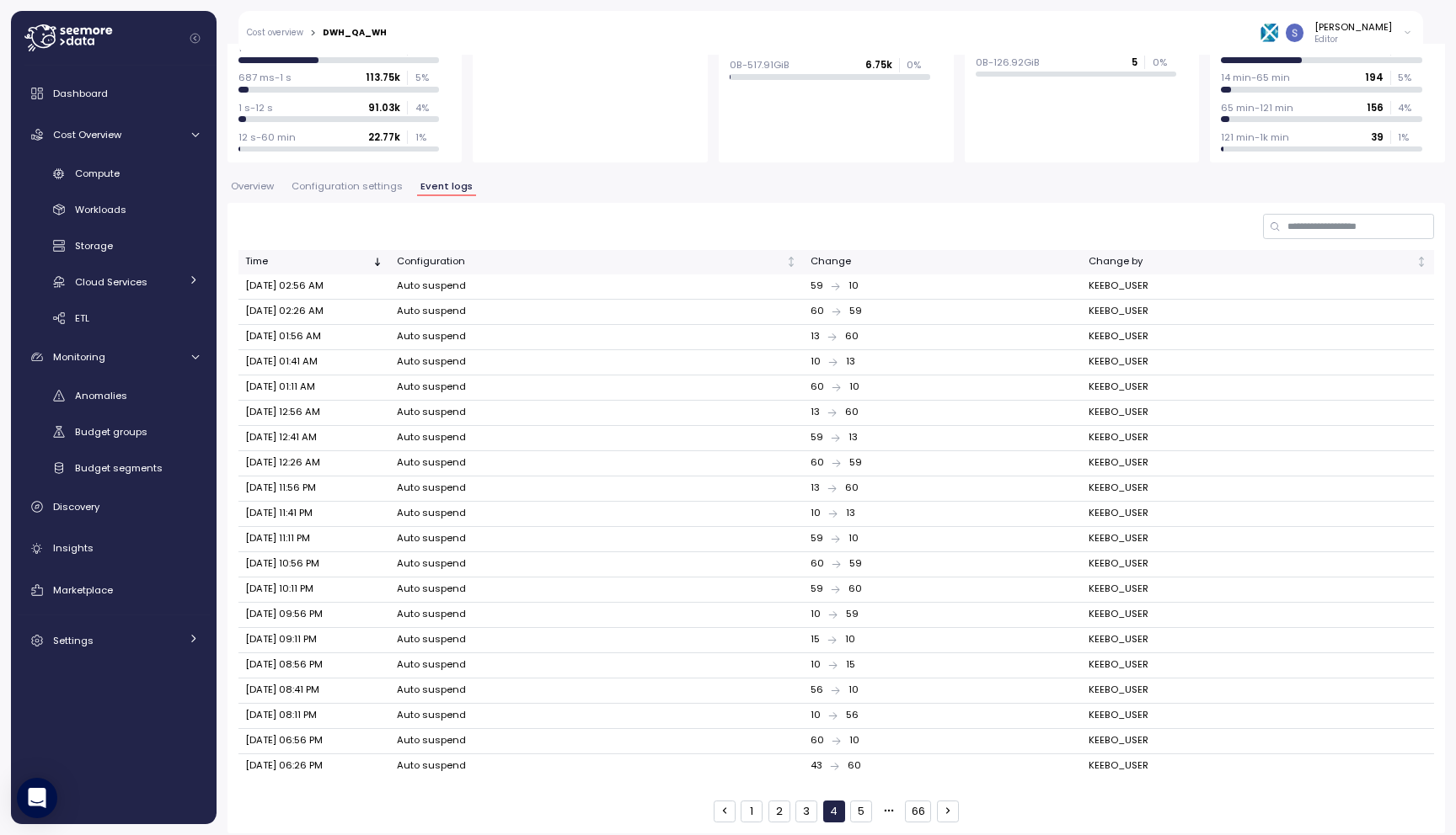
click at [742, 806] on button "1" at bounding box center [751, 811] width 22 height 22
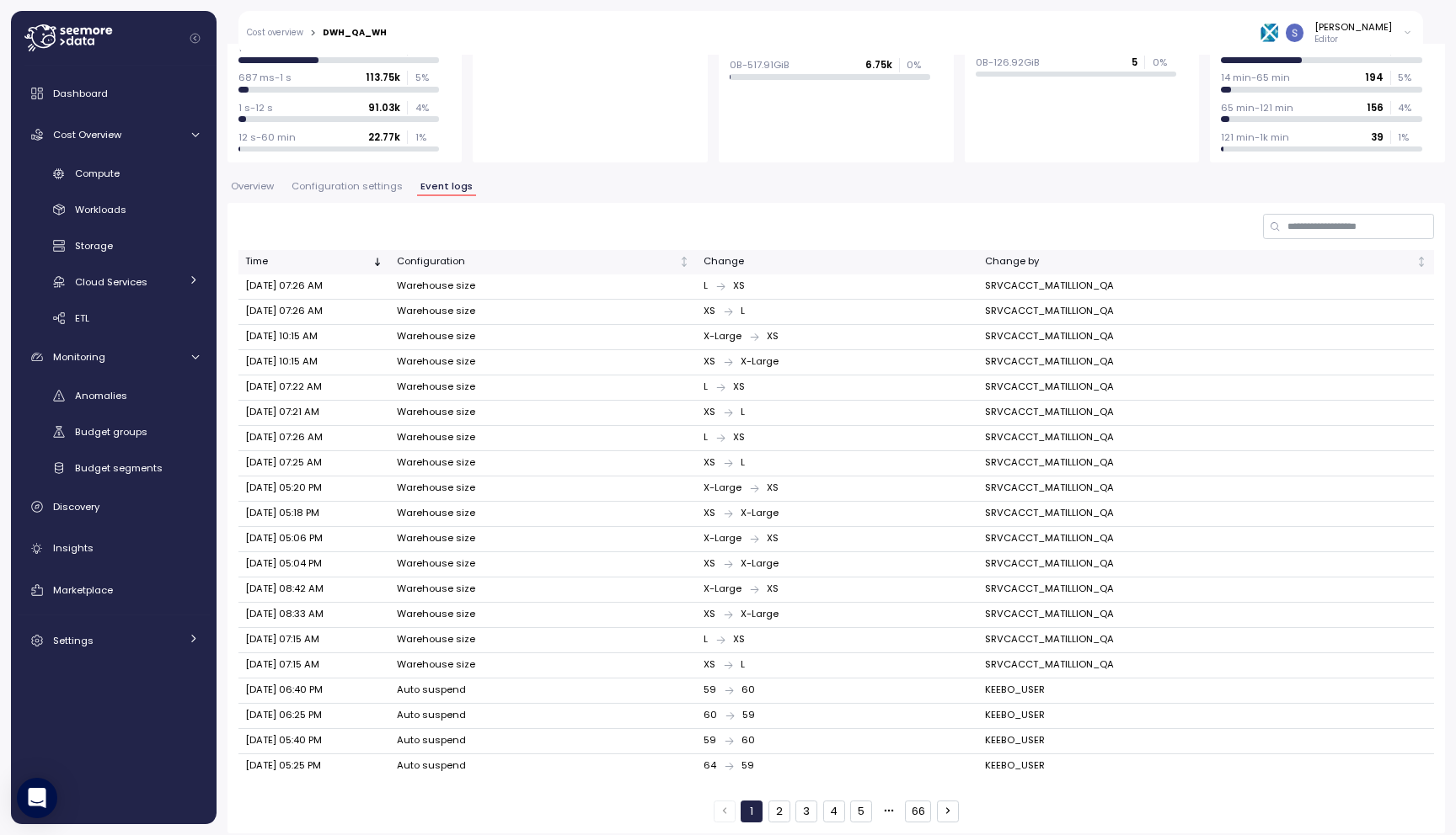
click at [374, 173] on div "DWH_QA_WH Optimization priority: cost Hour Day Week Last 30 days Account PW5472…" at bounding box center [836, 337] width 1217 height 992
click at [374, 186] on span "Configuration settings" at bounding box center [347, 186] width 112 height 9
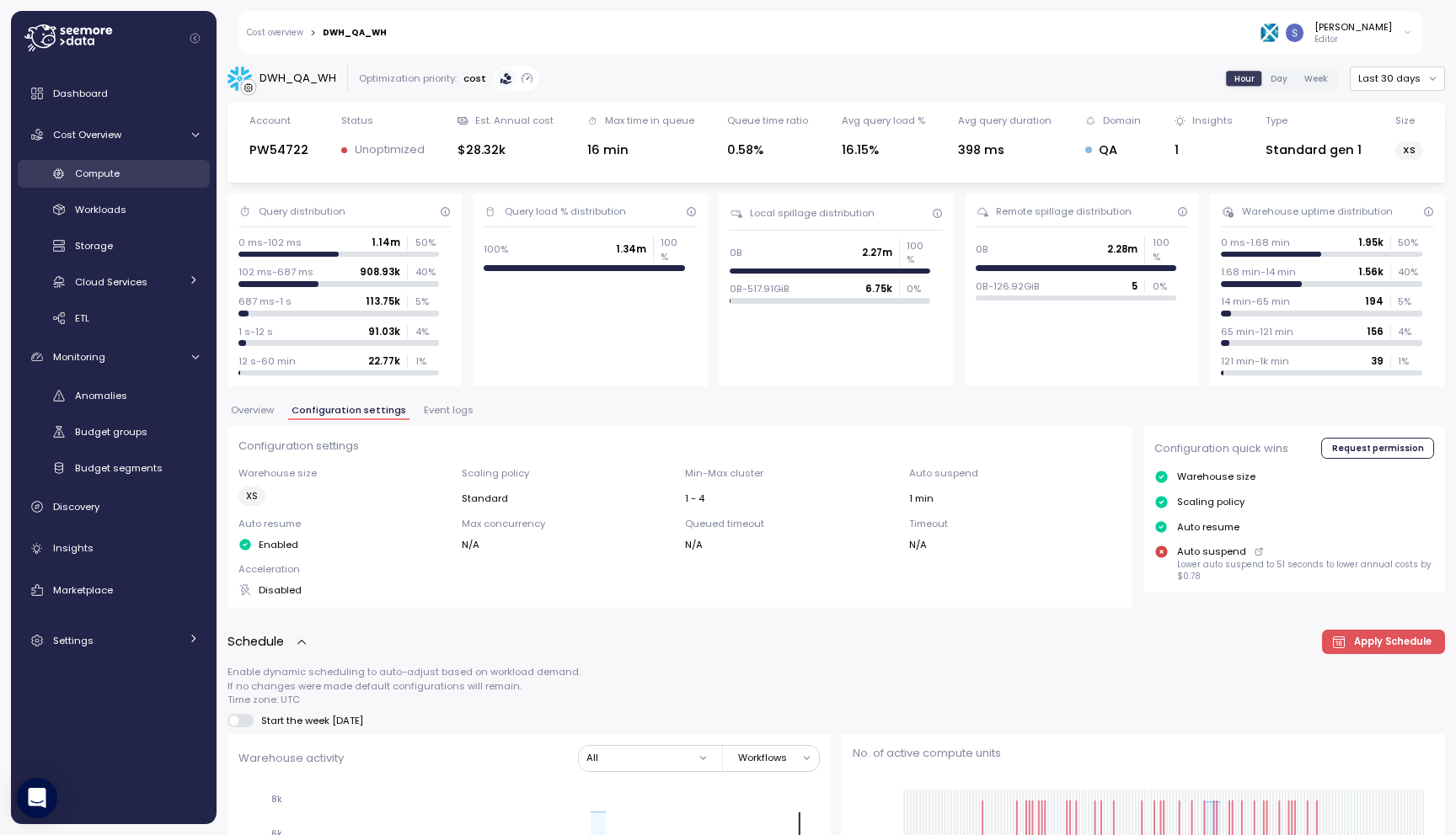
click at [82, 183] on link "Compute" at bounding box center [113, 174] width 192 height 28
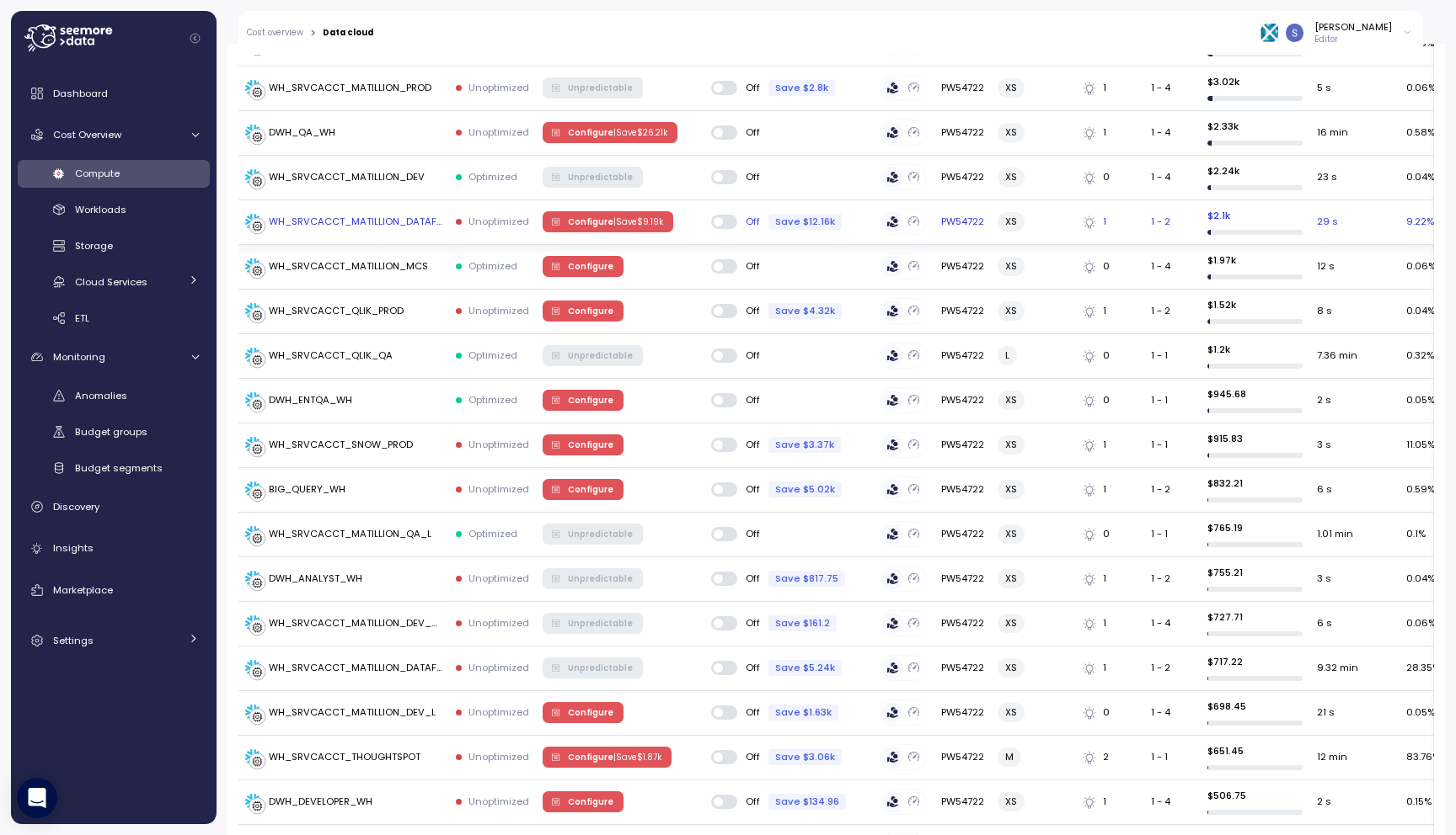
scroll to position [694, 0]
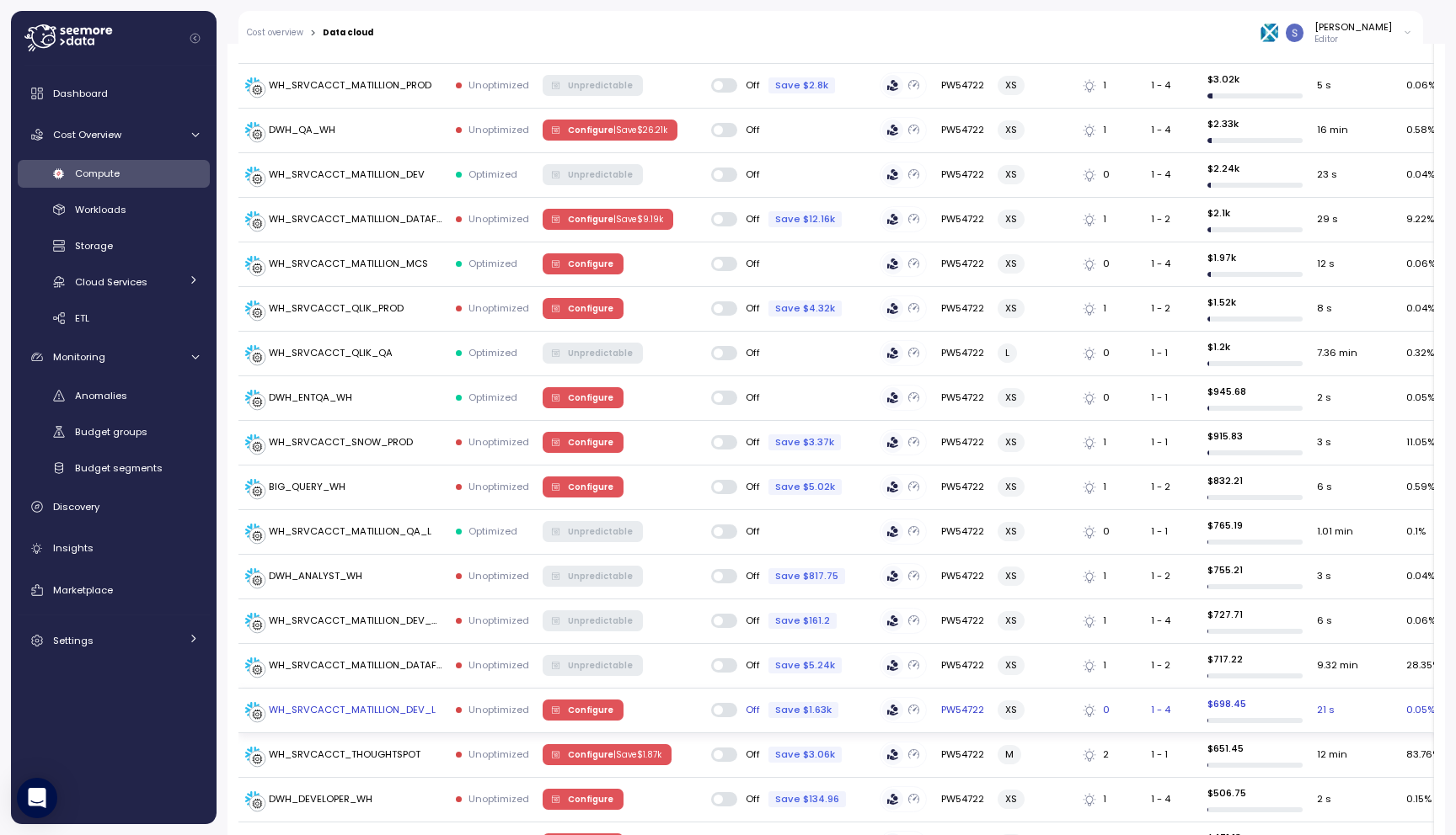
click at [371, 710] on td "WH_SRVCACCT_MATILLION_DEV_L" at bounding box center [343, 711] width 211 height 45
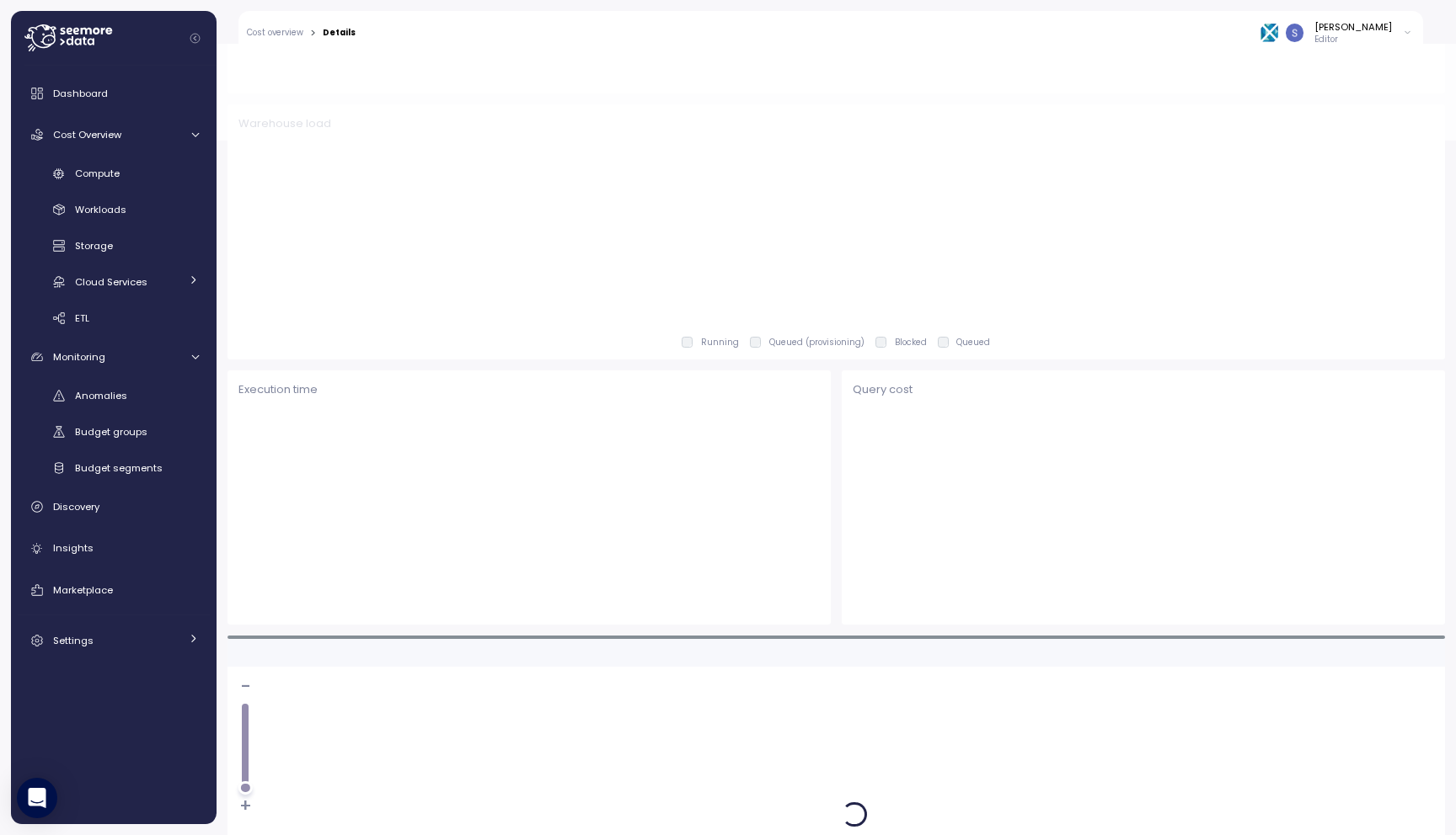
scroll to position [864, 0]
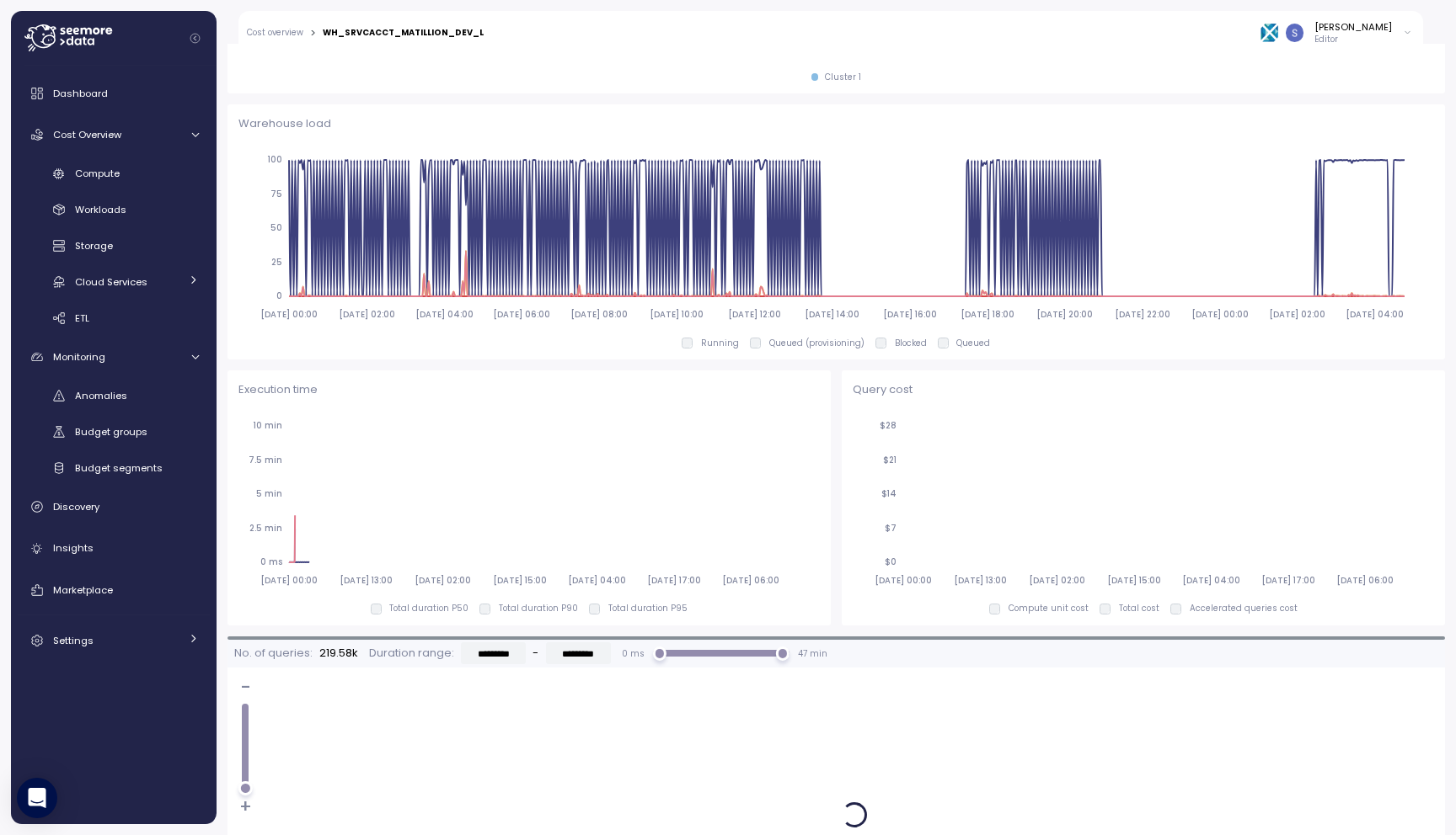
type input "*********"
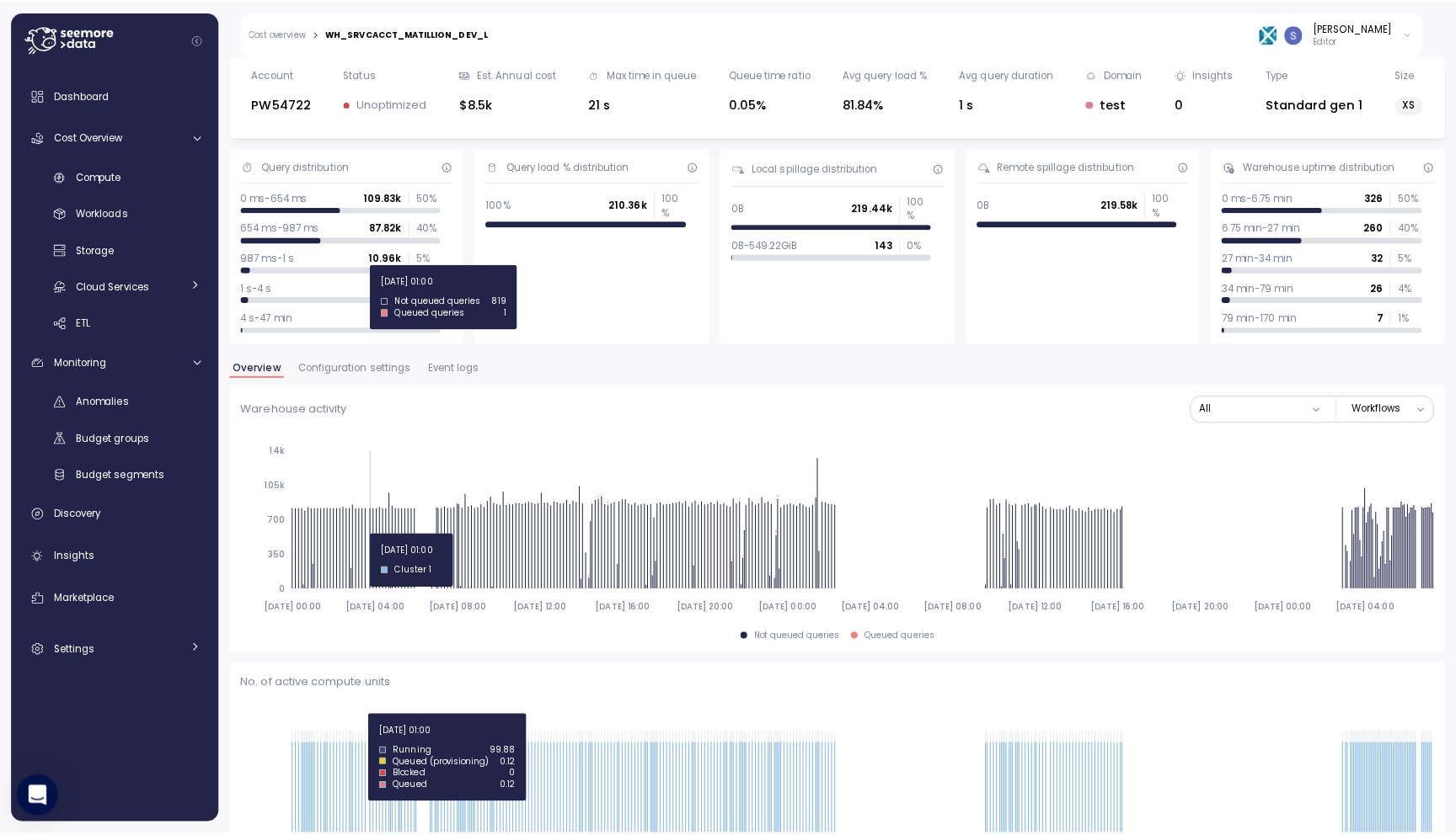
scroll to position [0, 0]
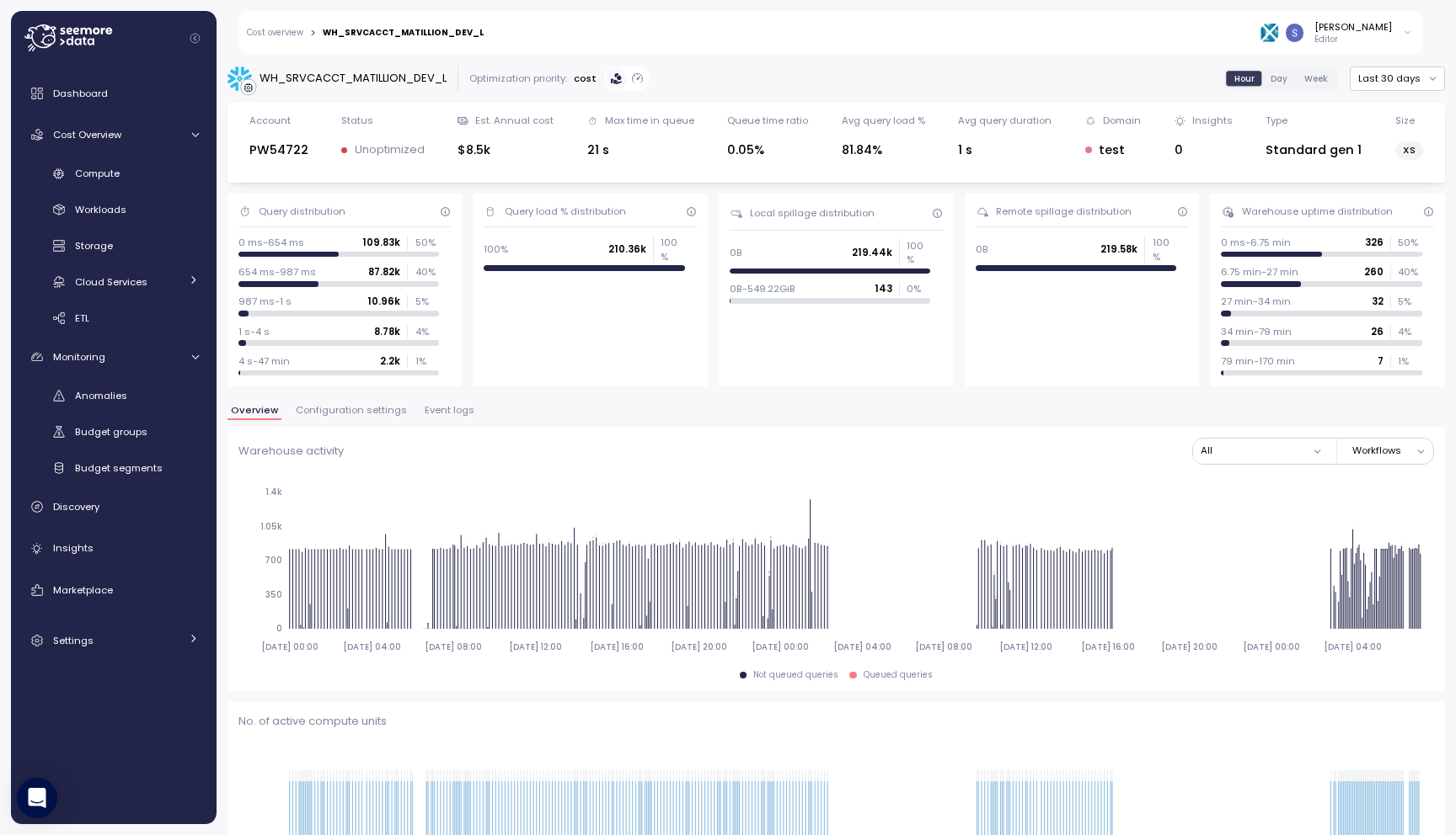
click at [363, 414] on span "Configuration settings" at bounding box center [351, 410] width 112 height 9
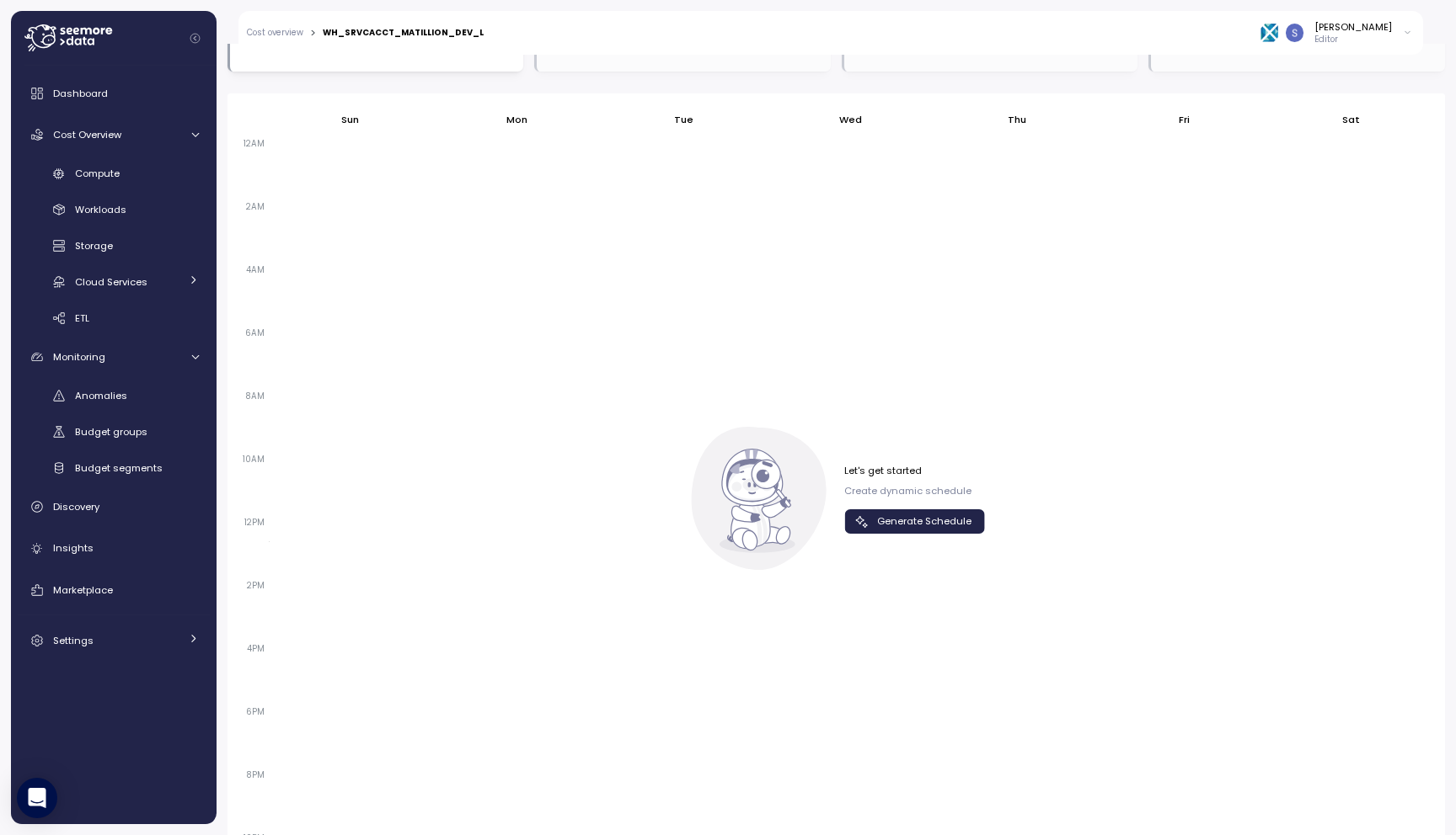
scroll to position [1093, 0]
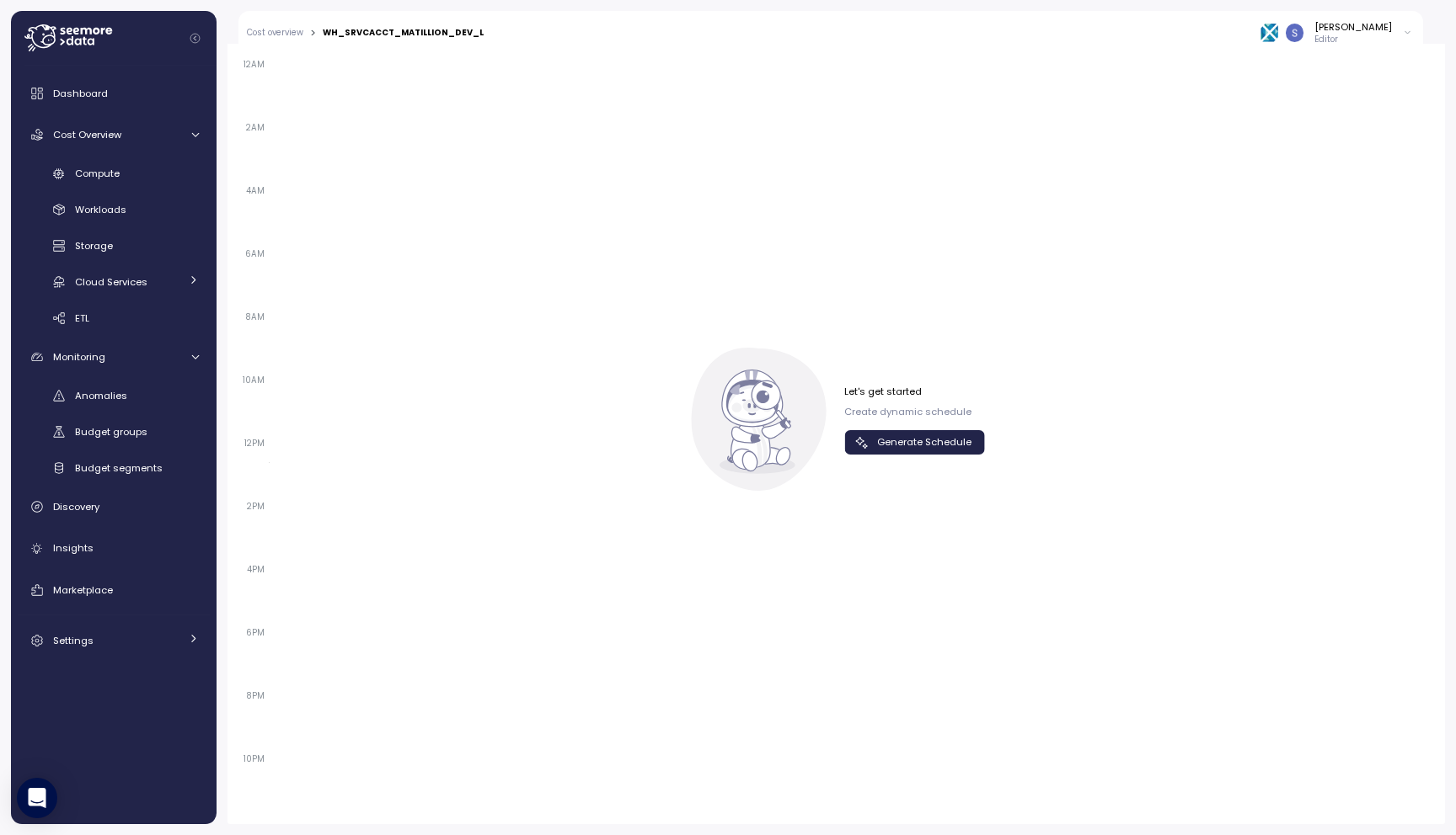
click at [905, 436] on span "Generate Schedule" at bounding box center [923, 442] width 95 height 22
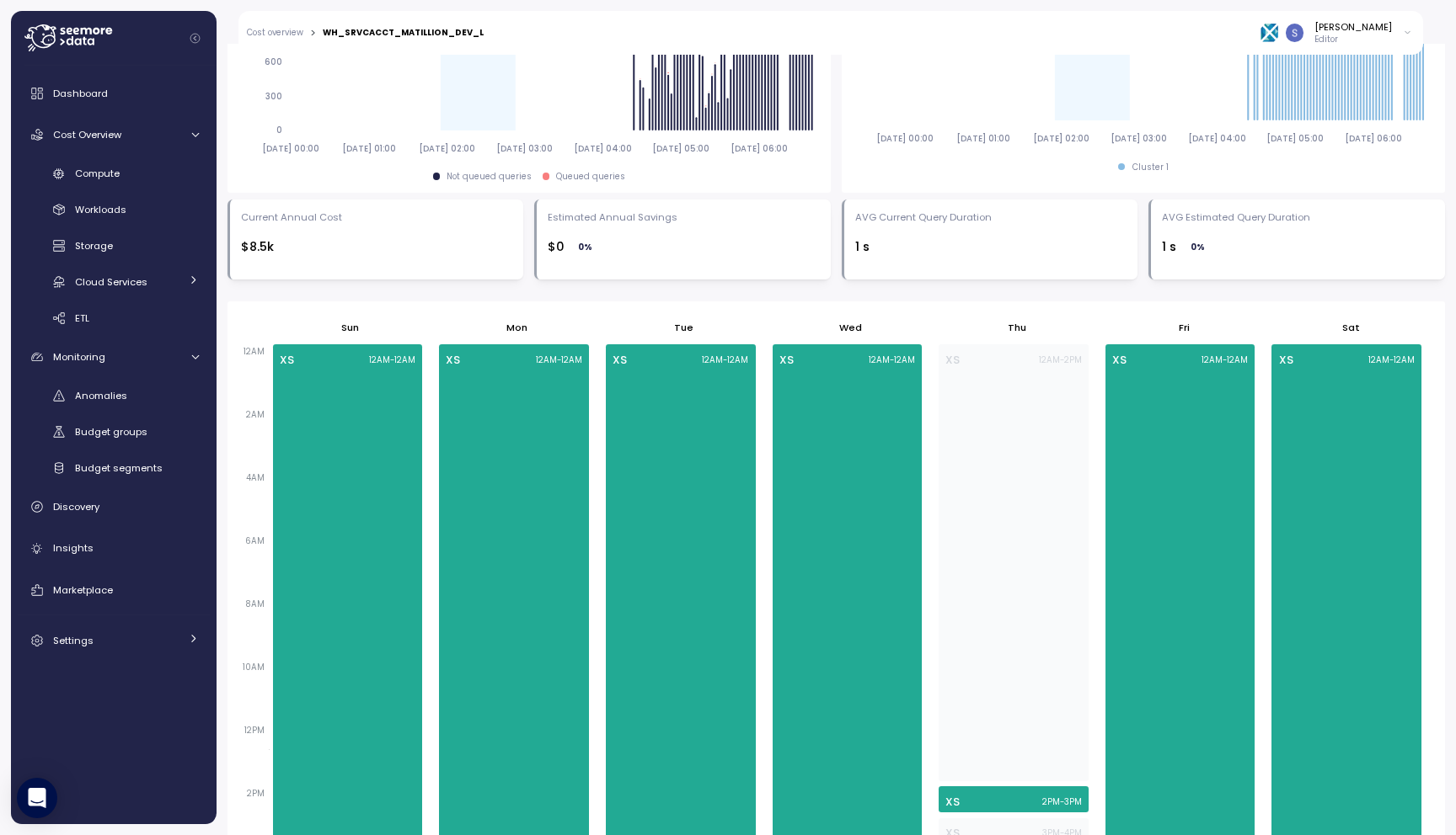
scroll to position [587, 0]
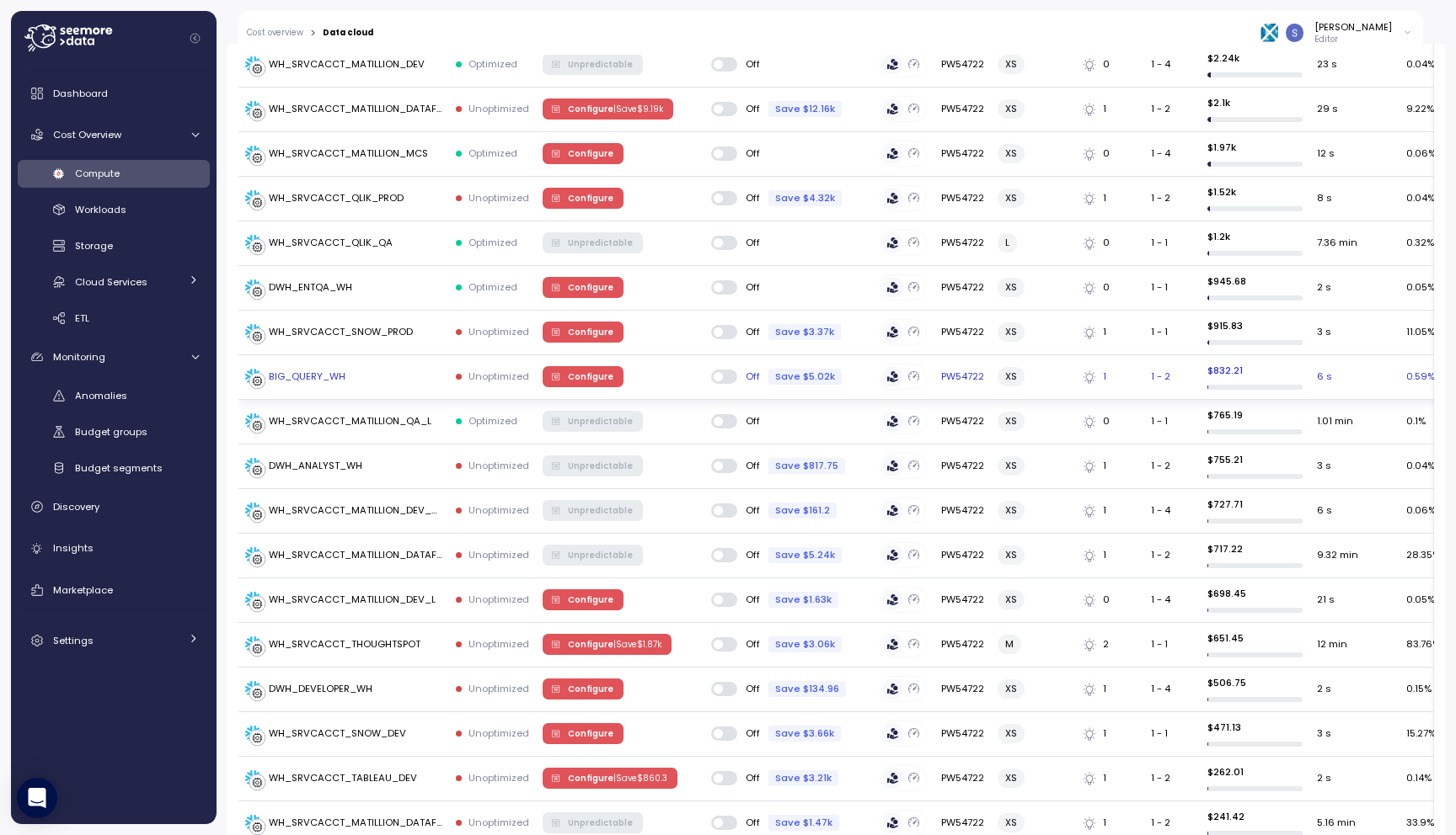
scroll to position [808, 0]
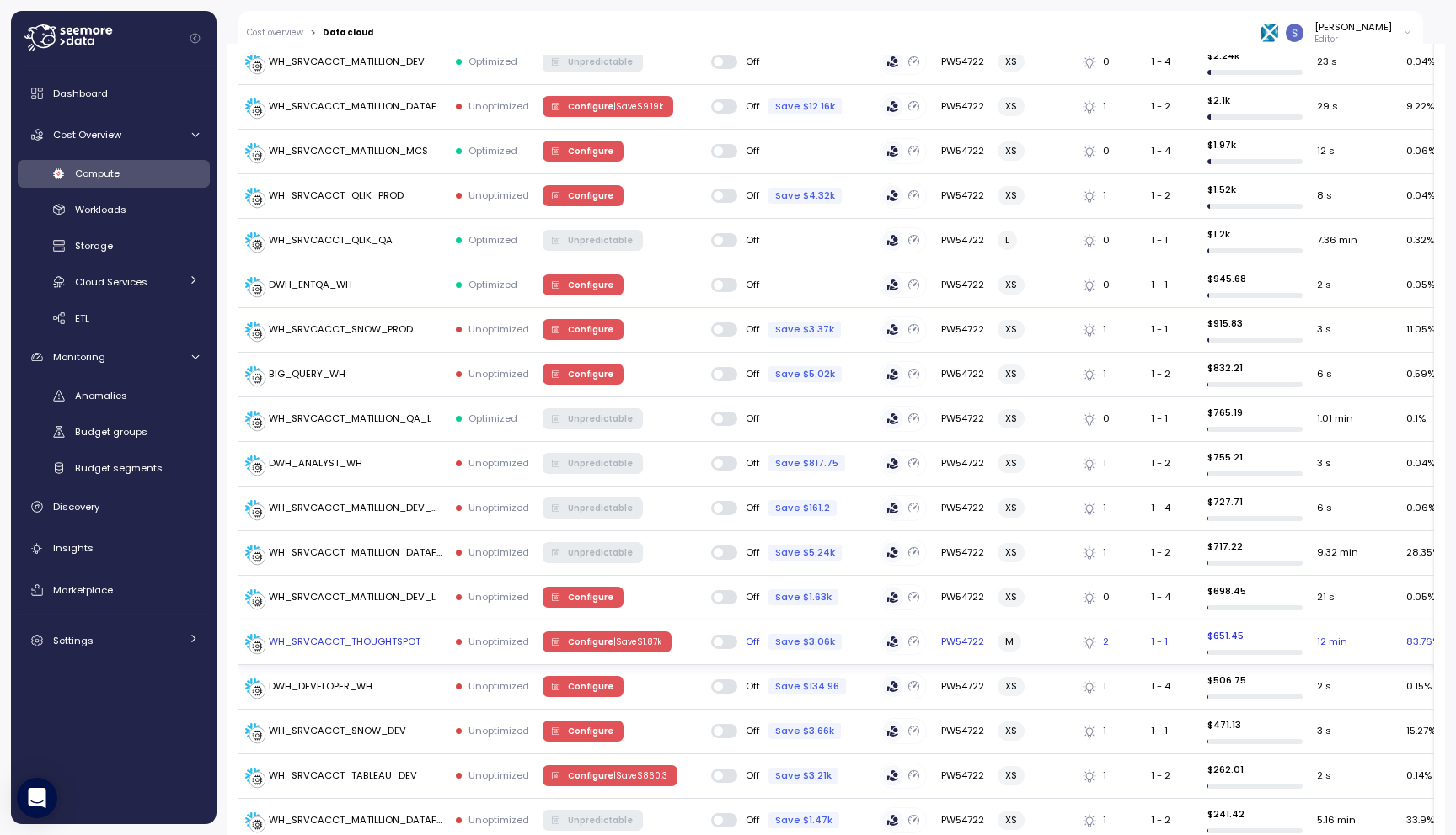
click at [391, 634] on div "WH_SRVCACCT_THOUGHTSPOT" at bounding box center [345, 642] width 152 height 15
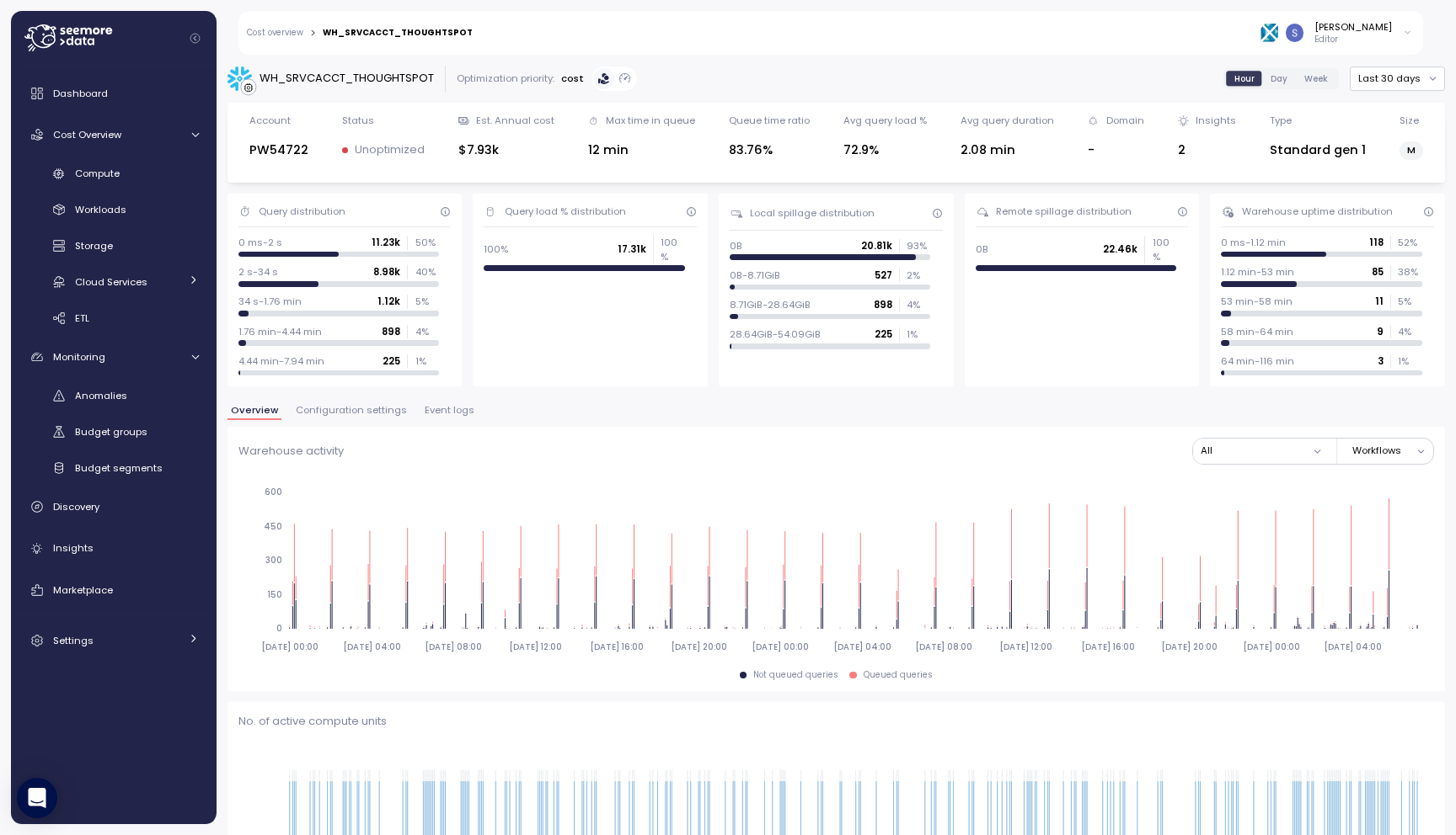
click at [356, 410] on span "Configuration settings" at bounding box center [351, 410] width 112 height 9
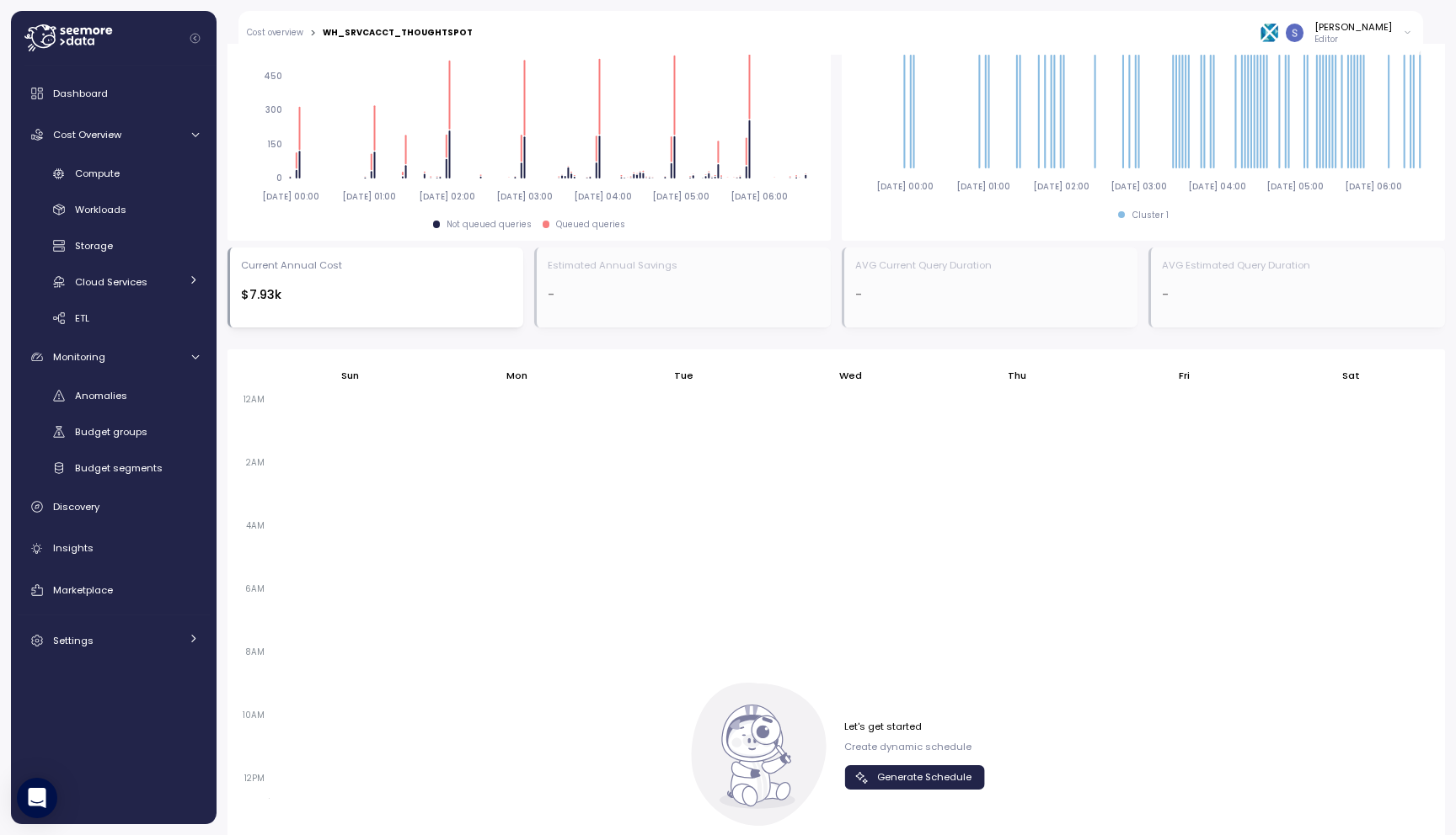
scroll to position [769, 0]
click at [877, 769] on span "Generate Schedule" at bounding box center [923, 773] width 95 height 22
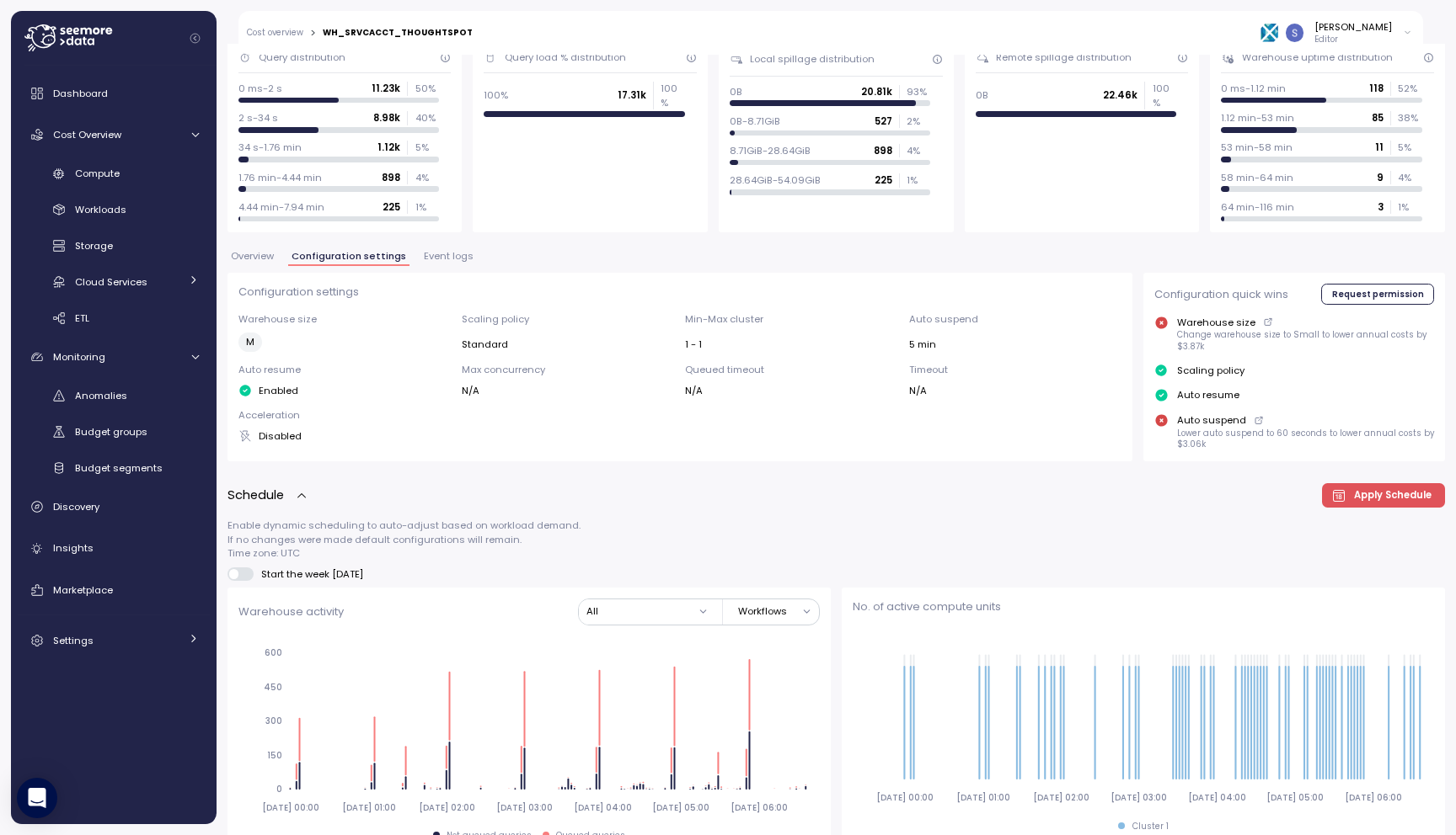
scroll to position [137, 0]
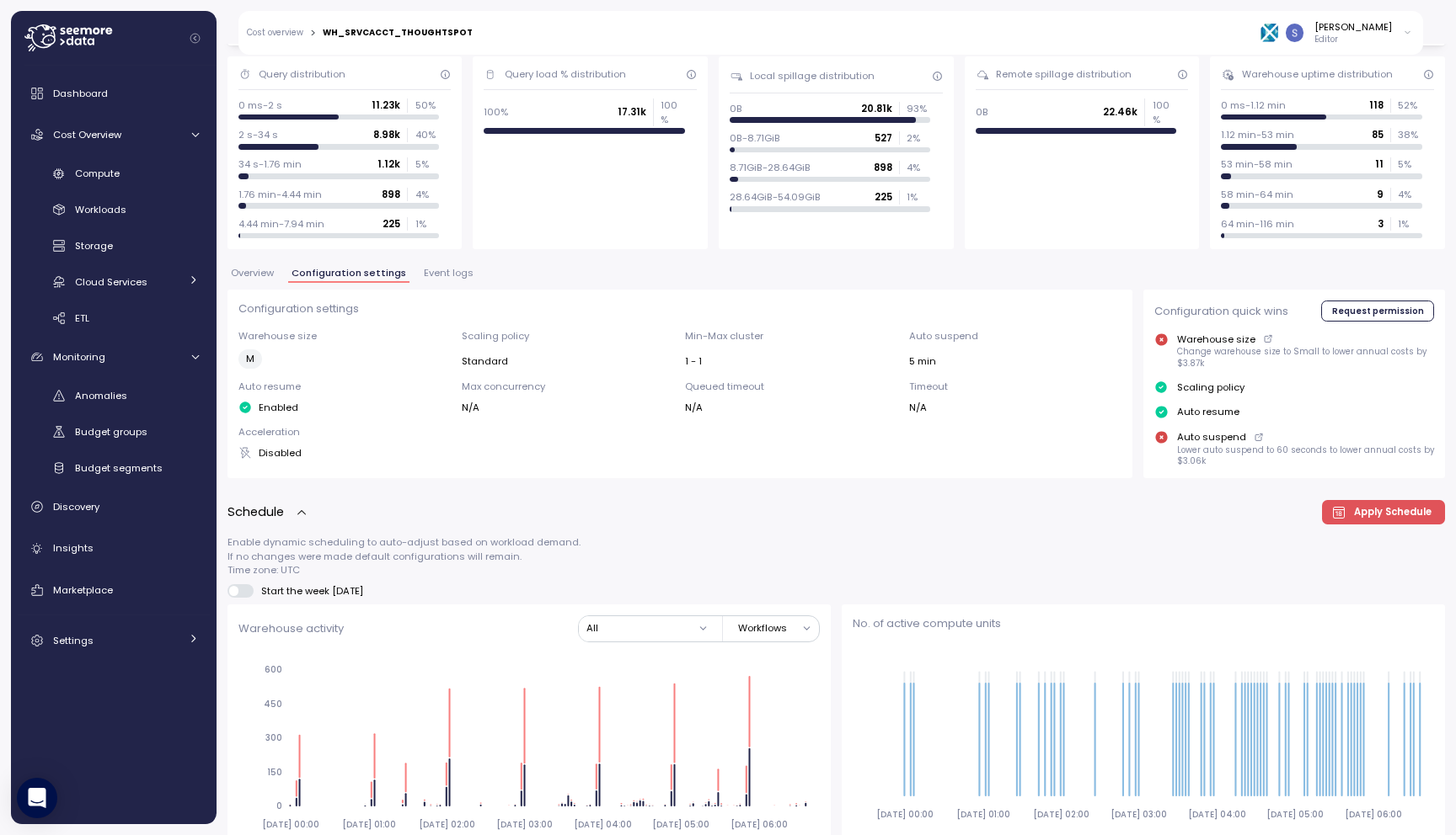
click at [449, 269] on span "Event logs" at bounding box center [448, 274] width 50 height 9
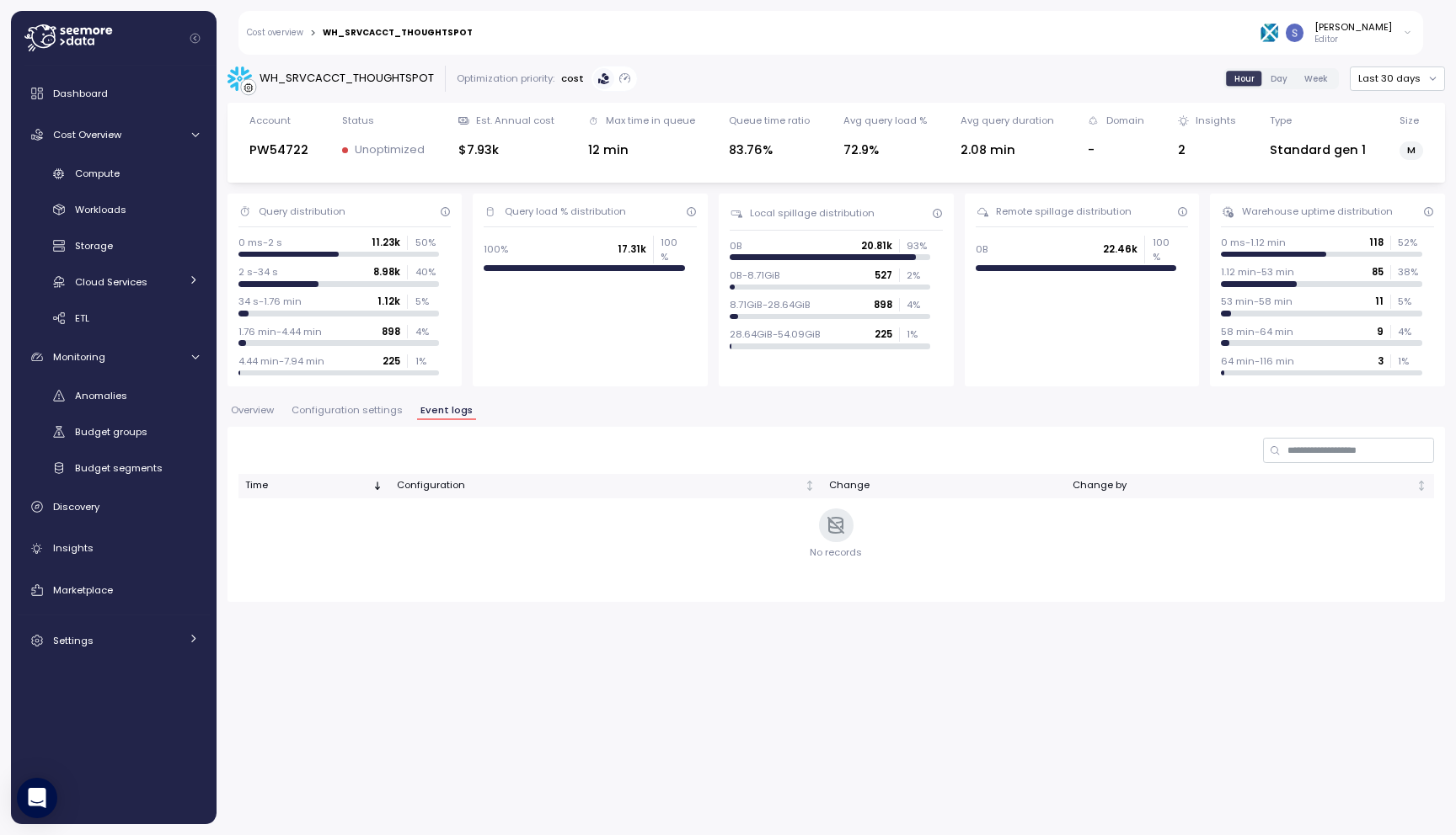
click at [260, 412] on span "Overview" at bounding box center [252, 410] width 43 height 9
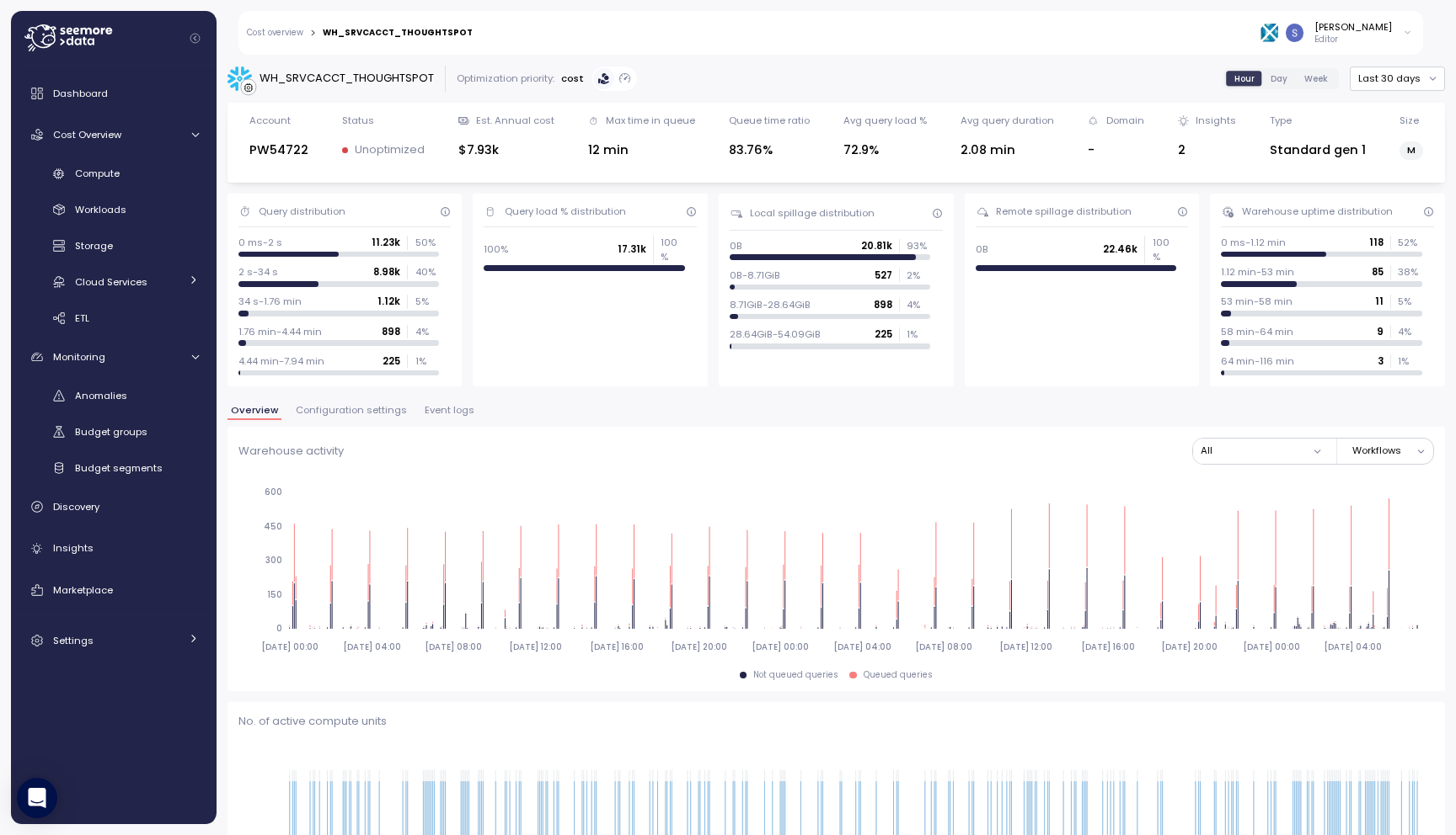
click at [352, 409] on span "Configuration settings" at bounding box center [351, 410] width 112 height 9
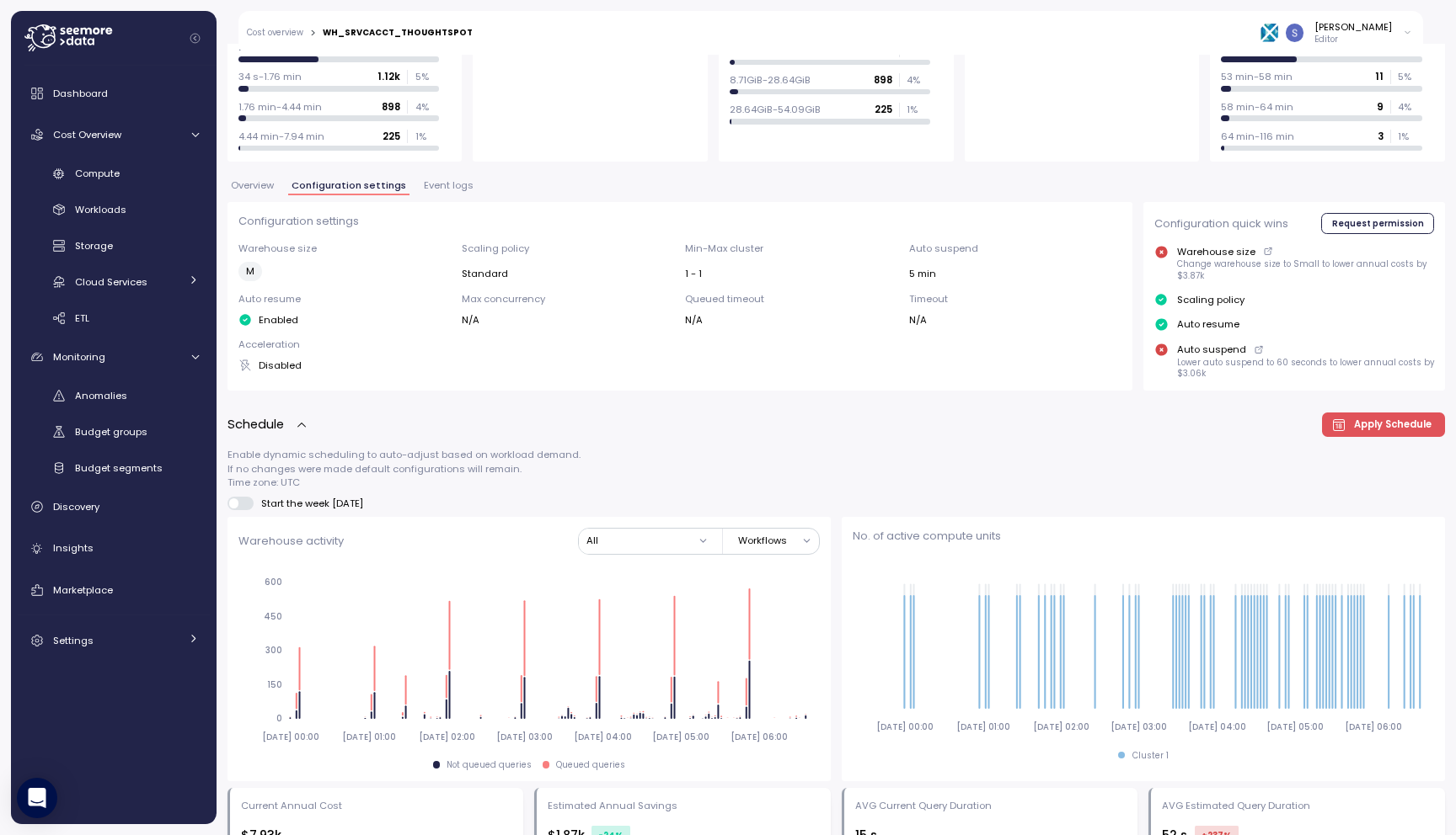
scroll to position [233, 0]
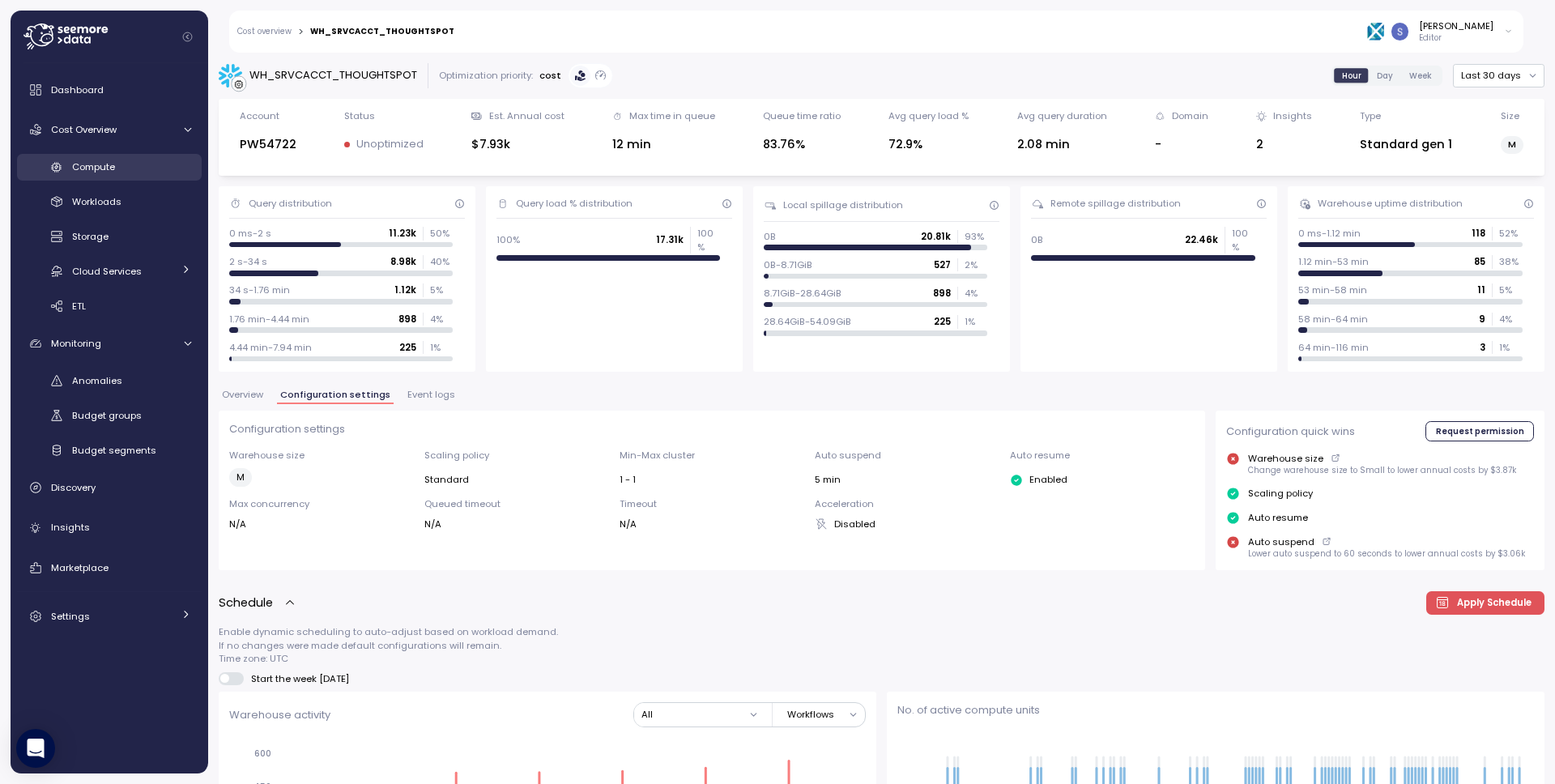
click at [117, 168] on div "Compute" at bounding box center [132, 167] width 119 height 16
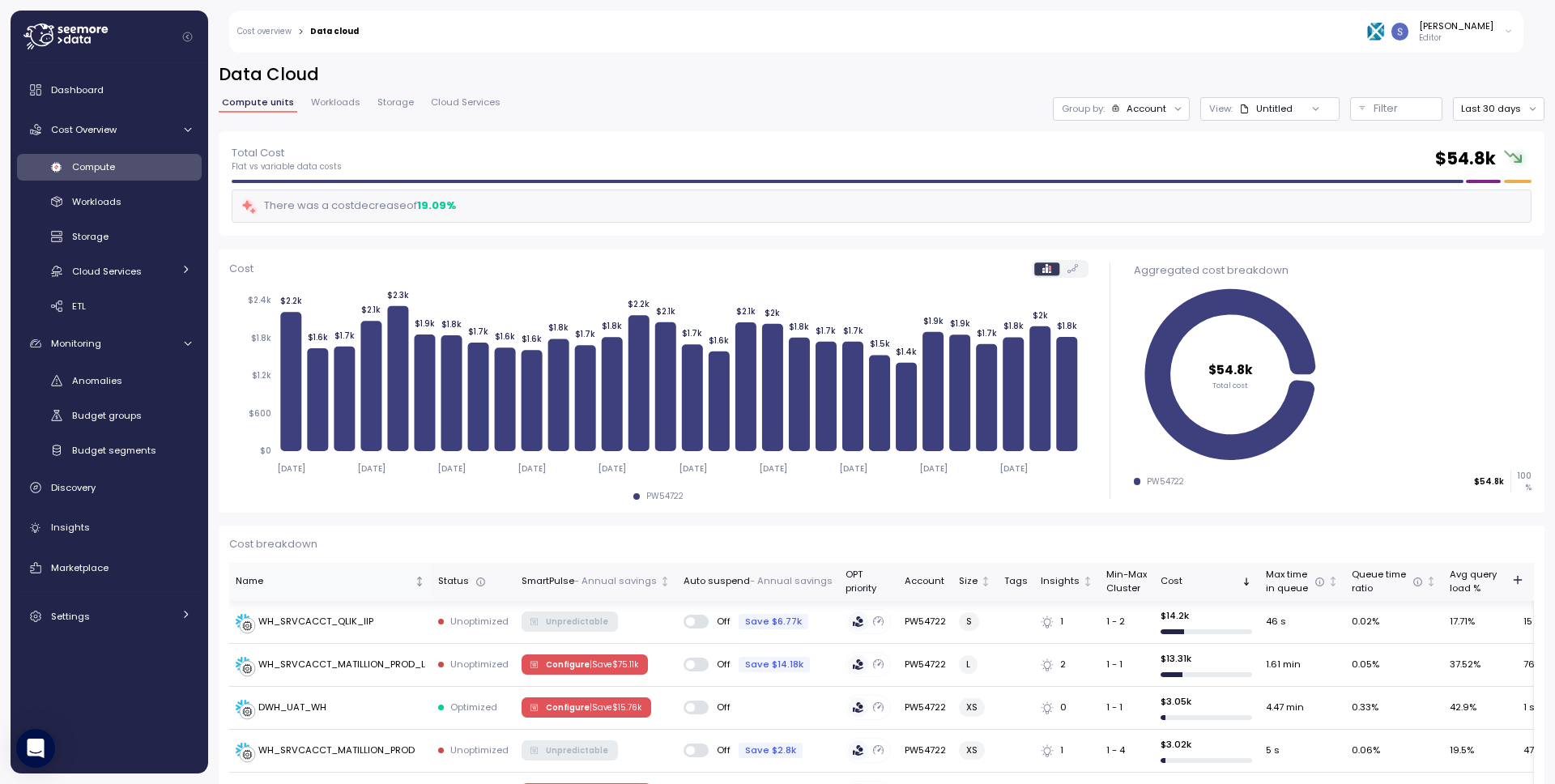
scroll to position [138, 0]
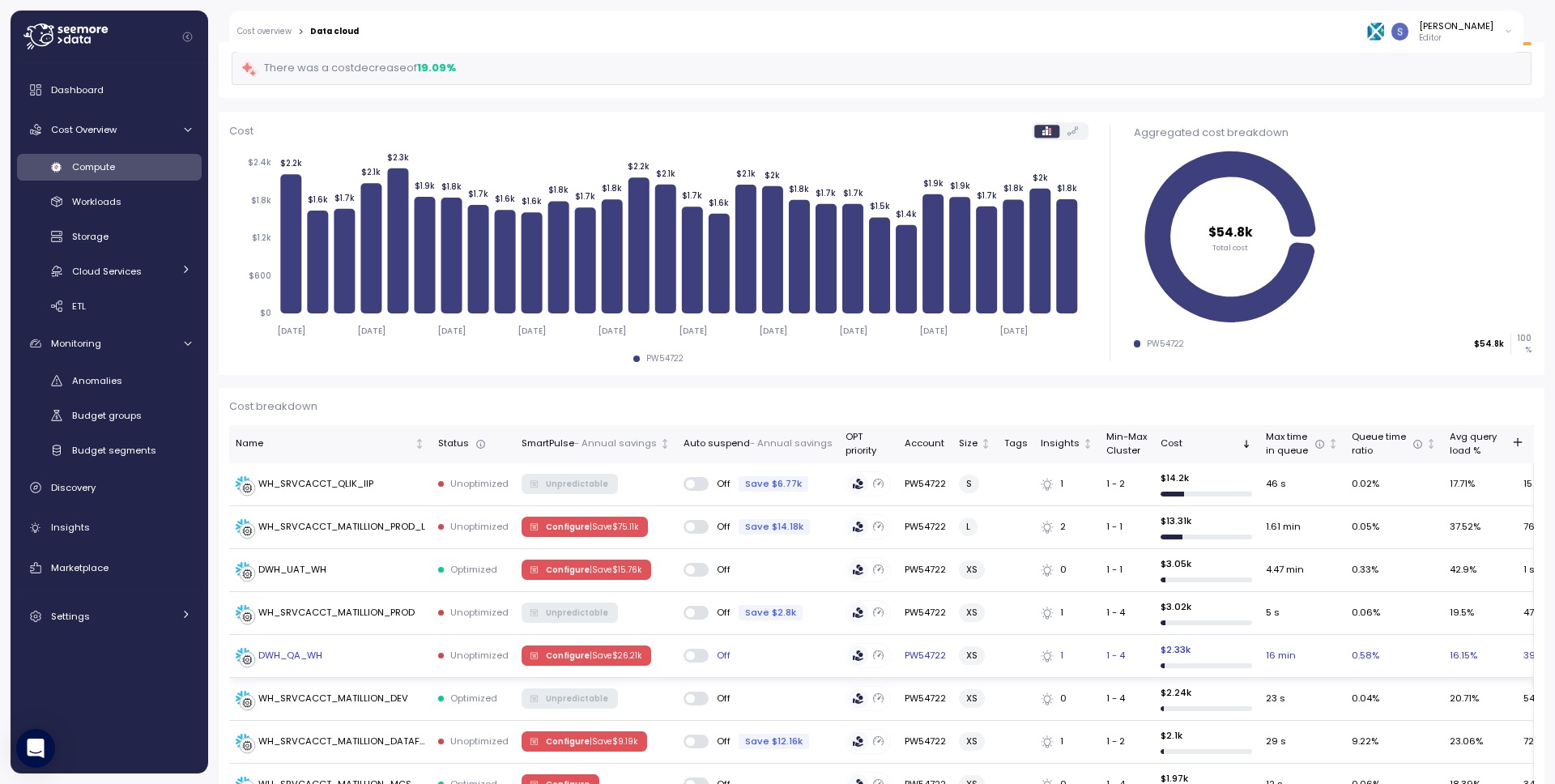
click at [349, 660] on div "DWH_QA_WH" at bounding box center [330, 656] width 189 height 16
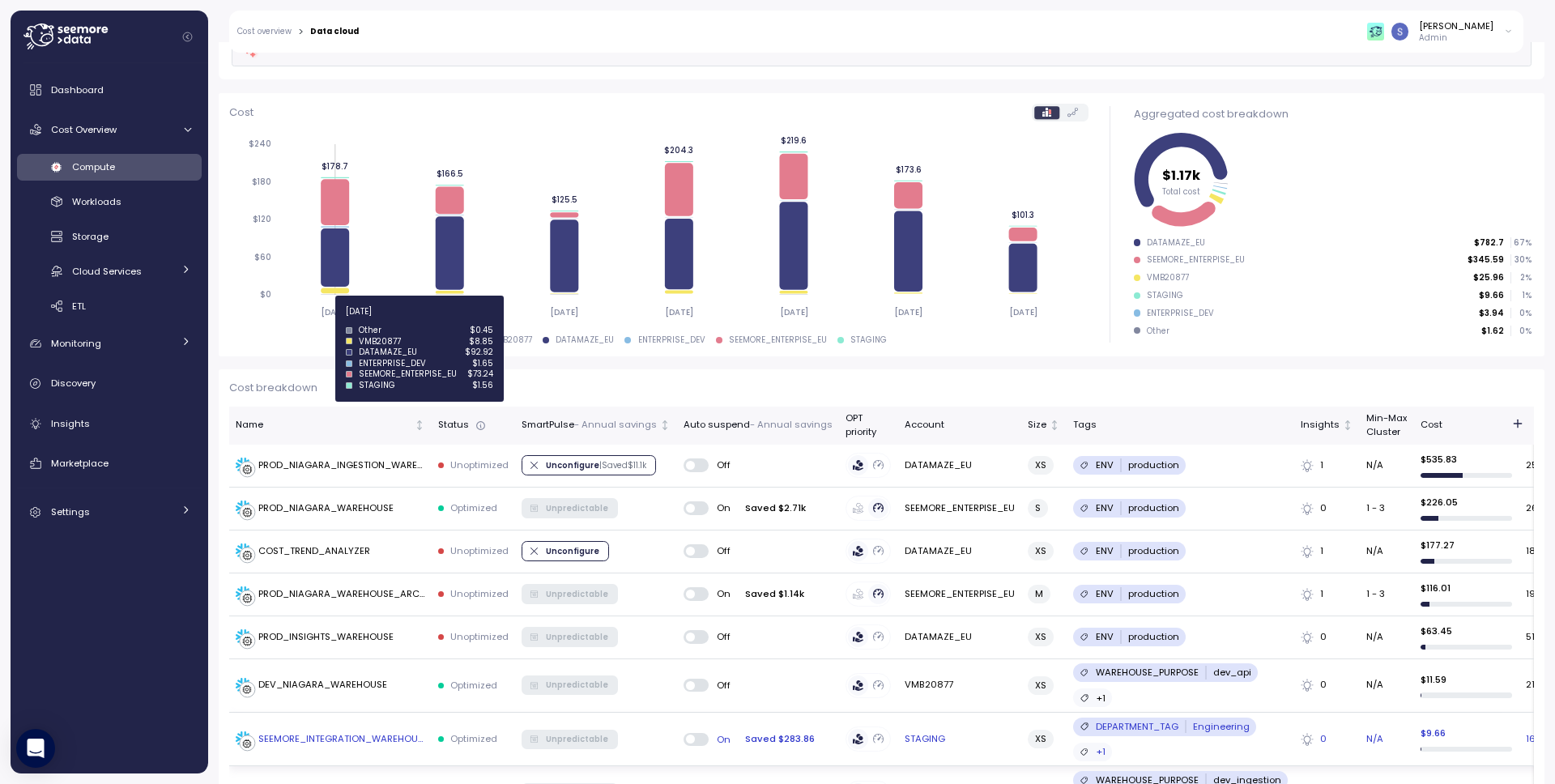
scroll to position [499, 0]
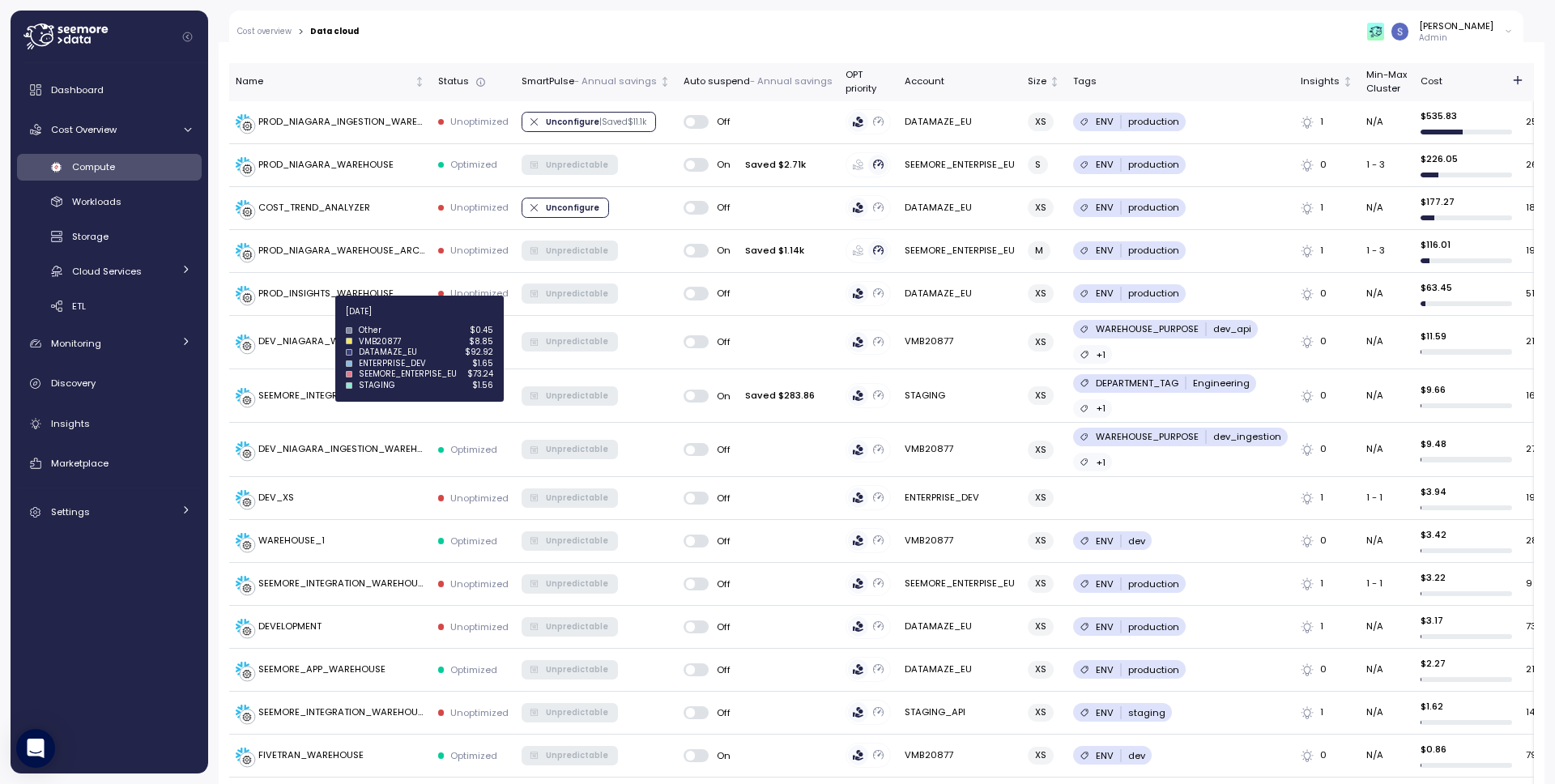
click at [211, 424] on div "Data Cloud Compute units Workloads Storage Cloud Services Group by: Account Vie…" at bounding box center [882, 413] width 1347 height 742
click at [468, 51] on div "Snir Siboni Admin" at bounding box center [947, 32] width 1154 height 42
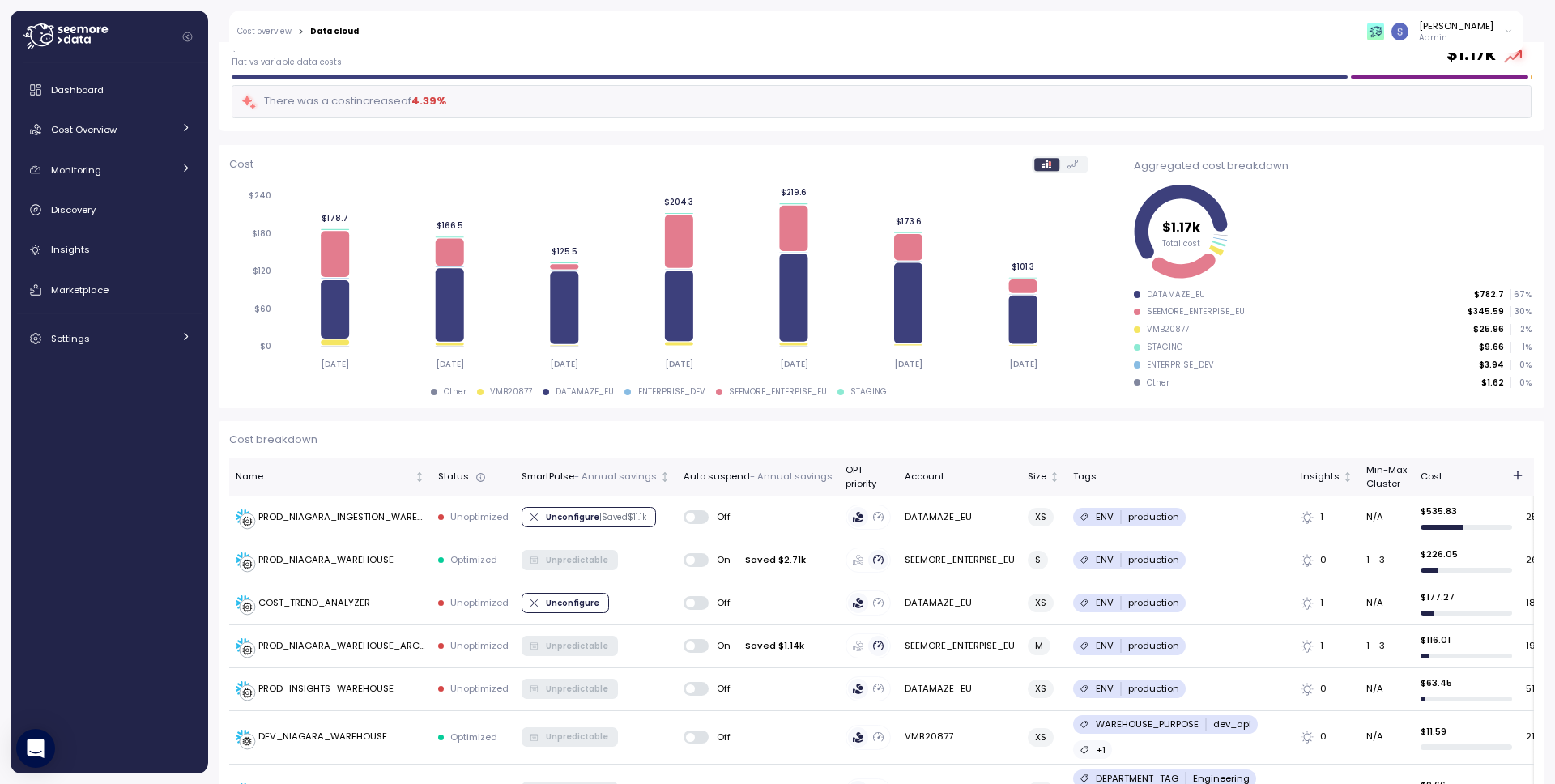
scroll to position [206, 0]
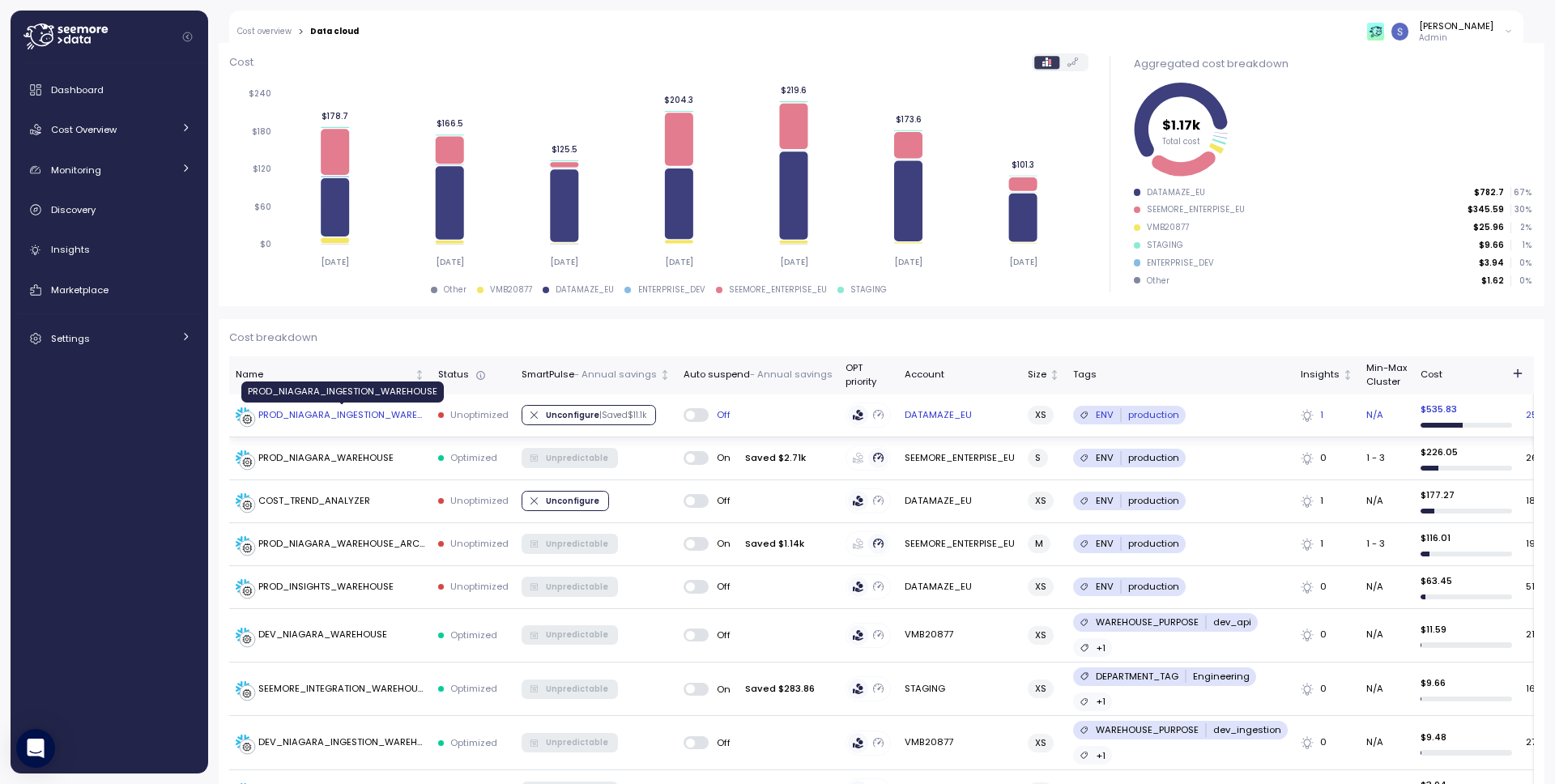
click at [379, 411] on div "PROD_NIAGARA_INGESTION_WAREHOUSE" at bounding box center [342, 415] width 167 height 14
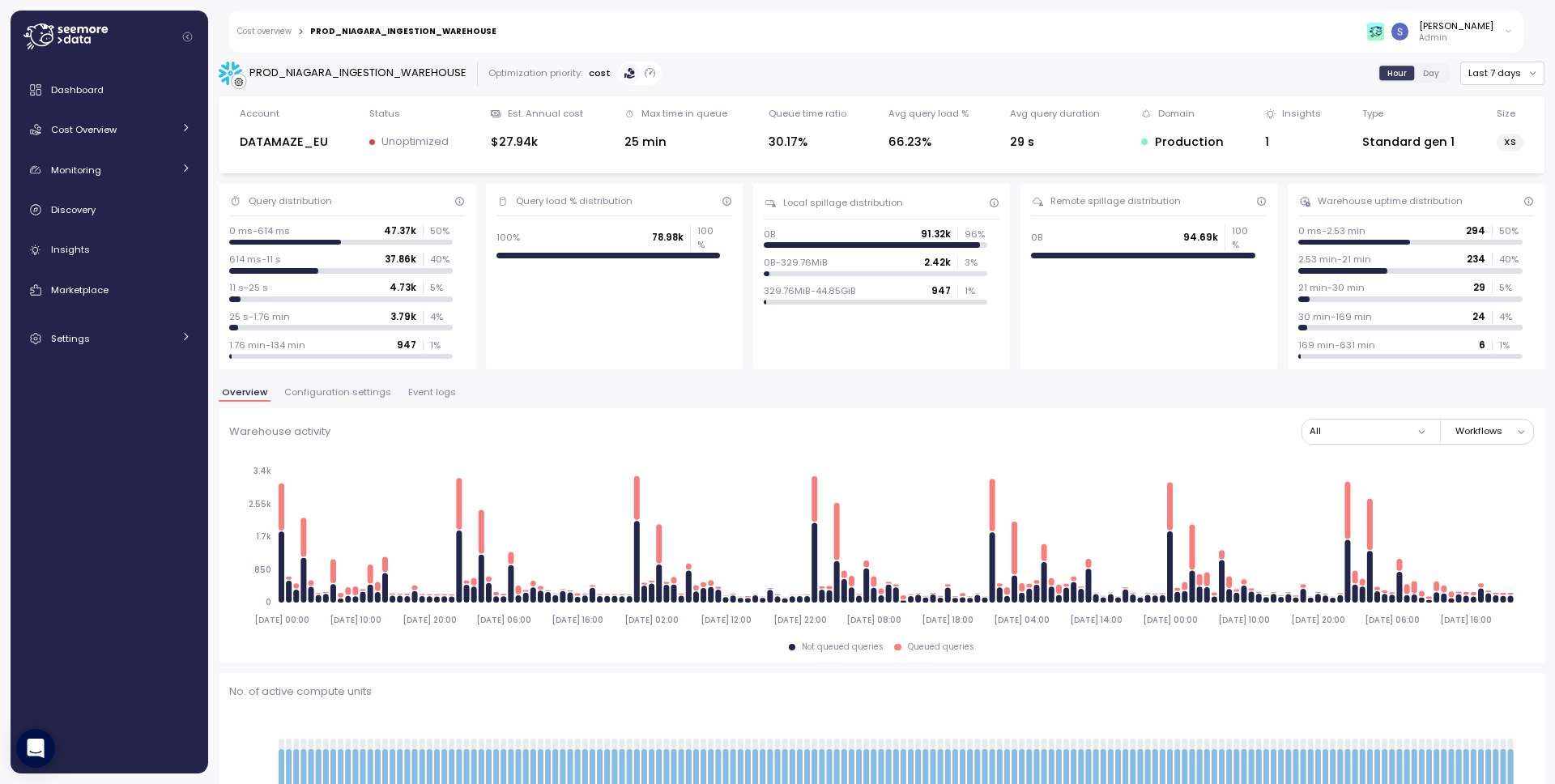
scroll to position [4, 0]
click at [343, 395] on span "Configuration settings" at bounding box center [337, 391] width 107 height 9
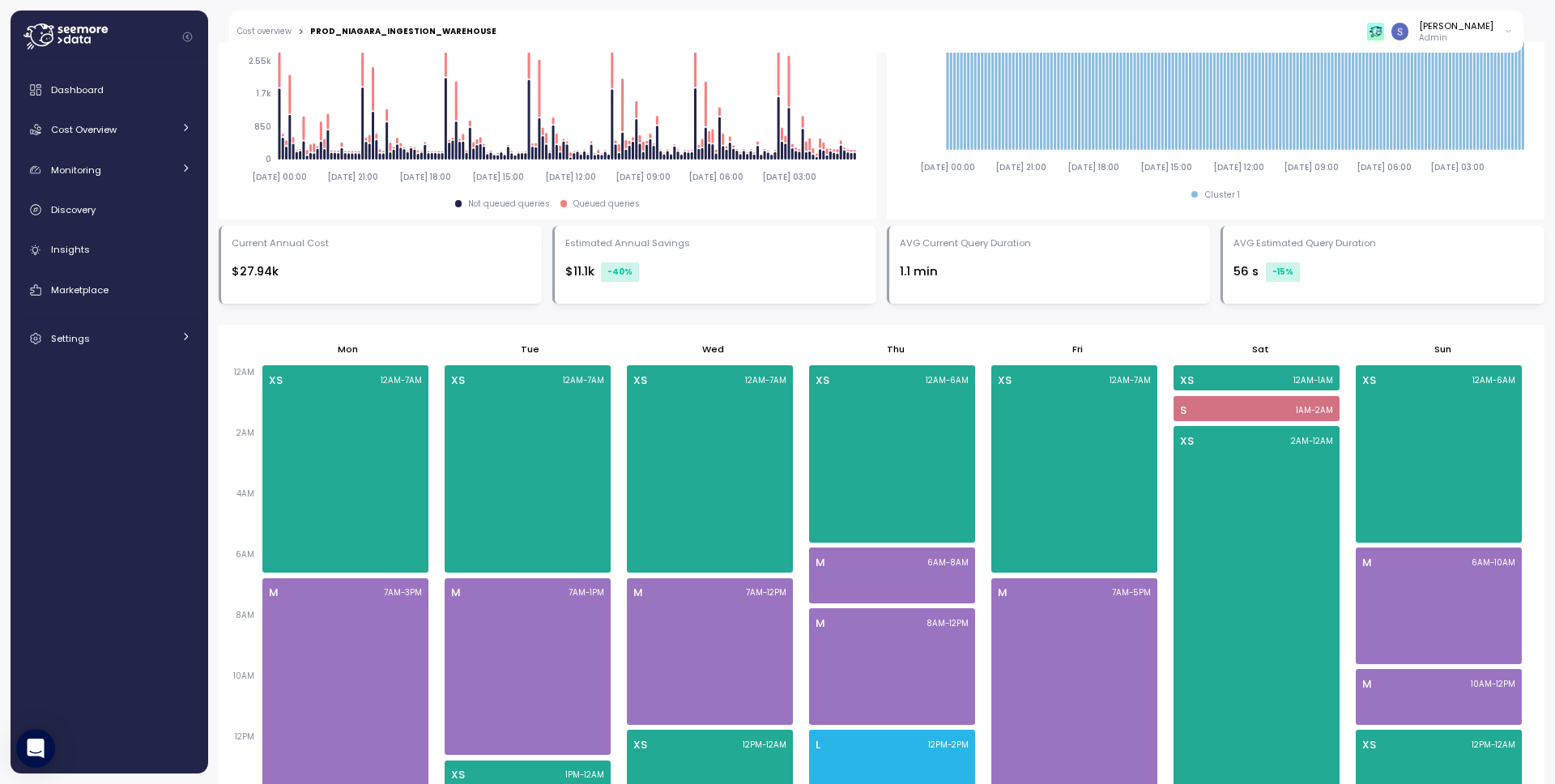
scroll to position [412, 0]
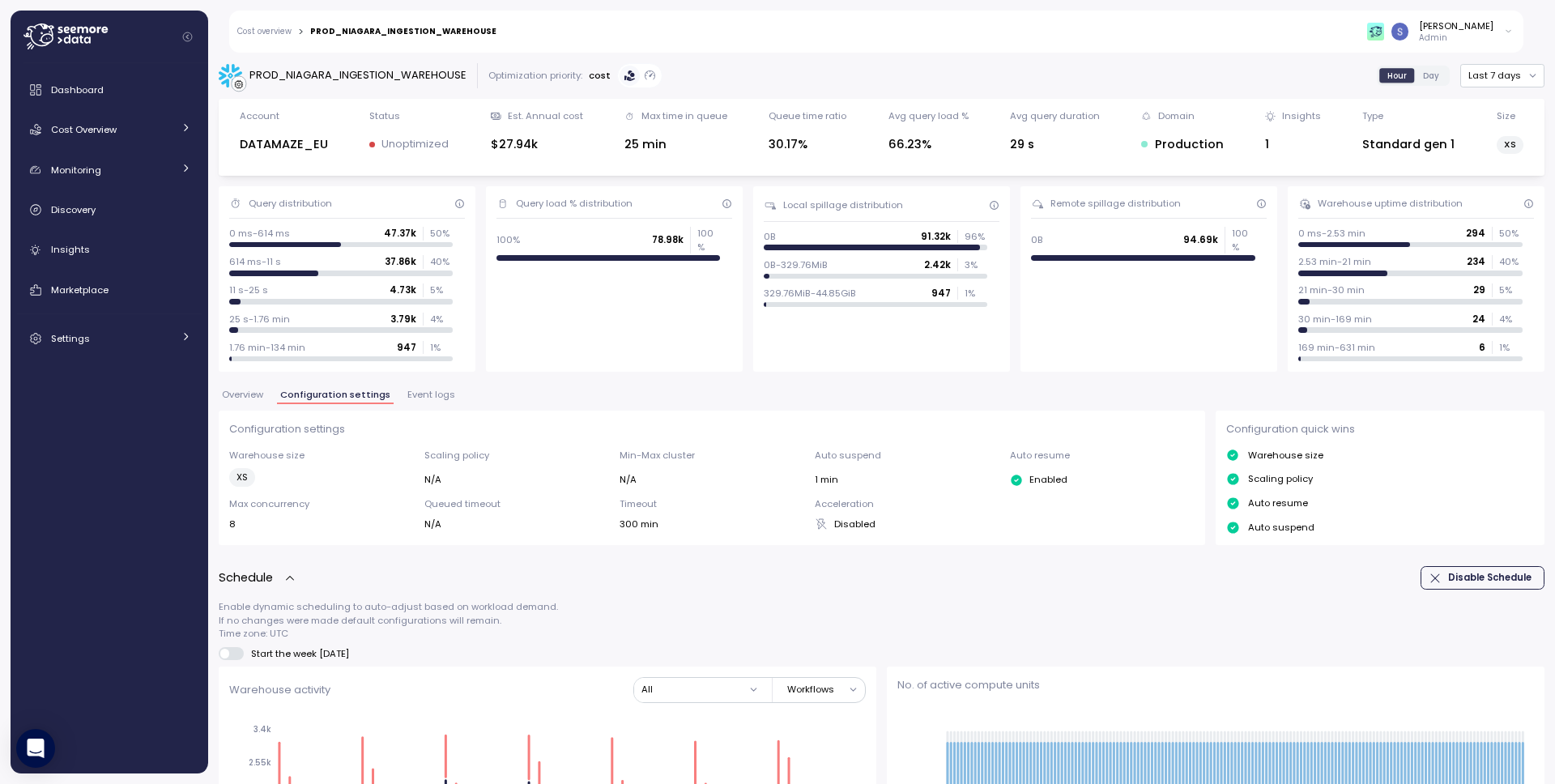
click at [400, 73] on div "PROD_NIAGARA_INGESTION_WAREHOUSE" at bounding box center [358, 76] width 217 height 16
copy div "PROD_NIAGARA_INGESTION_WAREHOUSE"
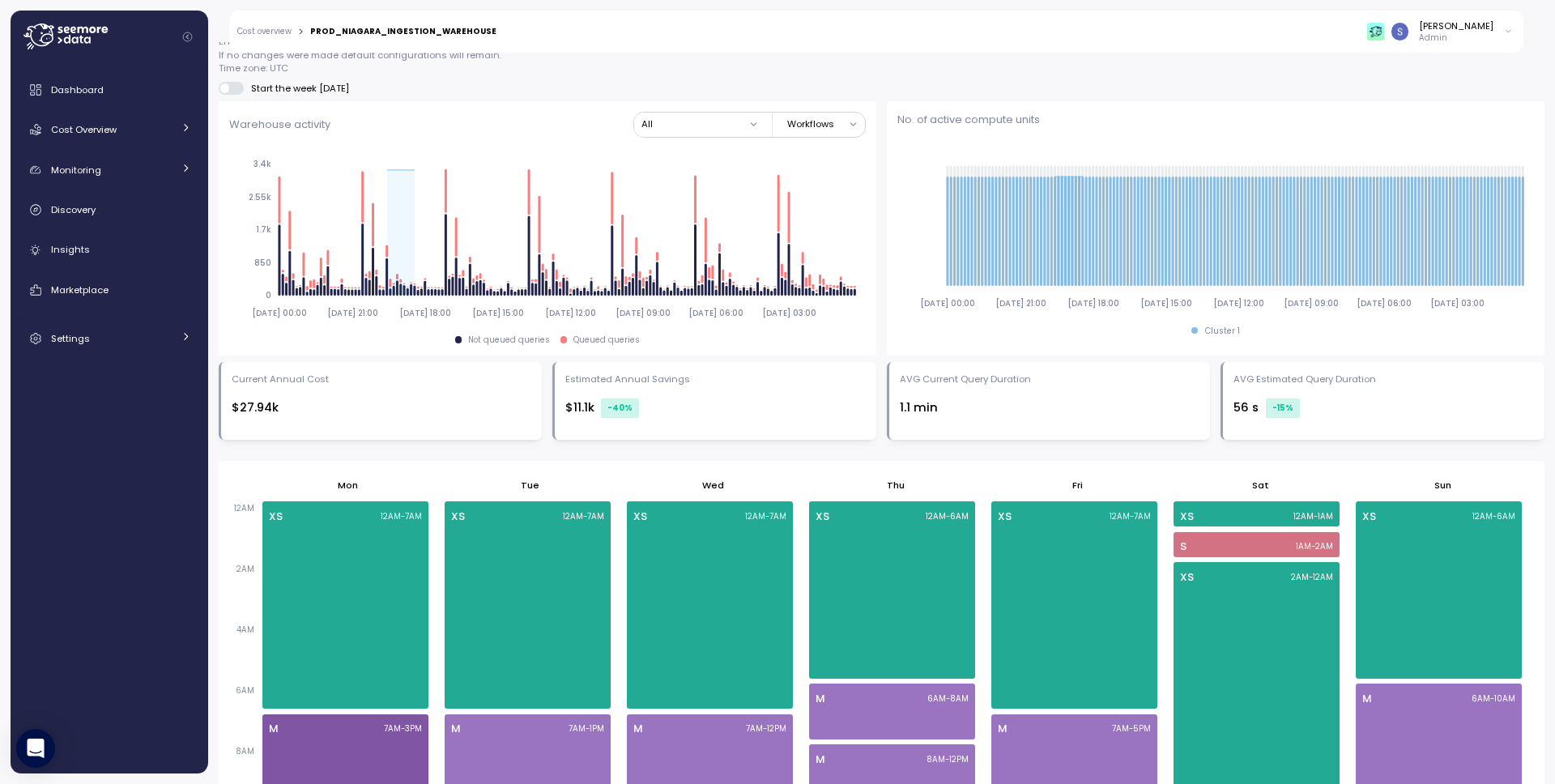
scroll to position [451, 0]
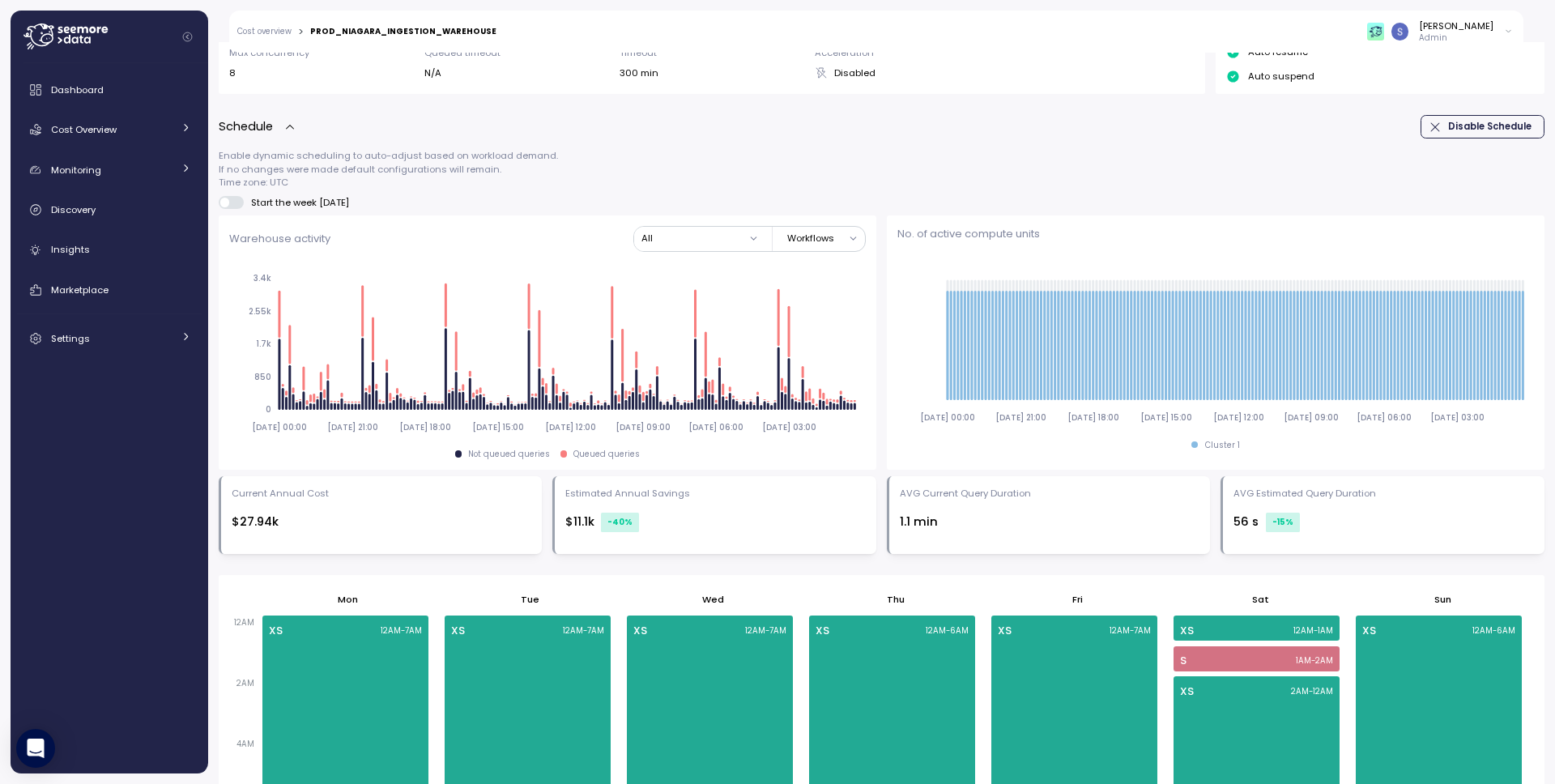
click at [233, 204] on span at bounding box center [237, 202] width 16 height 13
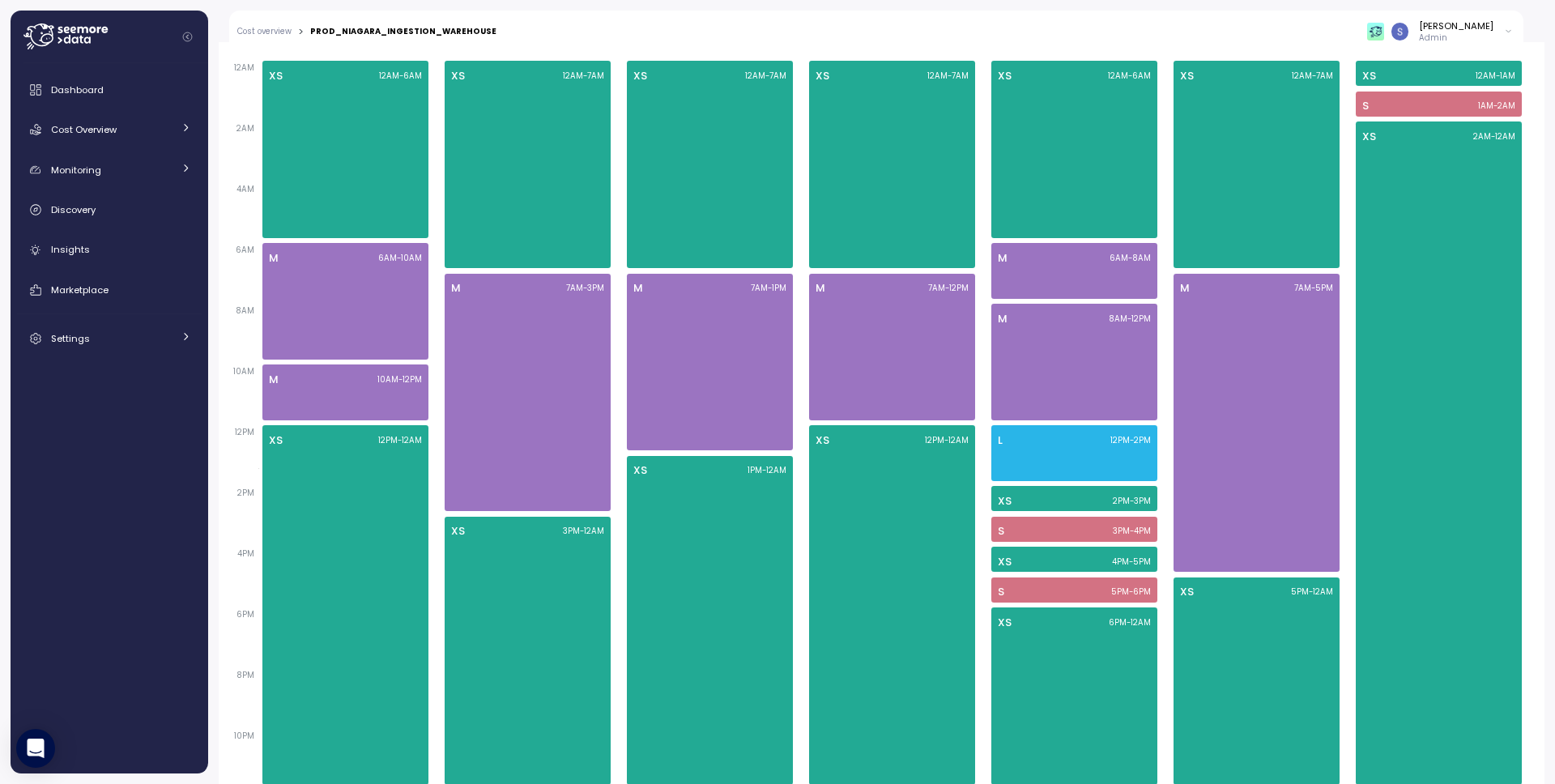
scroll to position [1004, 0]
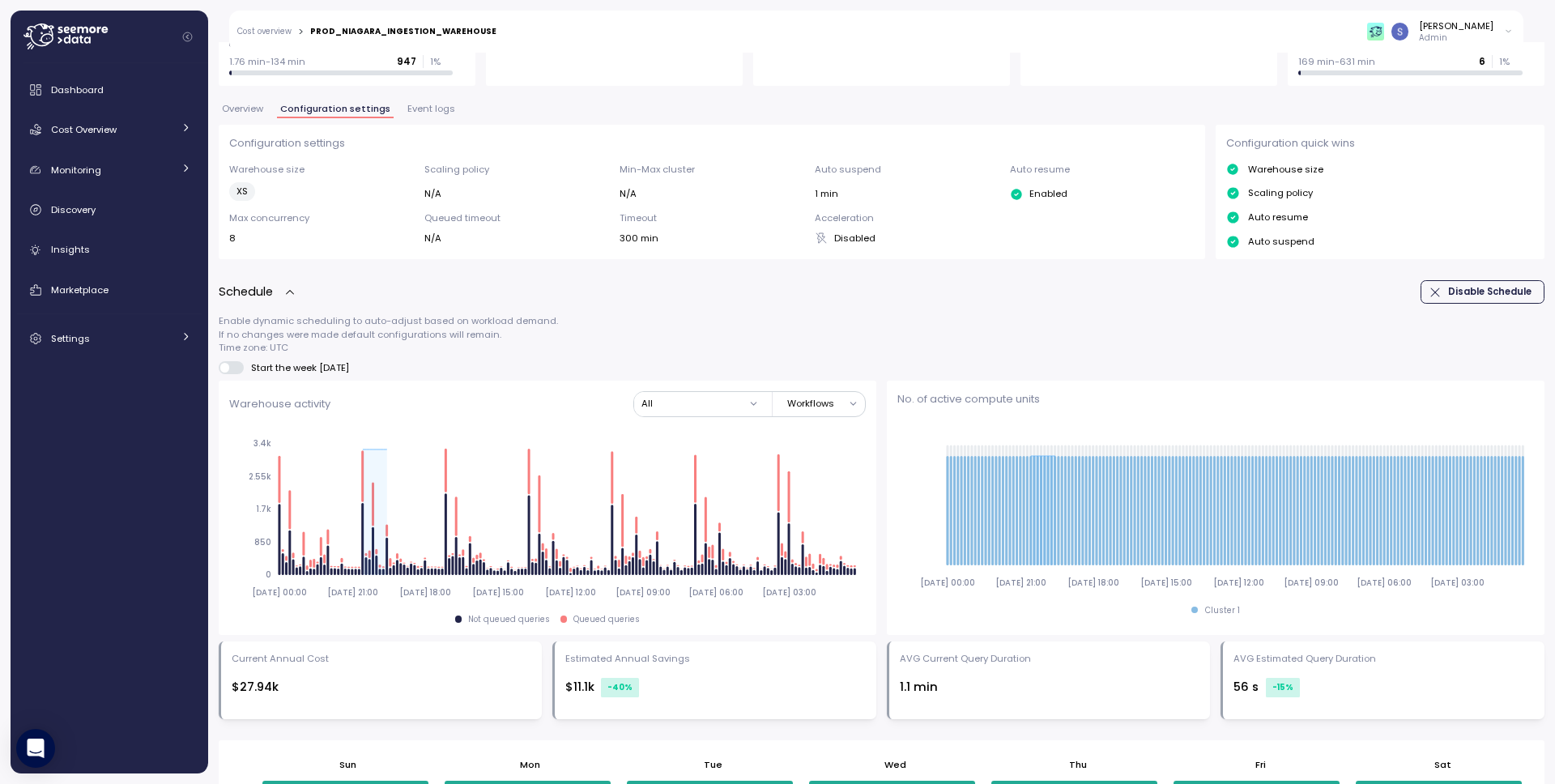
scroll to position [96, 0]
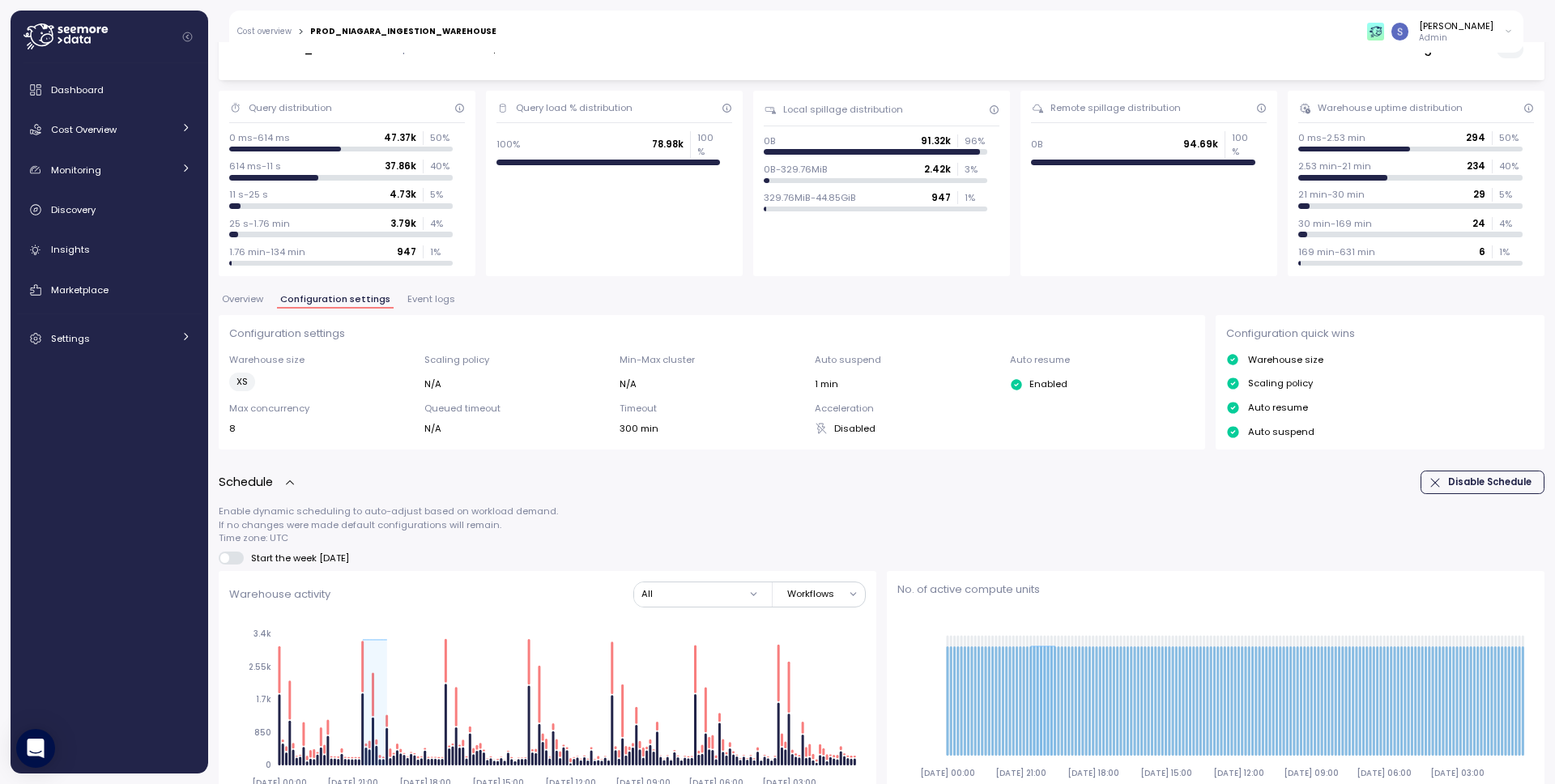
click at [1473, 482] on span "Disable Schedule" at bounding box center [1489, 482] width 84 height 22
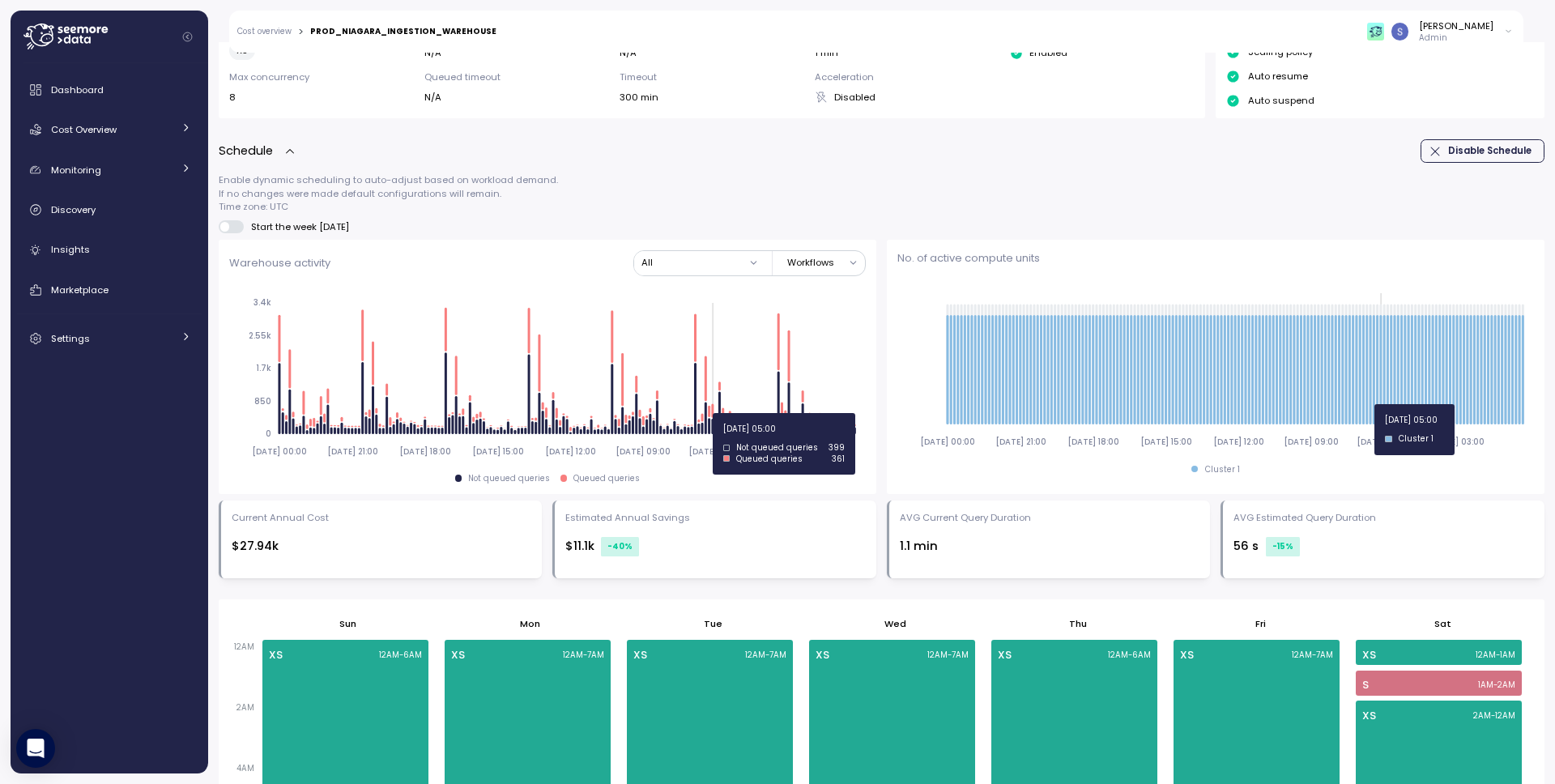
scroll to position [383, 0]
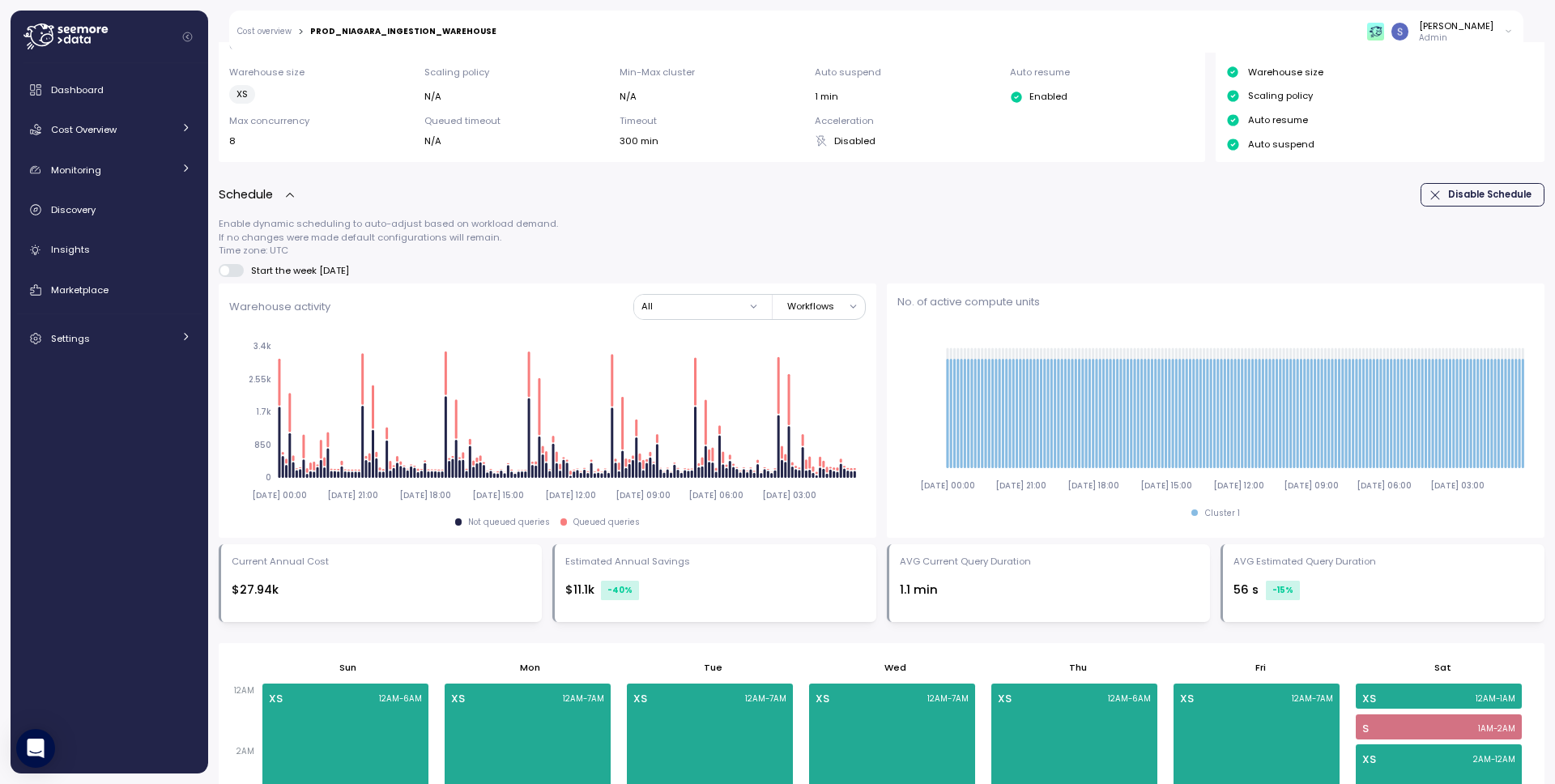
click at [1448, 196] on span "Disable Schedule" at bounding box center [1489, 195] width 84 height 22
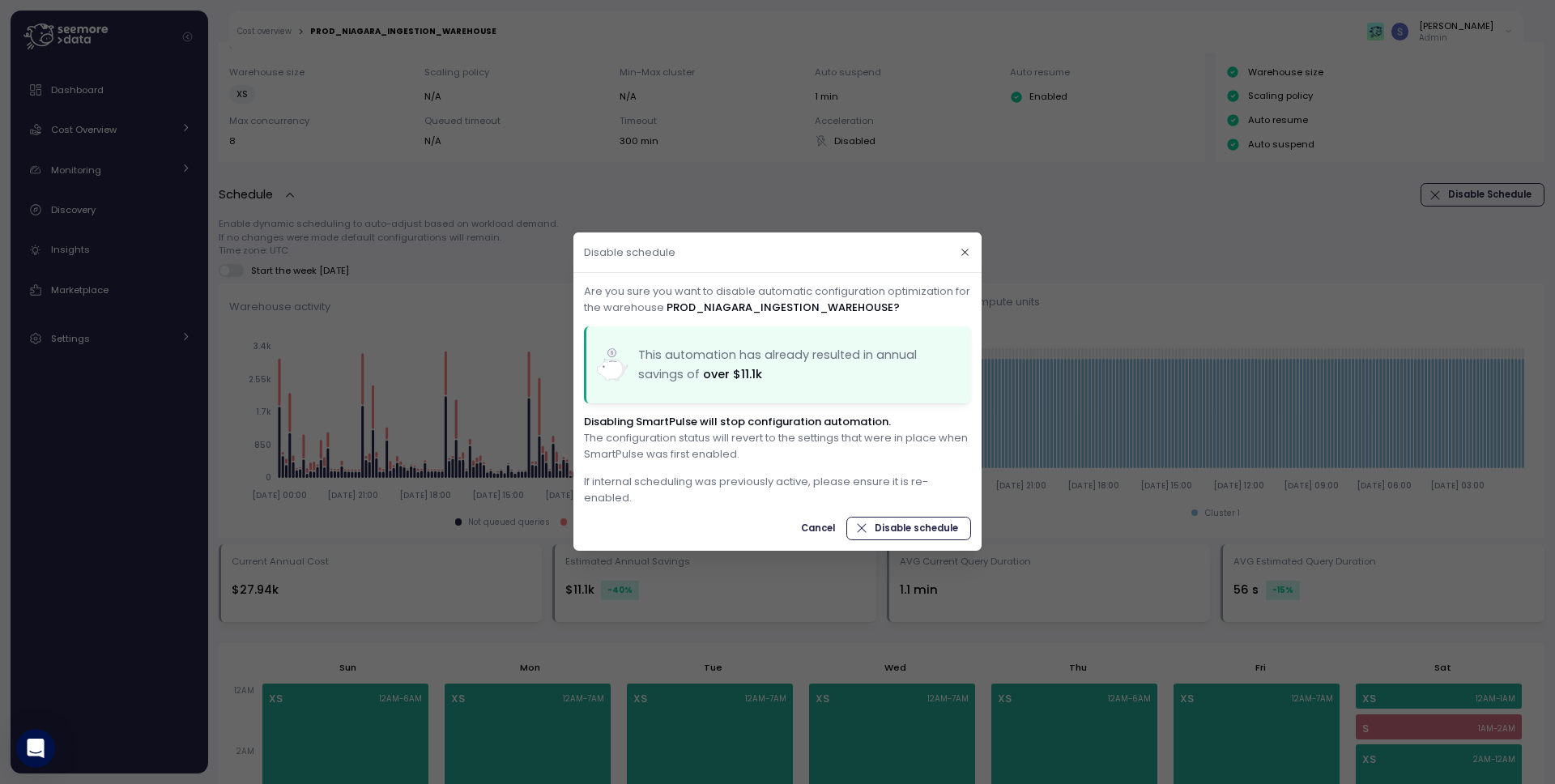
click at [1317, 395] on div at bounding box center [777, 392] width 1555 height 784
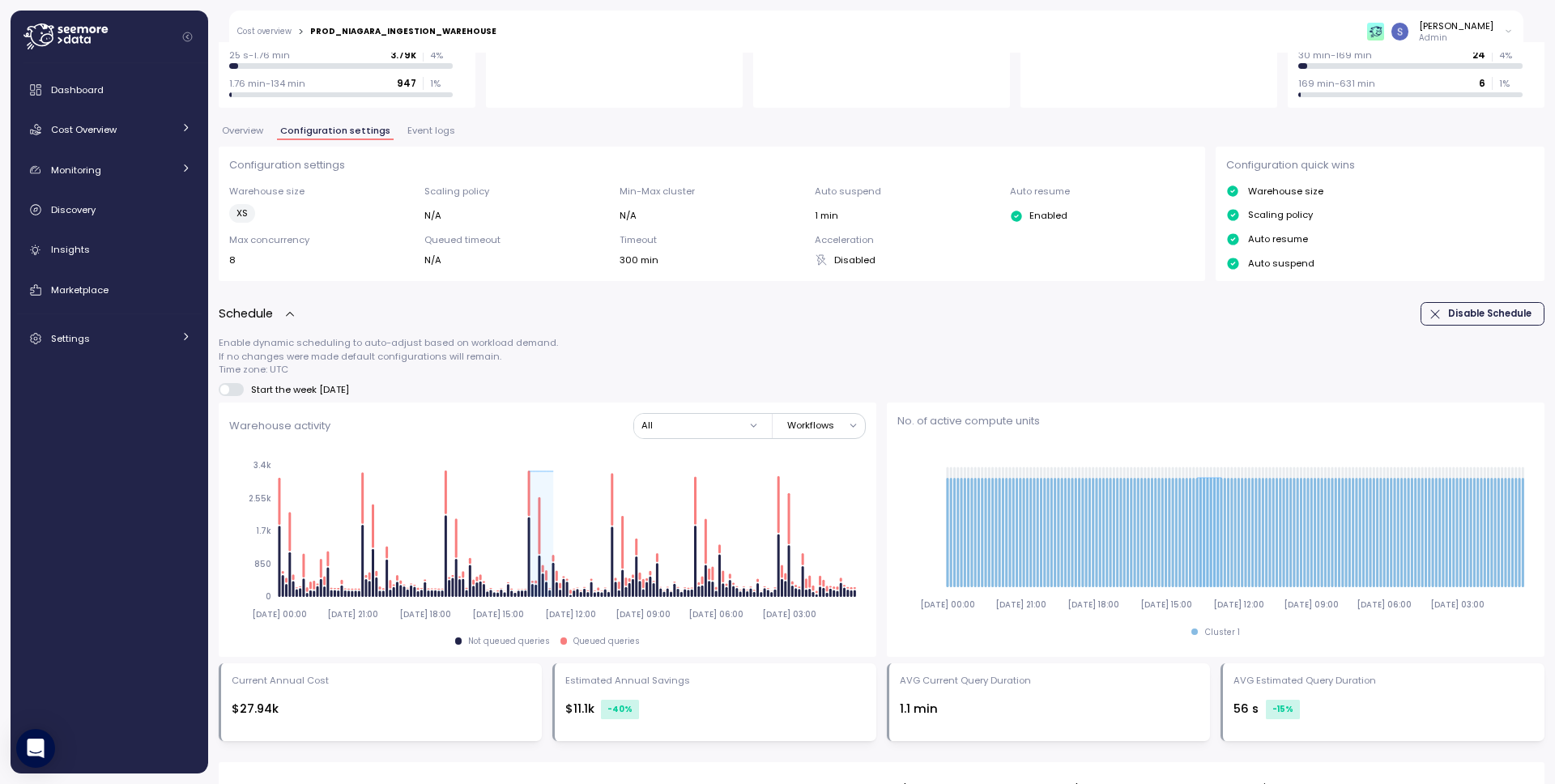
scroll to position [285, 0]
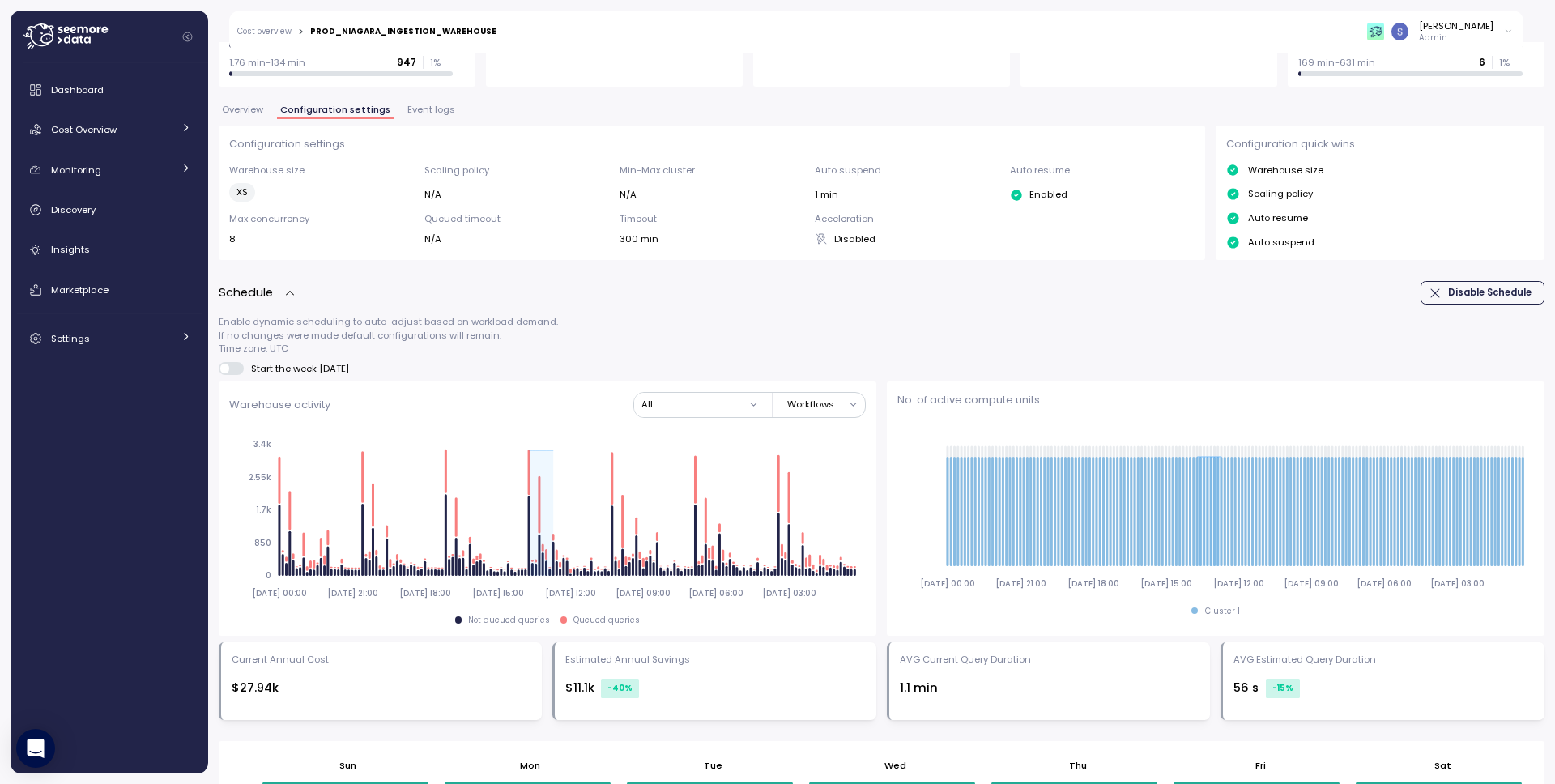
click at [1437, 294] on span "Disable Schedule" at bounding box center [1480, 293] width 103 height 22
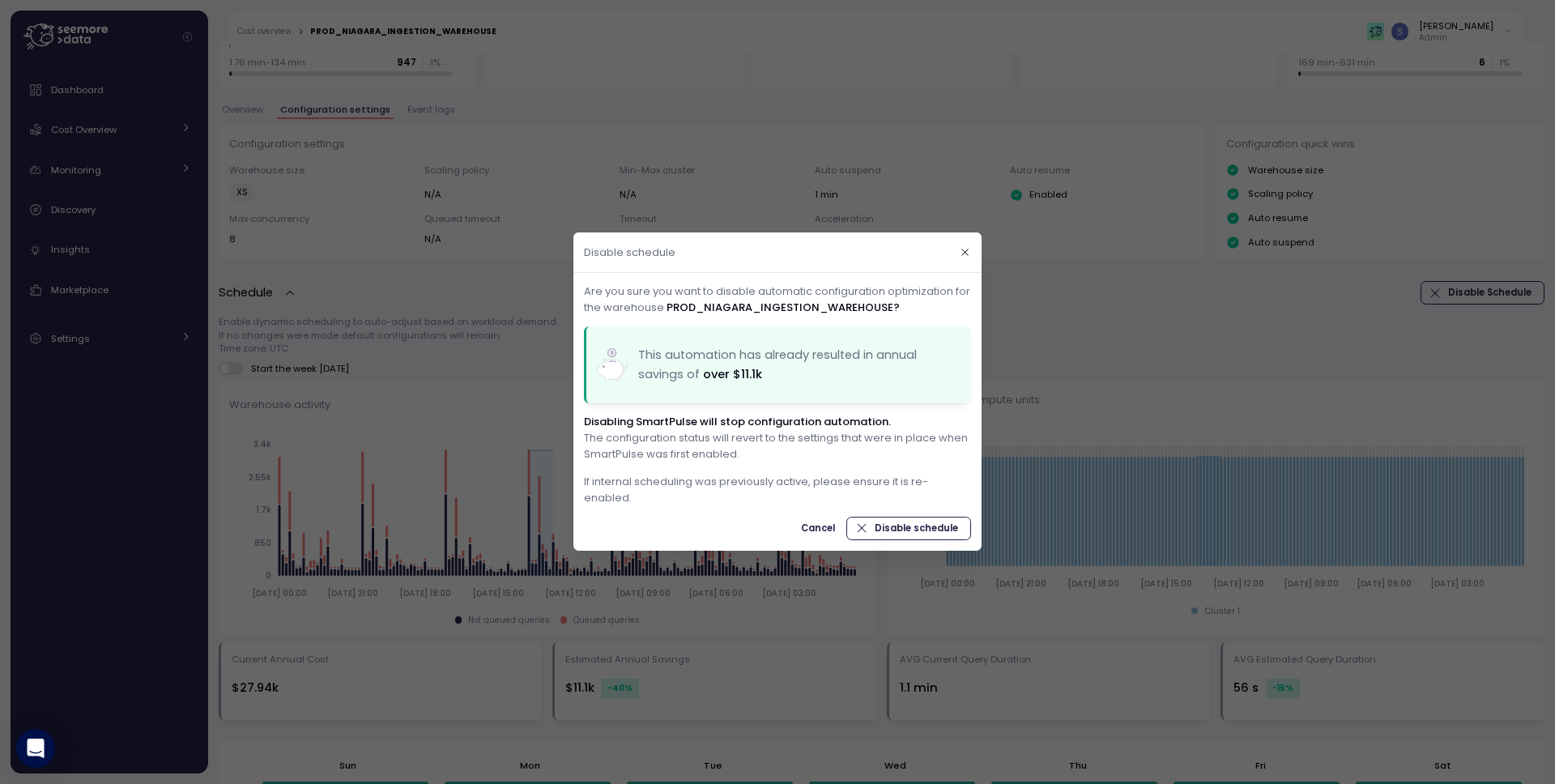
click at [919, 524] on span "Disable schedule" at bounding box center [916, 528] width 84 height 22
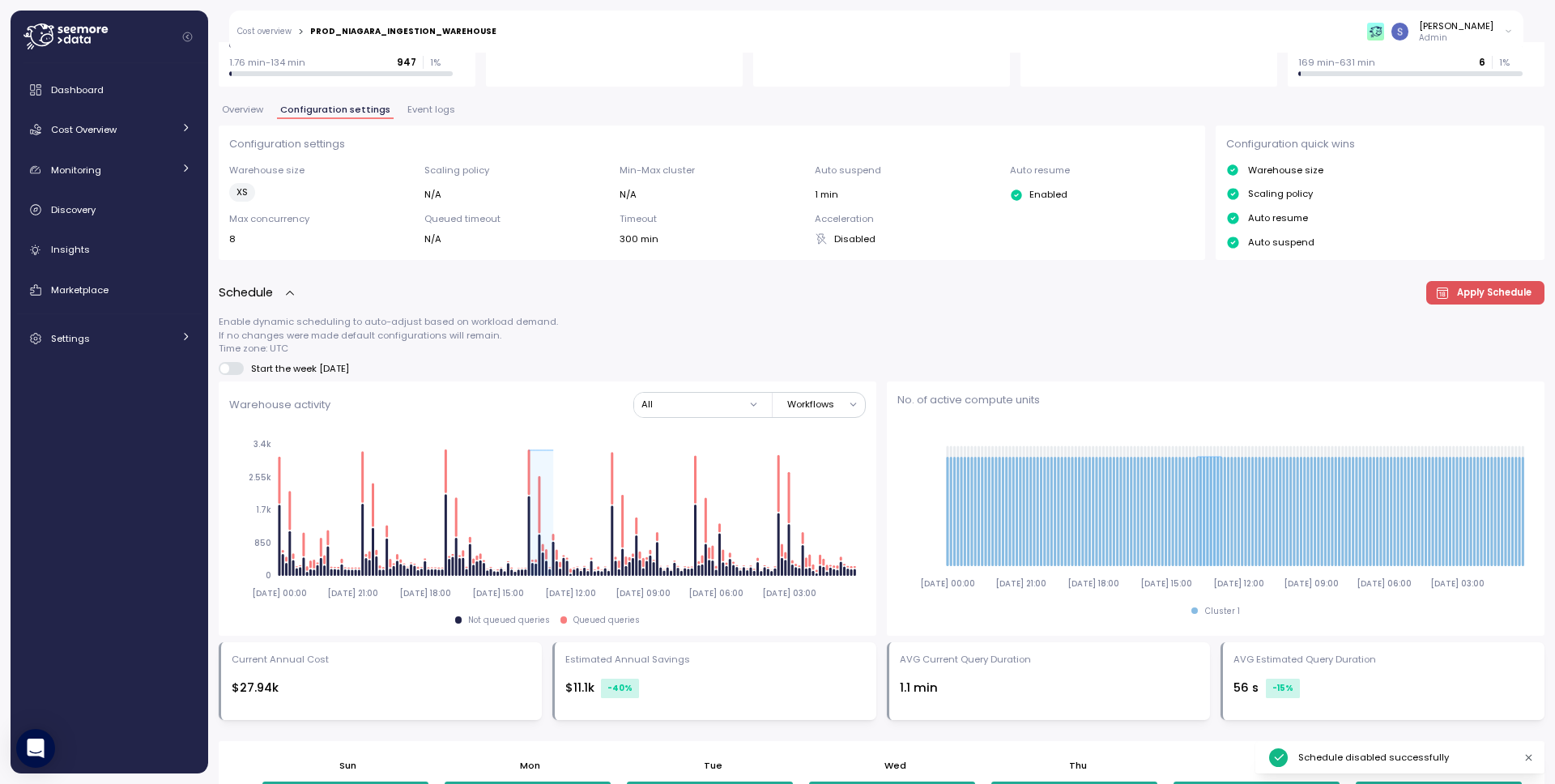
click at [1471, 289] on span "Apply Schedule" at bounding box center [1494, 293] width 75 height 22
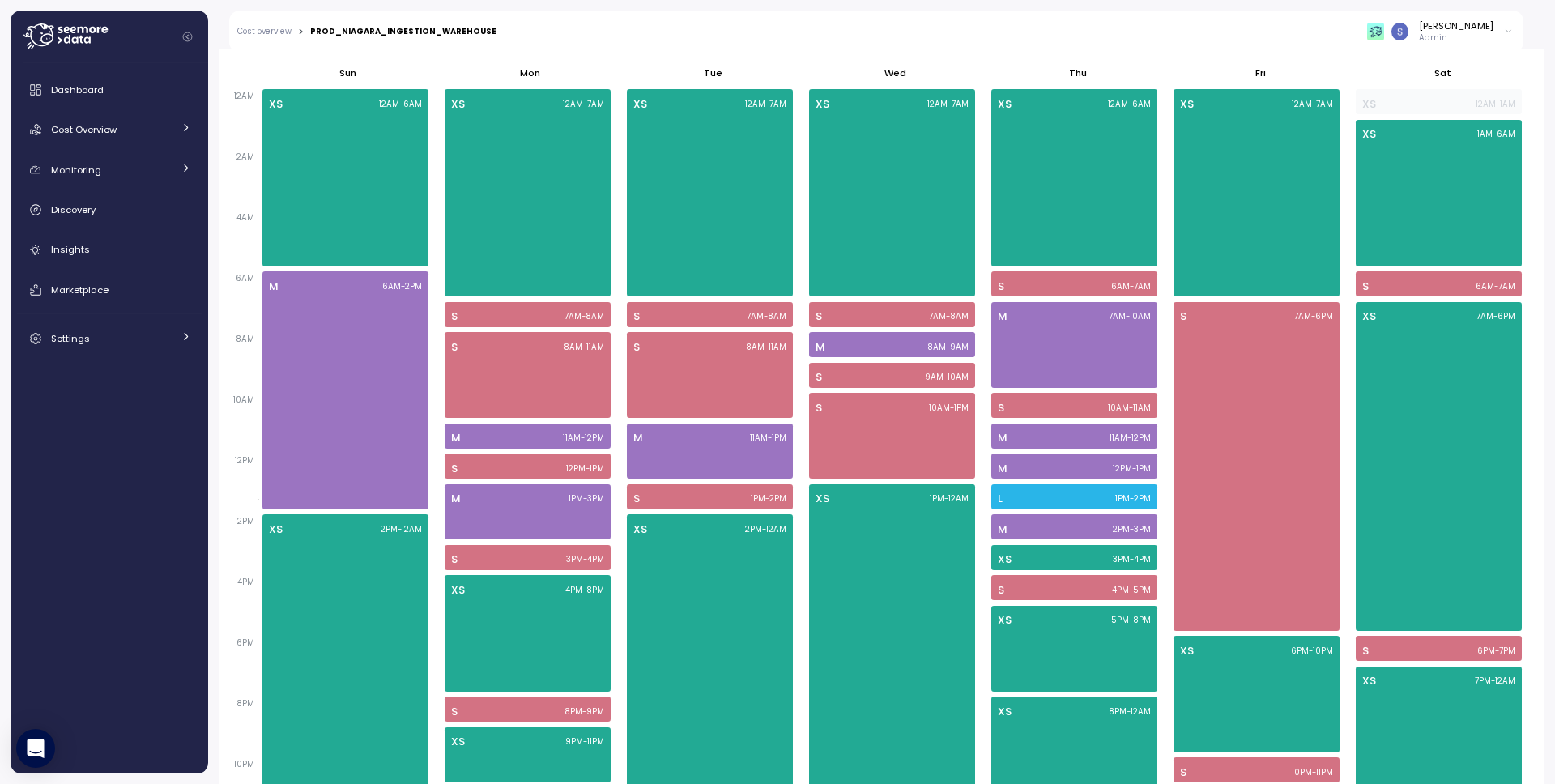
scroll to position [980, 0]
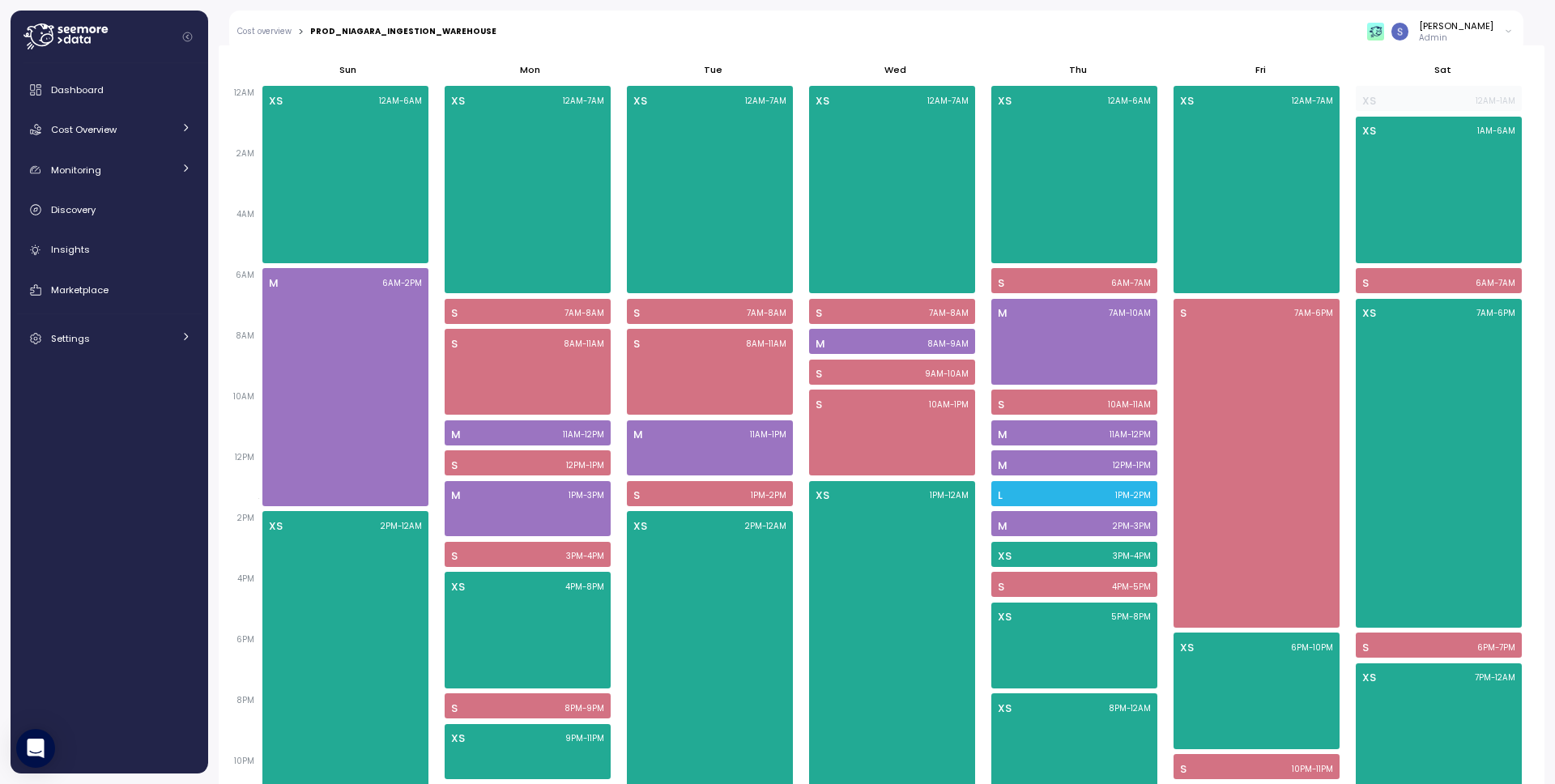
click at [1304, 58] on div "Fri" at bounding box center [1259, 70] width 182 height 29
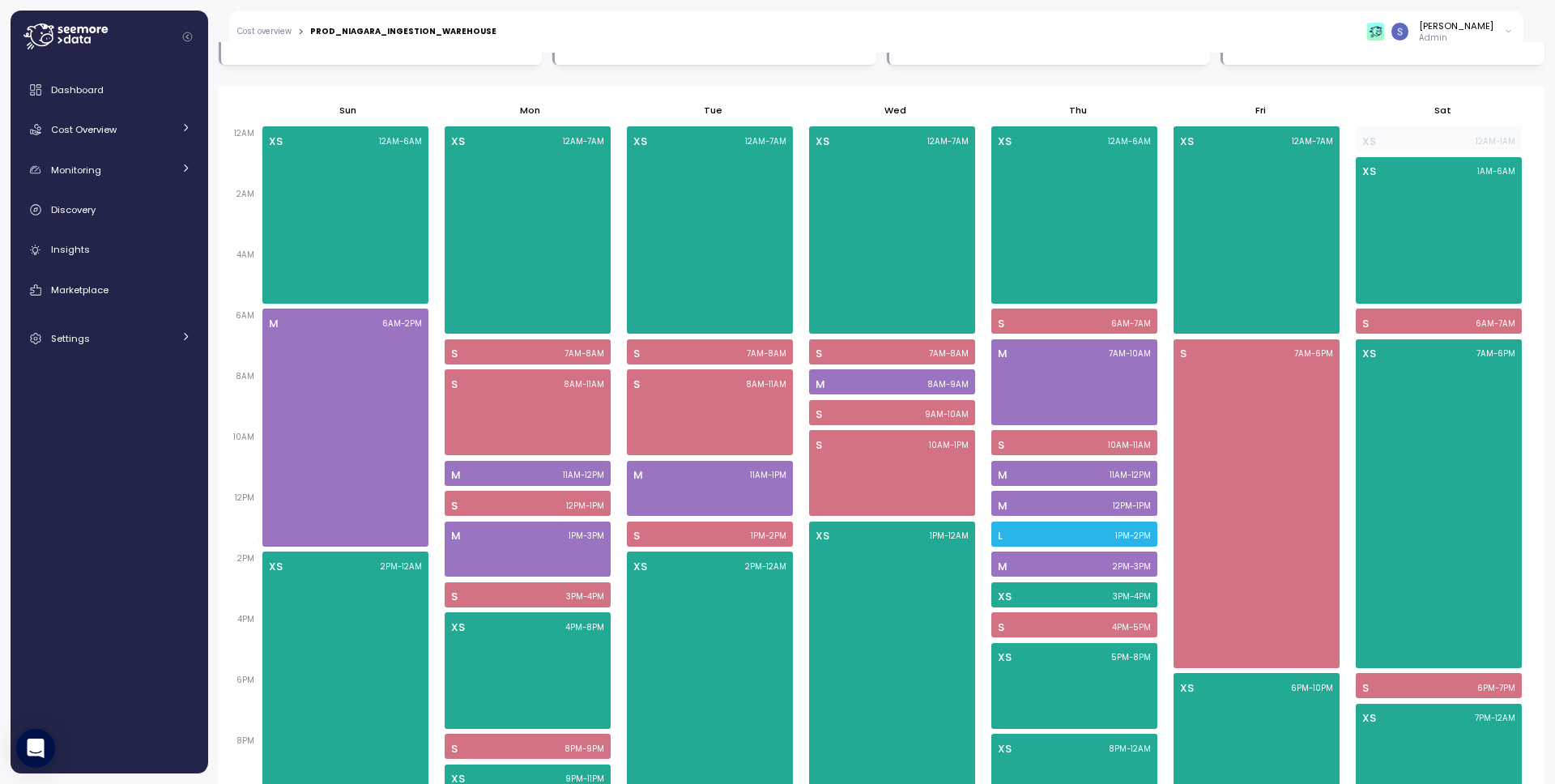
scroll to position [300, 0]
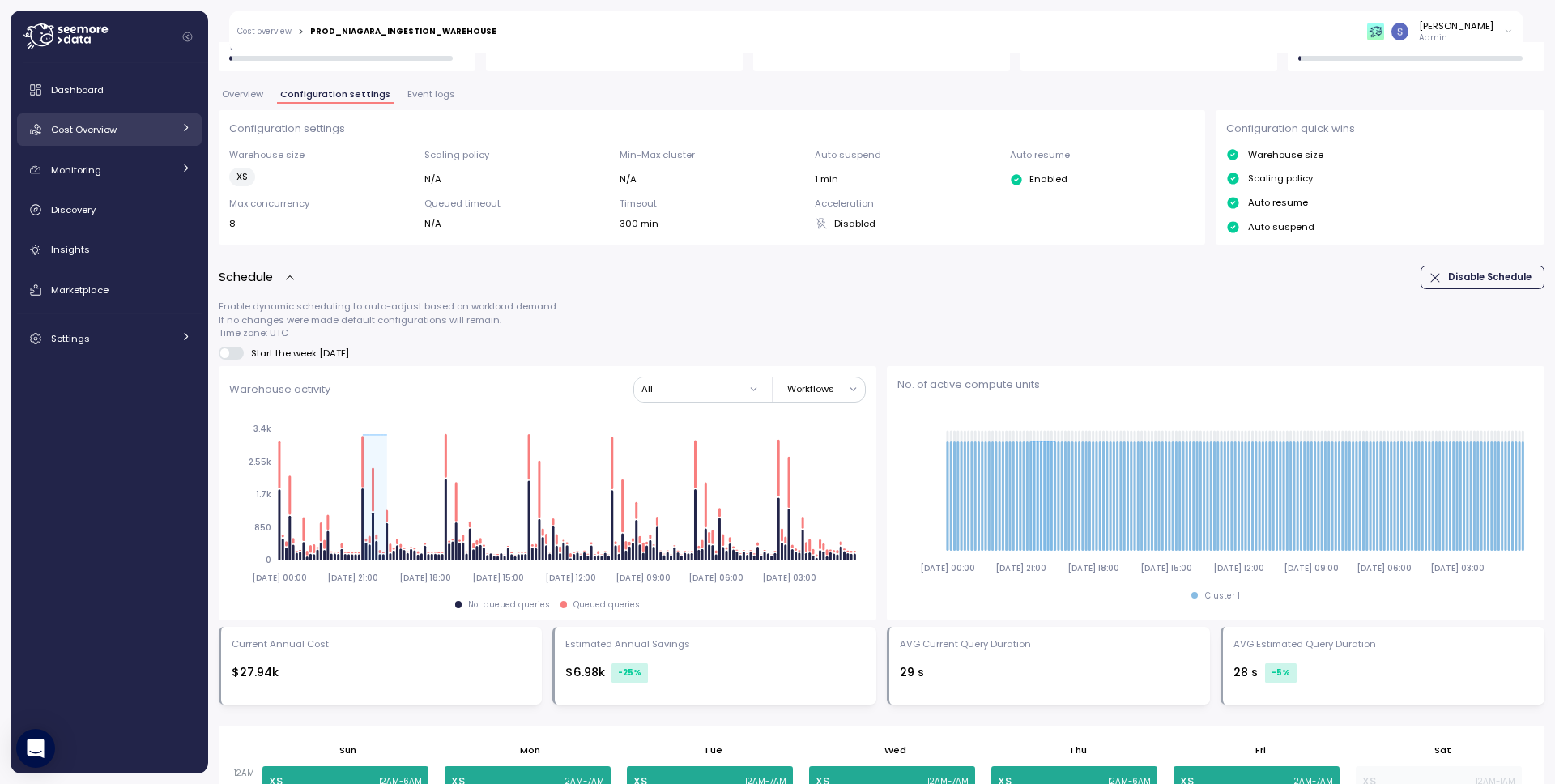
click at [133, 126] on div "Cost Overview" at bounding box center [112, 130] width 122 height 16
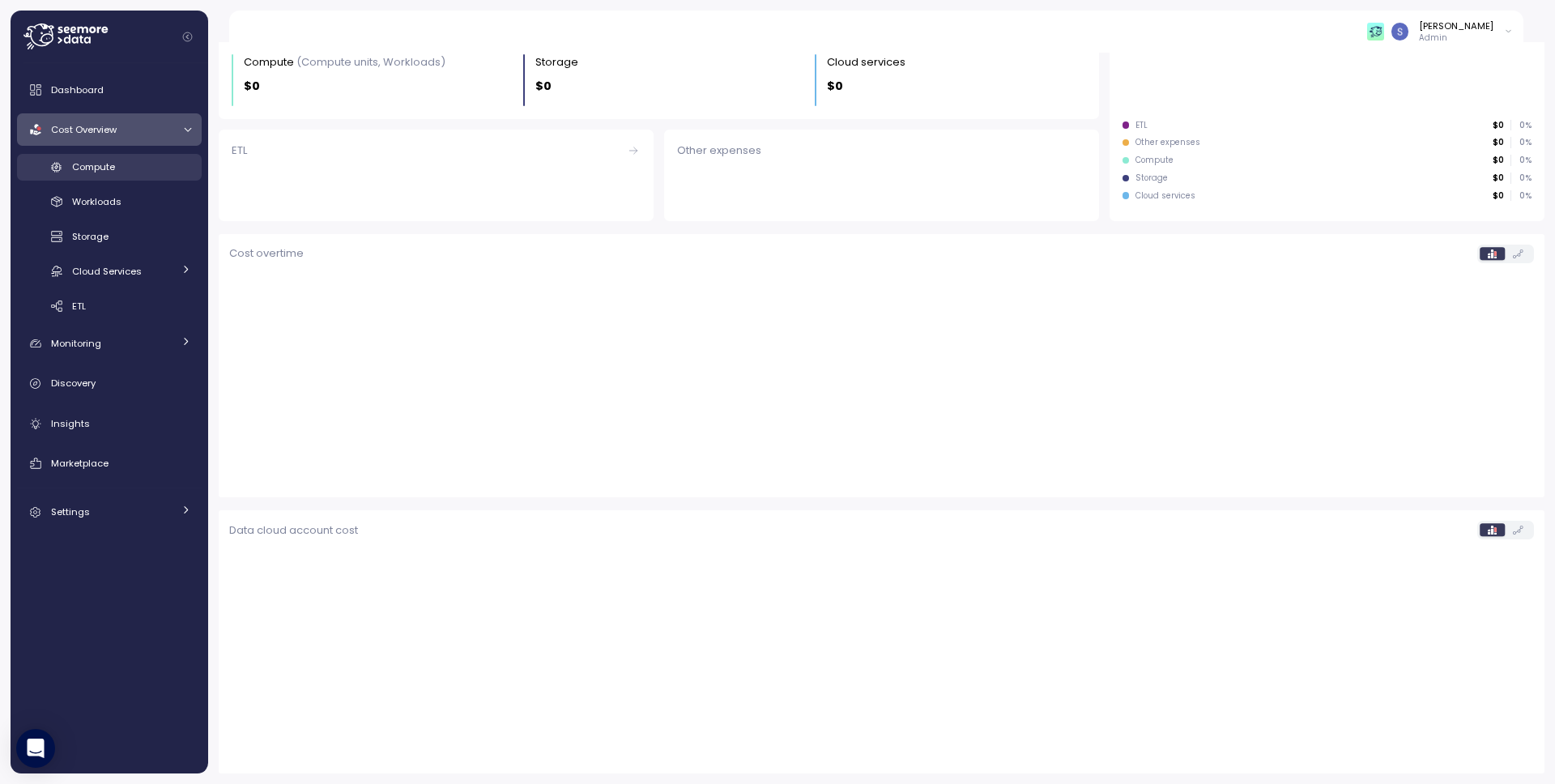
scroll to position [227, 0]
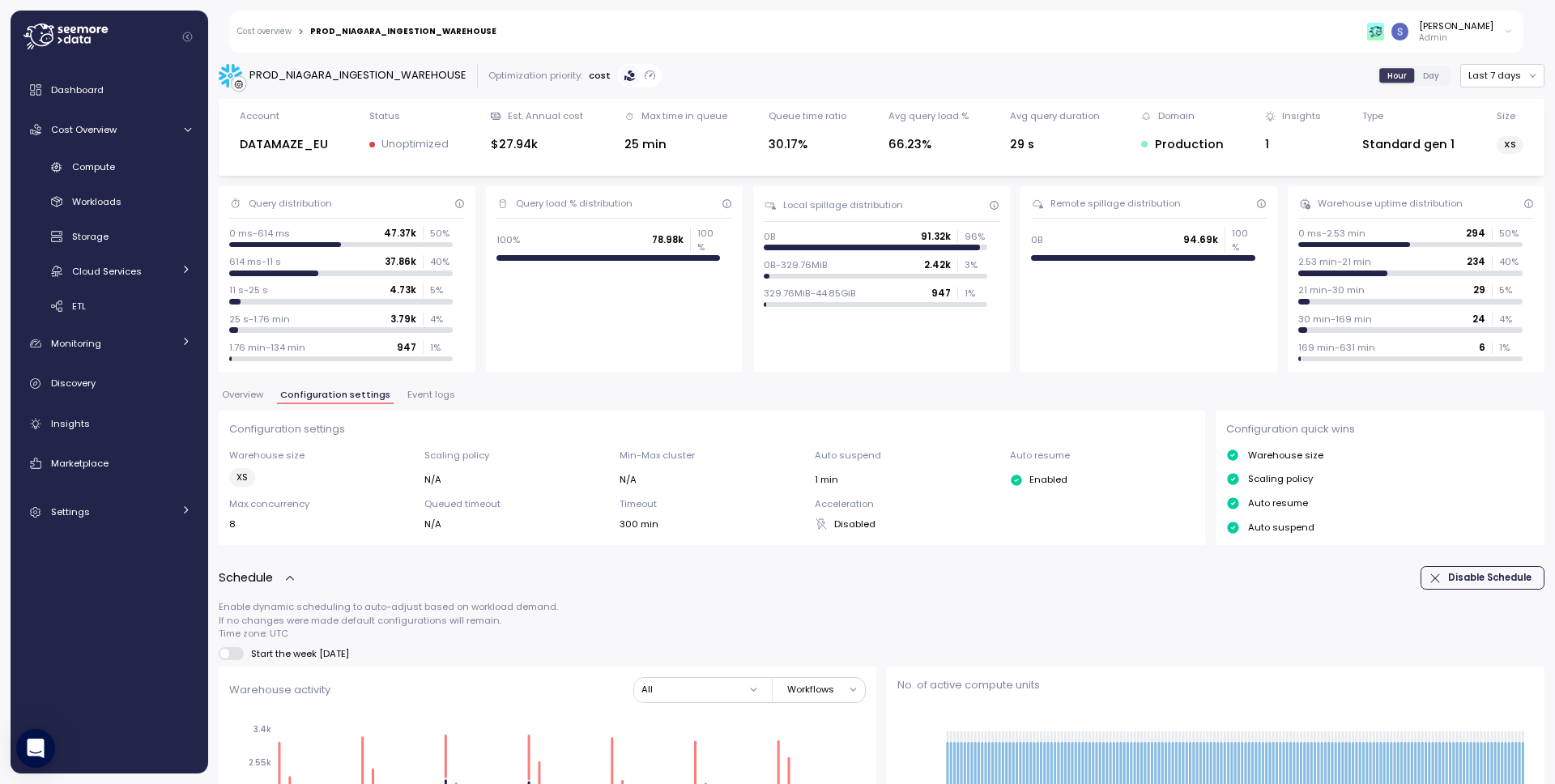
click at [419, 391] on span "Event logs" at bounding box center [431, 395] width 48 height 9
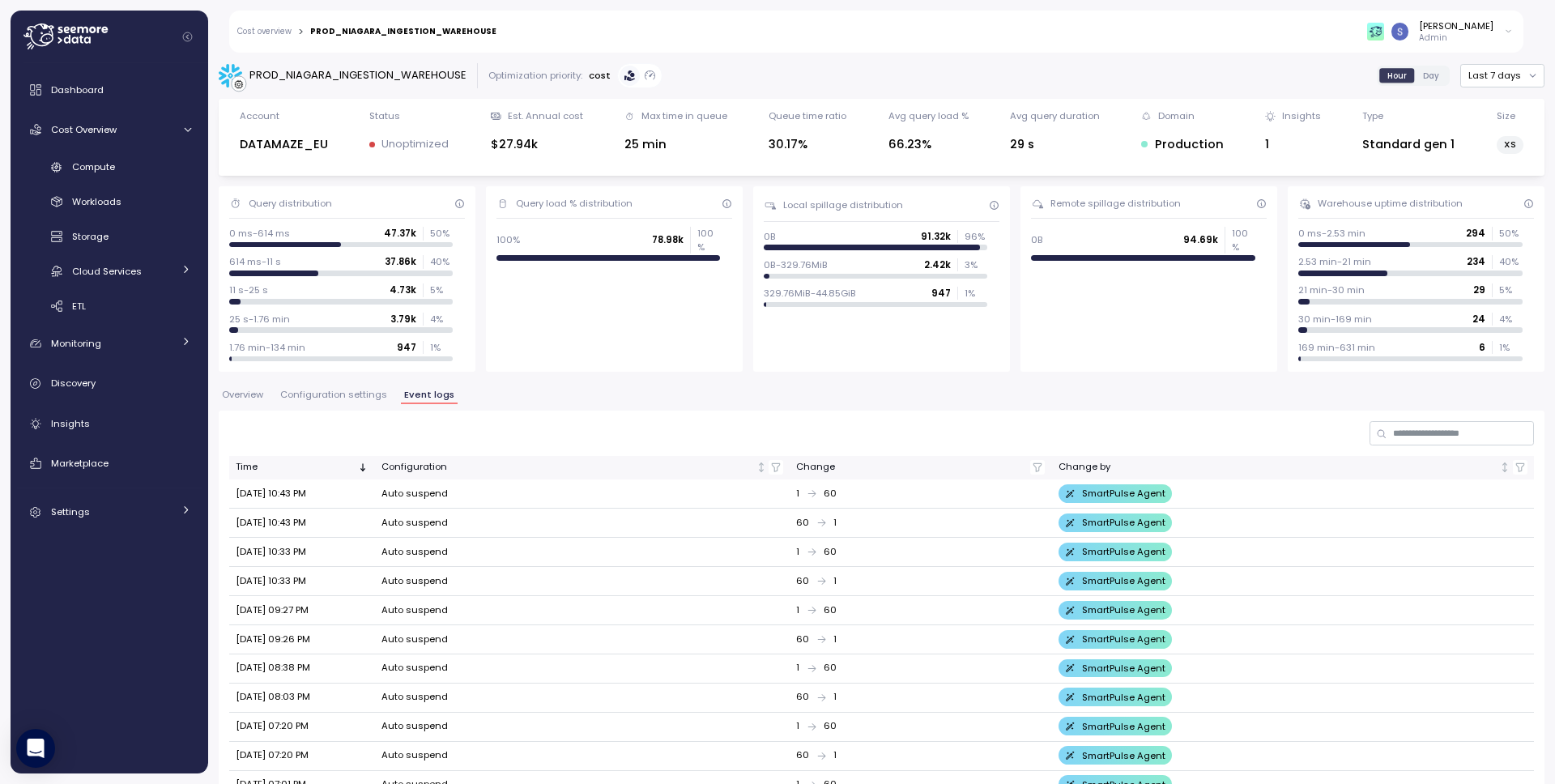
click at [323, 395] on span "Configuration settings" at bounding box center [334, 395] width 107 height 9
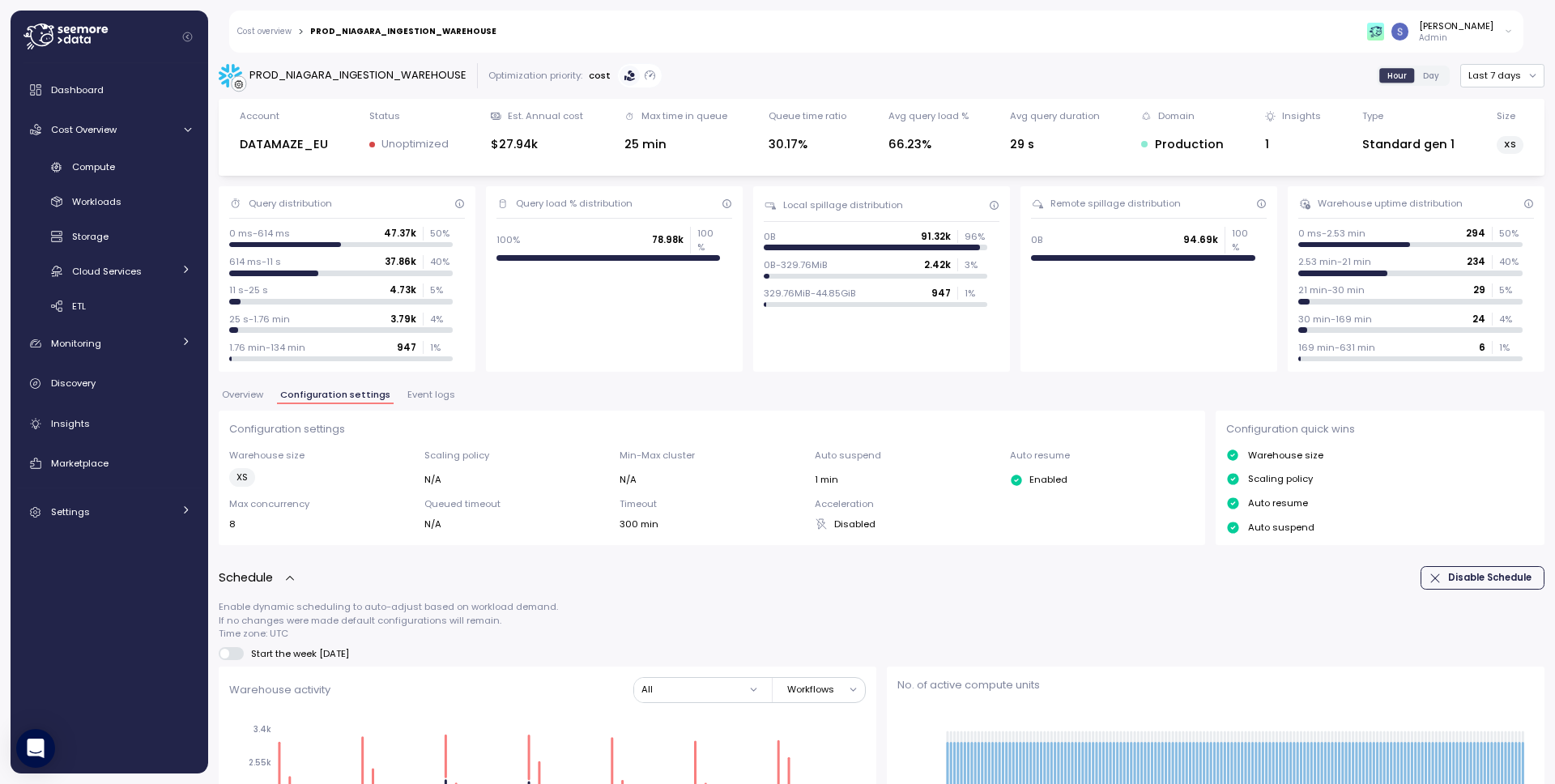
click at [243, 393] on span "Overview" at bounding box center [242, 395] width 41 height 9
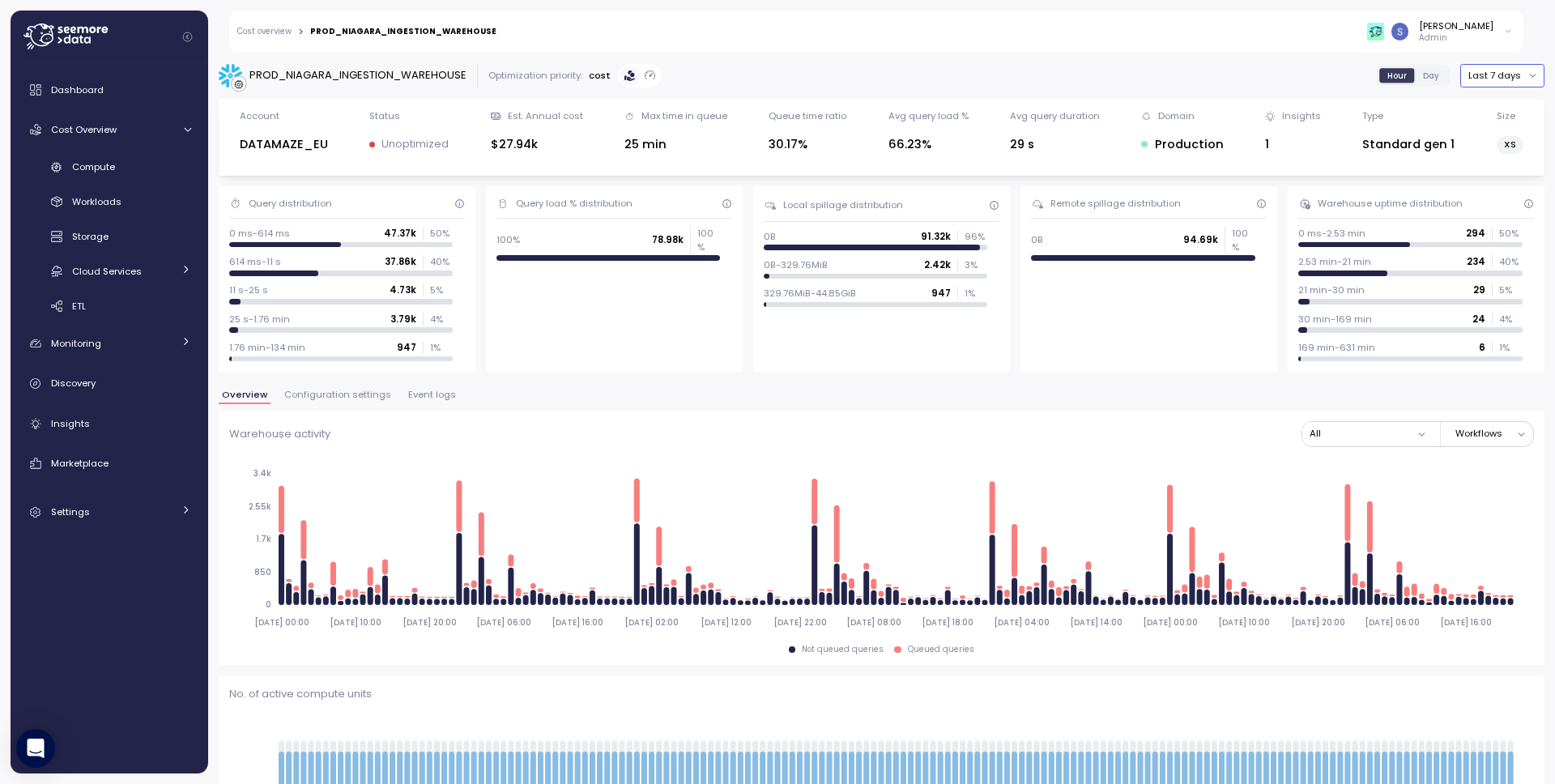
drag, startPoint x: 1490, startPoint y: 78, endPoint x: 1486, endPoint y: 87, distance: 9.8
click at [1490, 78] on button "Last 7 days" at bounding box center [1502, 76] width 84 height 23
click at [1487, 189] on div "Last 30 days" at bounding box center [1498, 193] width 59 height 13
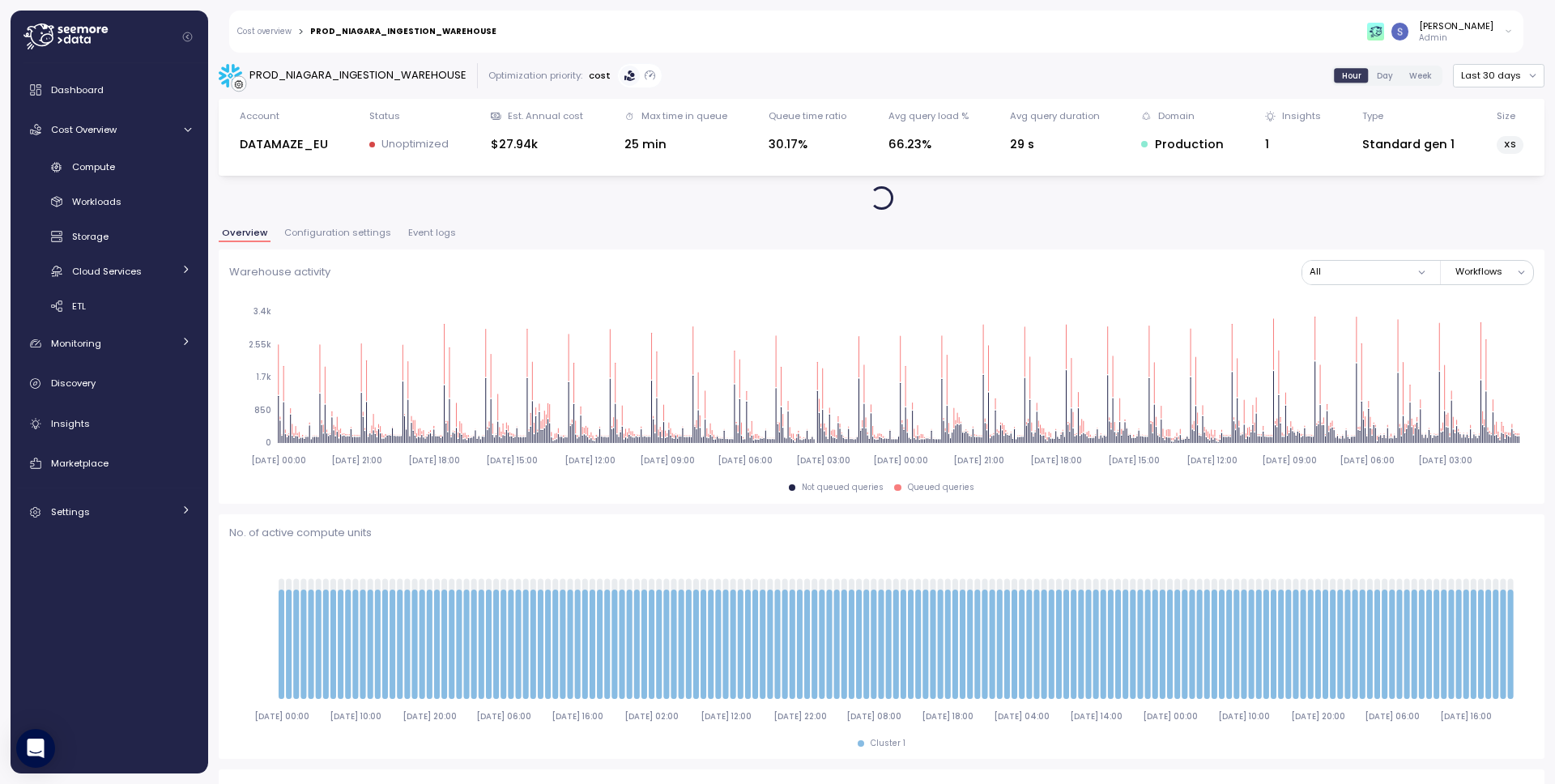
click at [1409, 77] on span "Week" at bounding box center [1420, 75] width 23 height 12
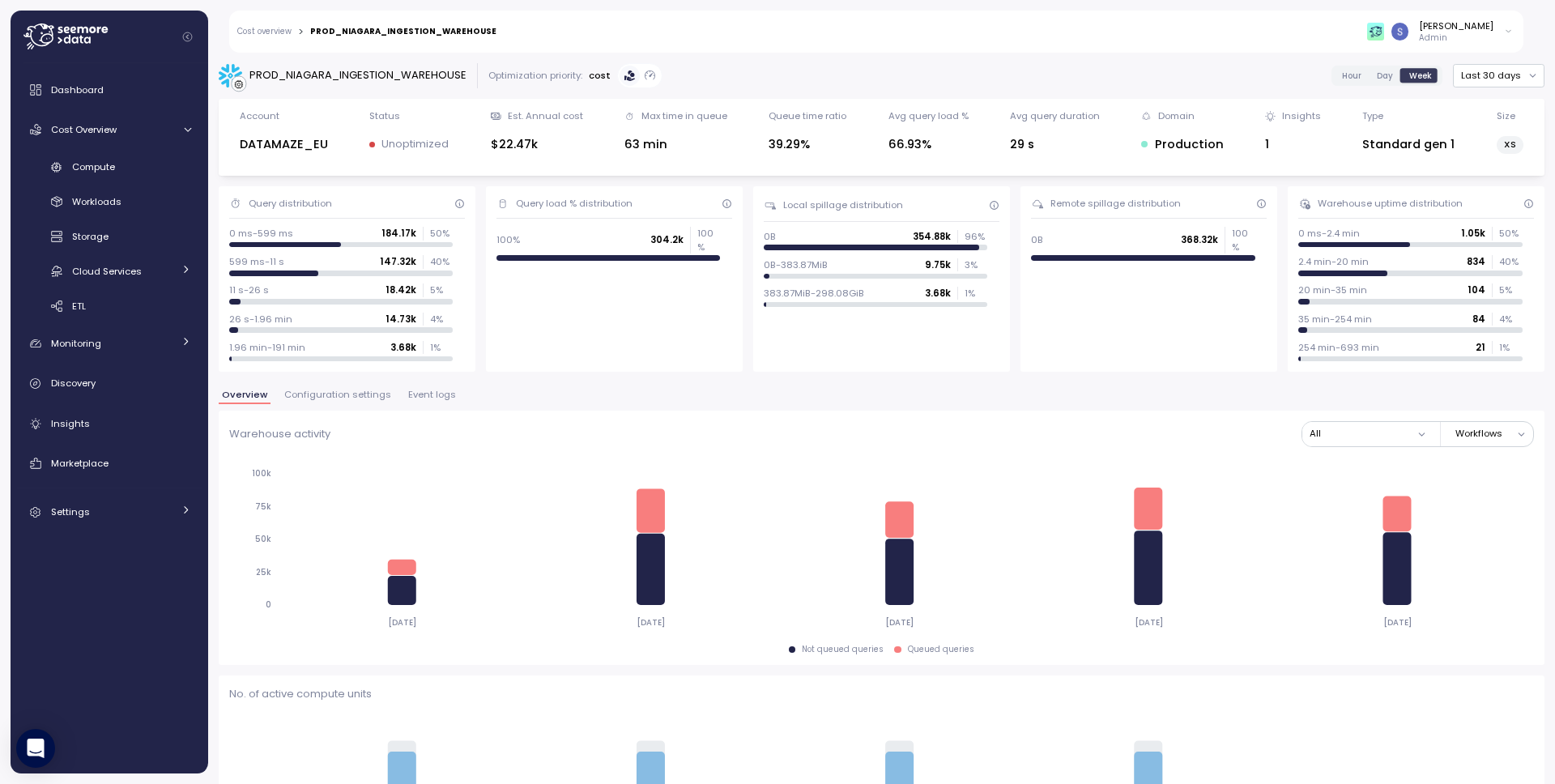
click at [350, 395] on span "Configuration settings" at bounding box center [337, 395] width 107 height 9
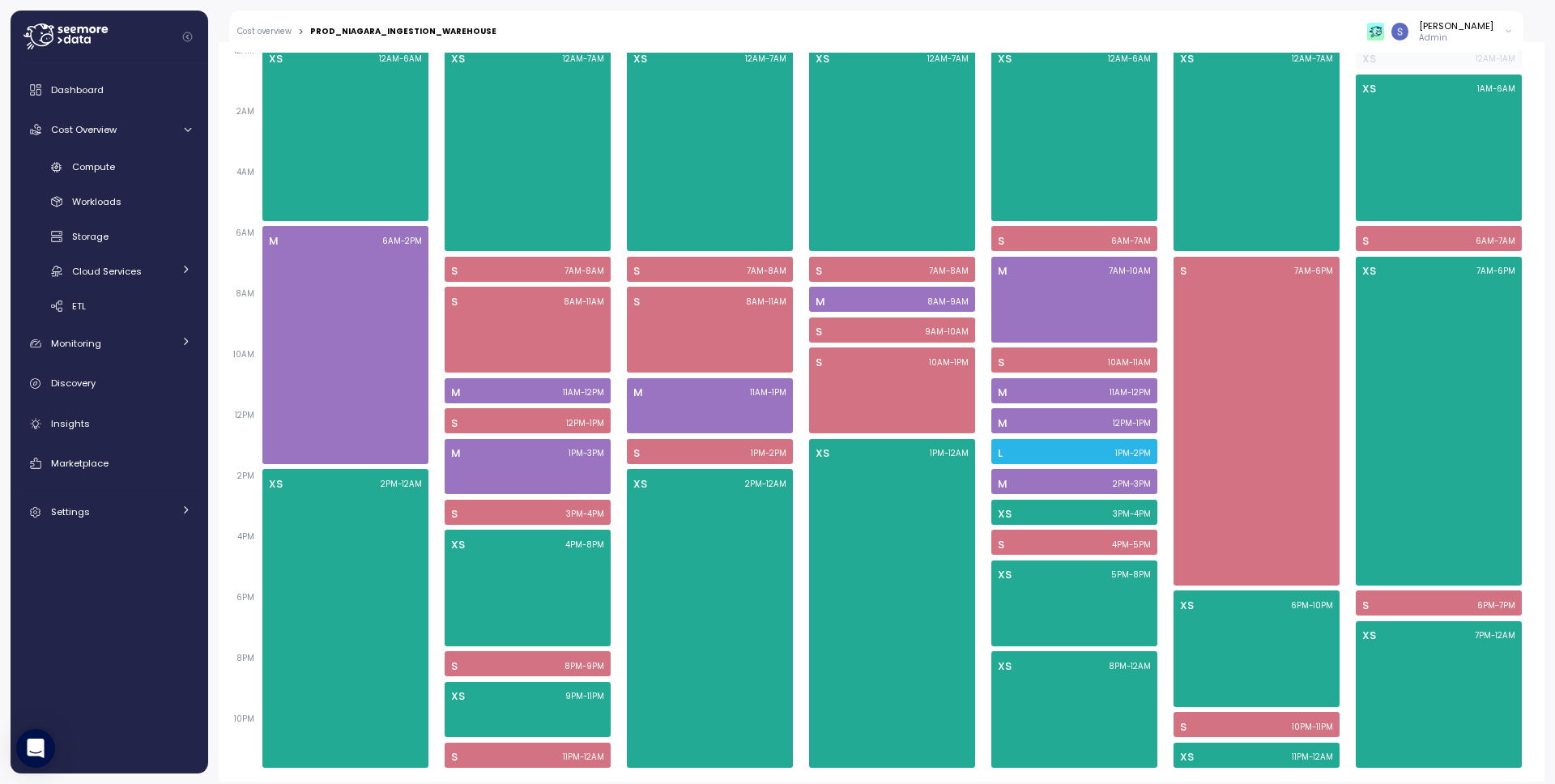
scroll to position [1031, 0]
